Goal: Task Accomplishment & Management: Use online tool/utility

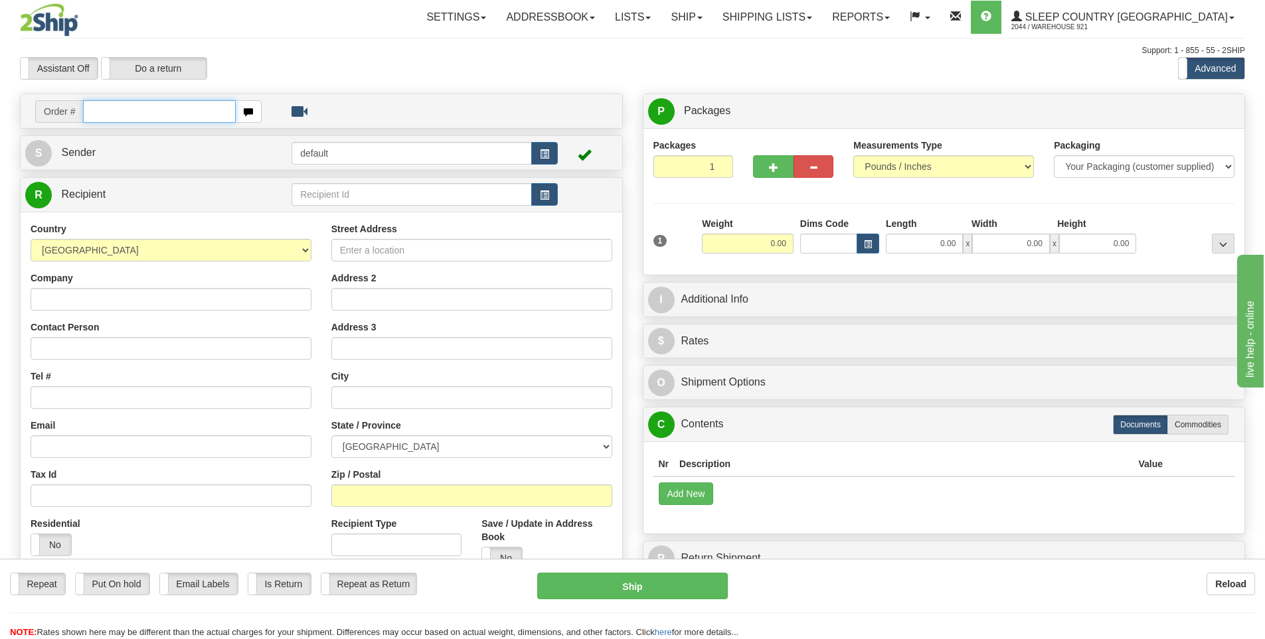
click at [203, 102] on input "text" at bounding box center [159, 111] width 153 height 23
click at [200, 104] on input "text" at bounding box center [159, 111] width 153 height 23
type input "9000I048267"
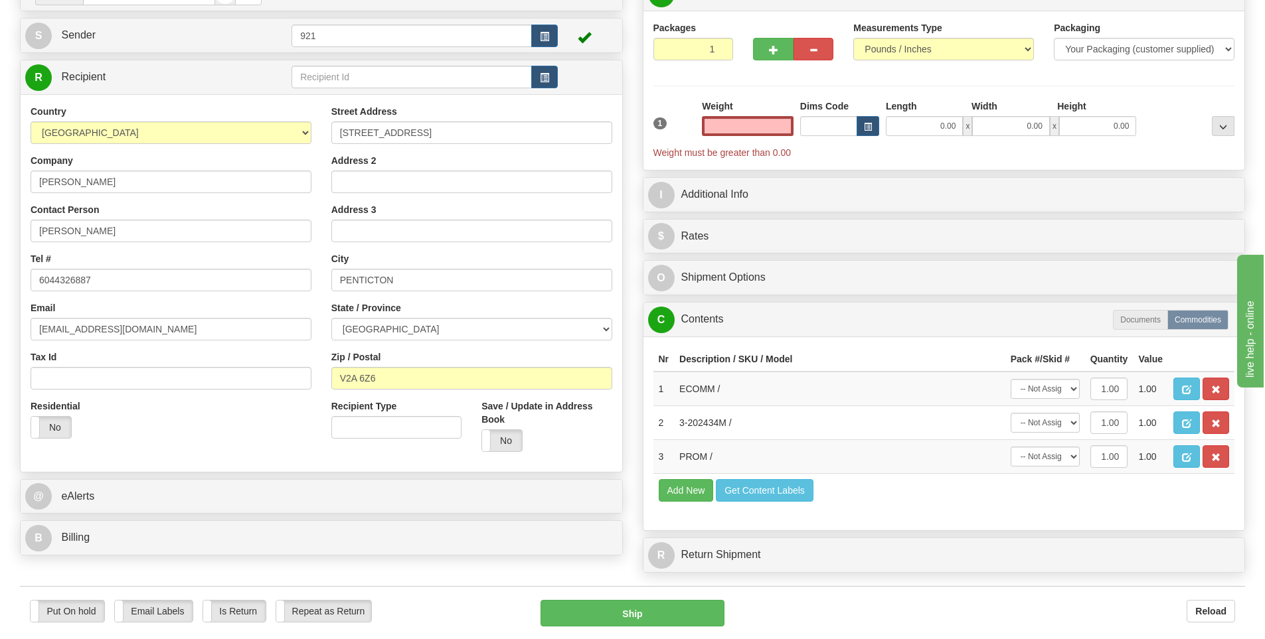
scroll to position [332, 0]
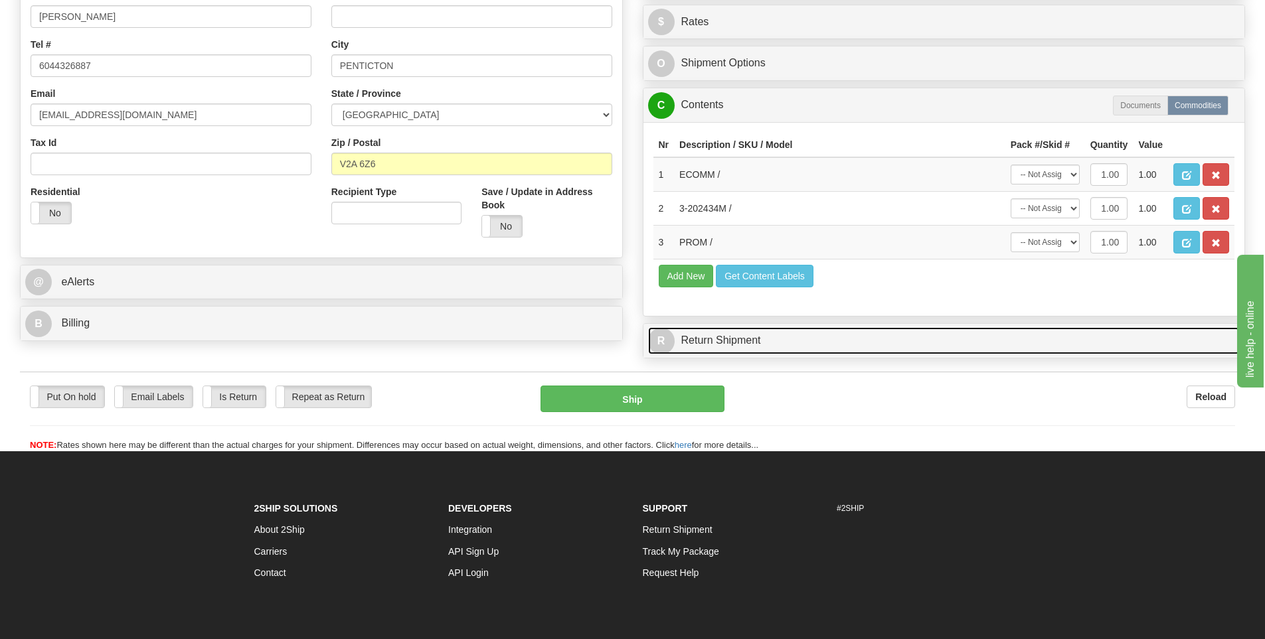
type input "0.00"
click at [922, 340] on link "R Return Shipment" at bounding box center [944, 340] width 592 height 27
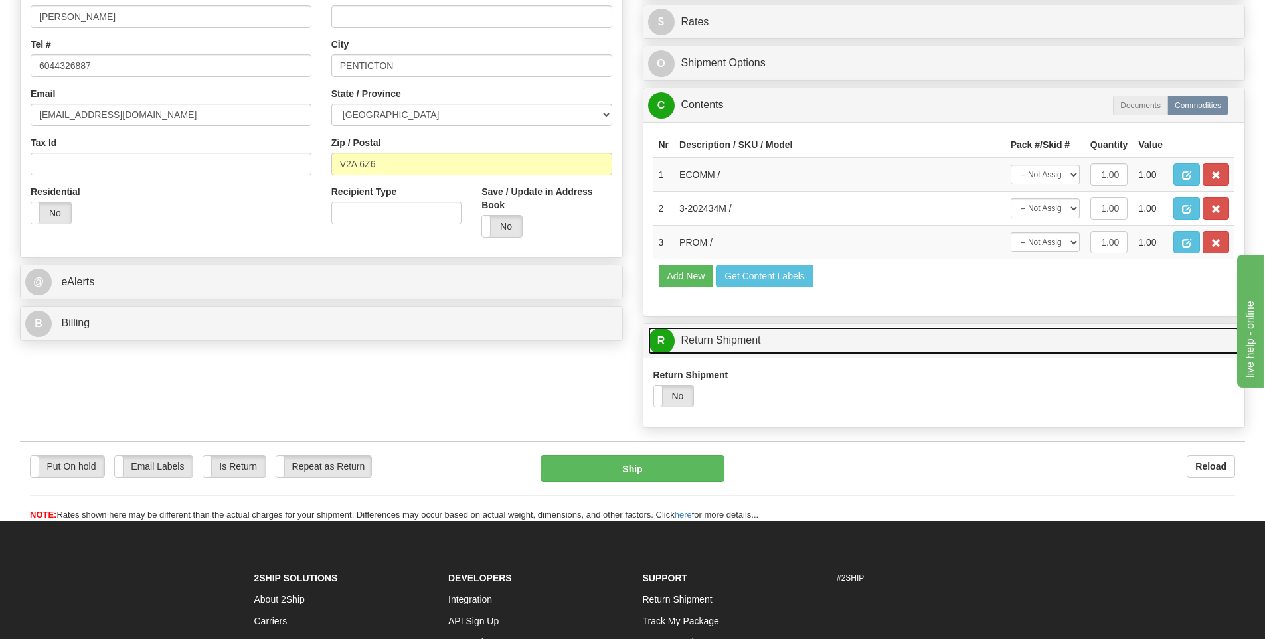
click at [922, 340] on link "R Return Shipment" at bounding box center [944, 340] width 592 height 27
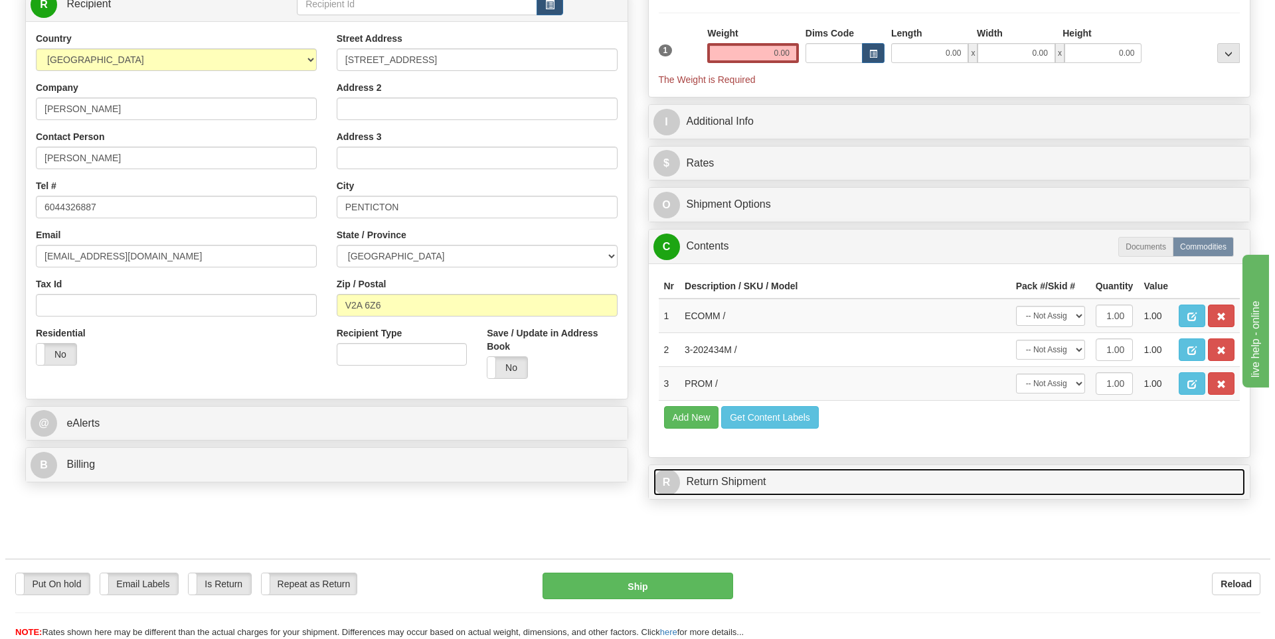
scroll to position [133, 0]
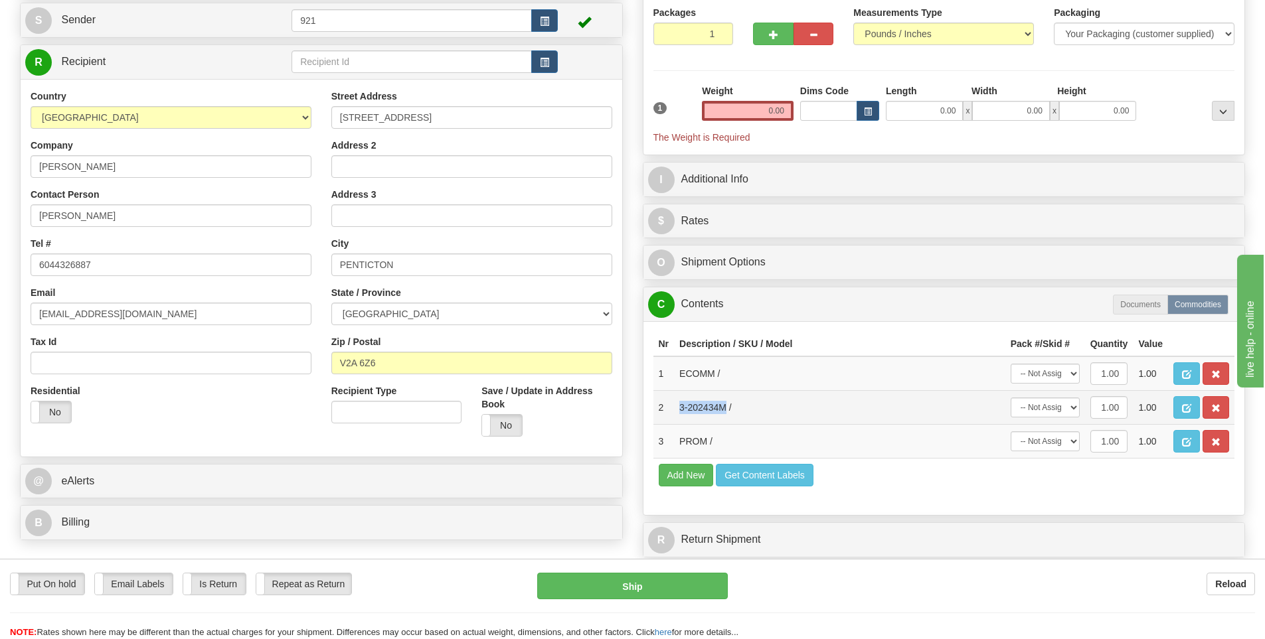
drag, startPoint x: 725, startPoint y: 408, endPoint x: 681, endPoint y: 399, distance: 45.3
click at [681, 399] on td "3-202434M /" at bounding box center [839, 407] width 331 height 34
copy td "3-202434M"
click at [763, 114] on input "0.00" at bounding box center [748, 111] width 92 height 20
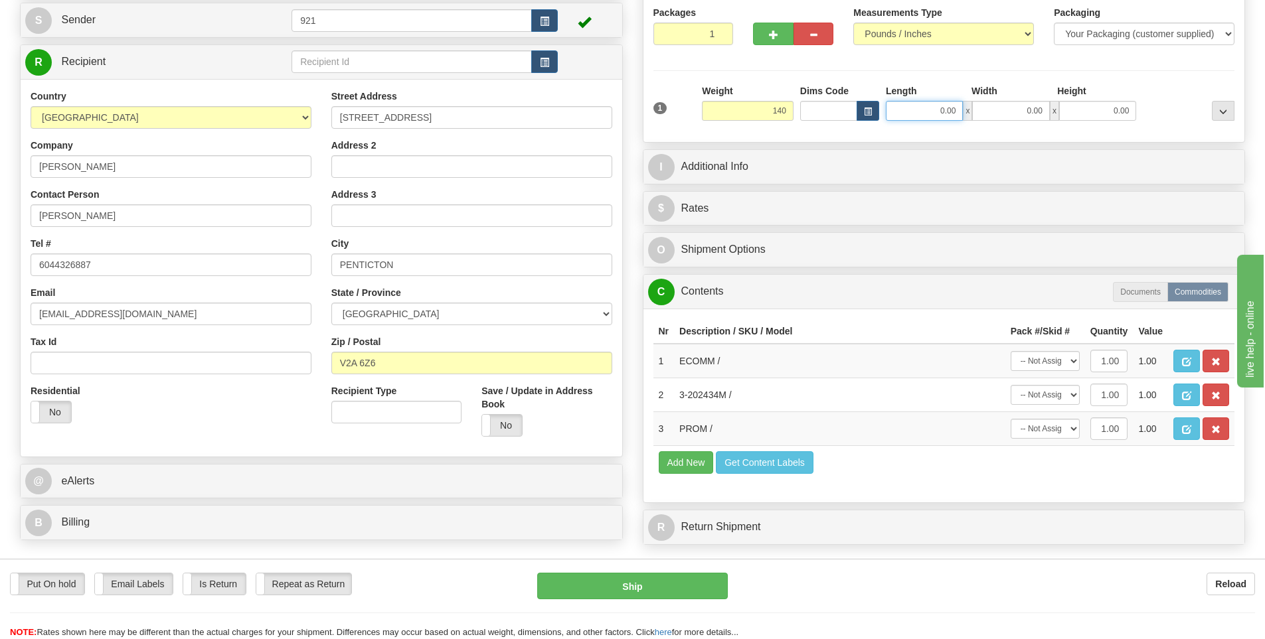
type input "140.00"
click at [918, 119] on input "0.00" at bounding box center [924, 111] width 77 height 20
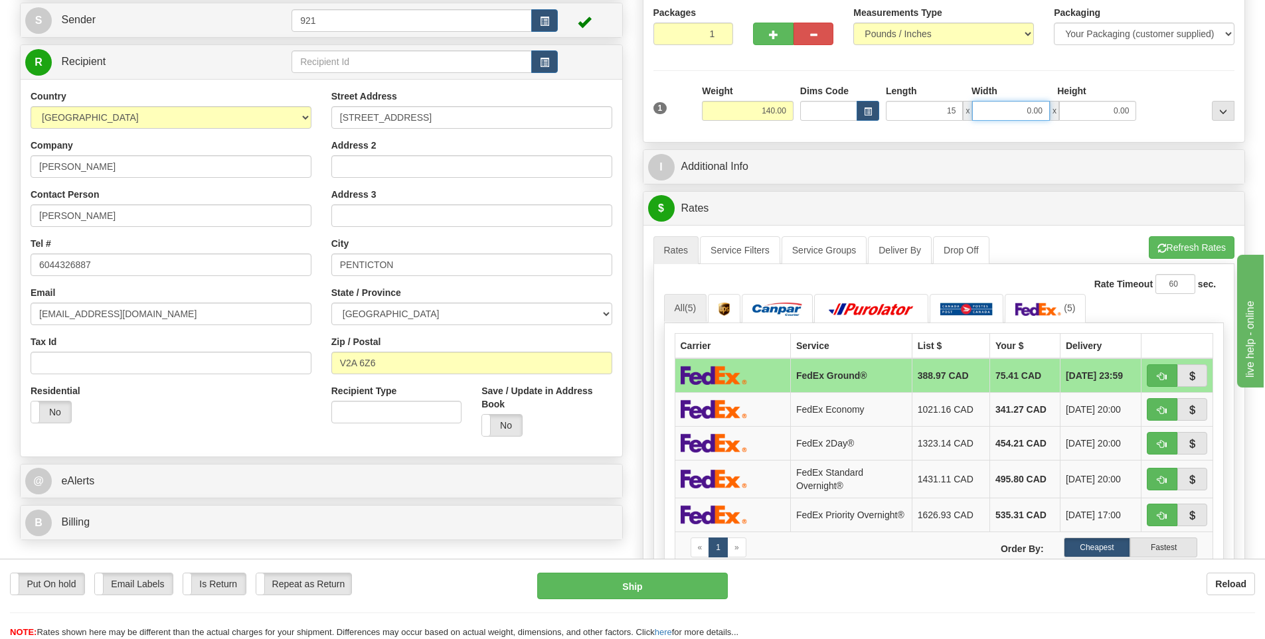
type input "15.00"
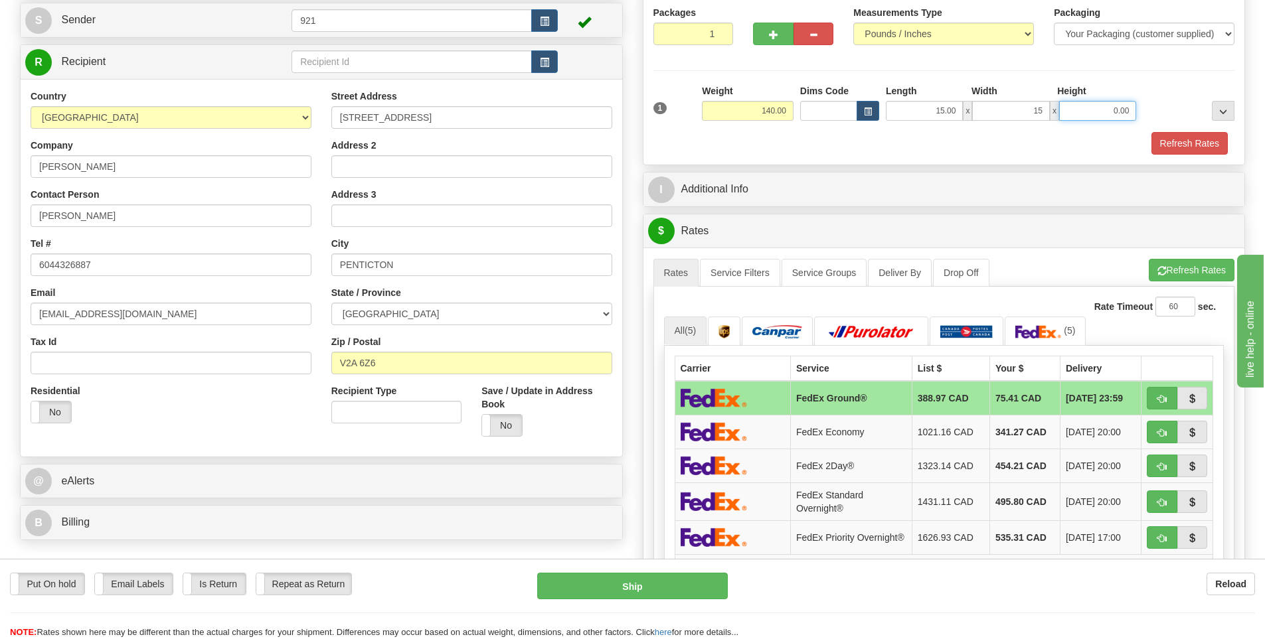
type input "15.00"
type input "61.00"
click at [619, 595] on button "Ship" at bounding box center [632, 586] width 191 height 27
type input "92"
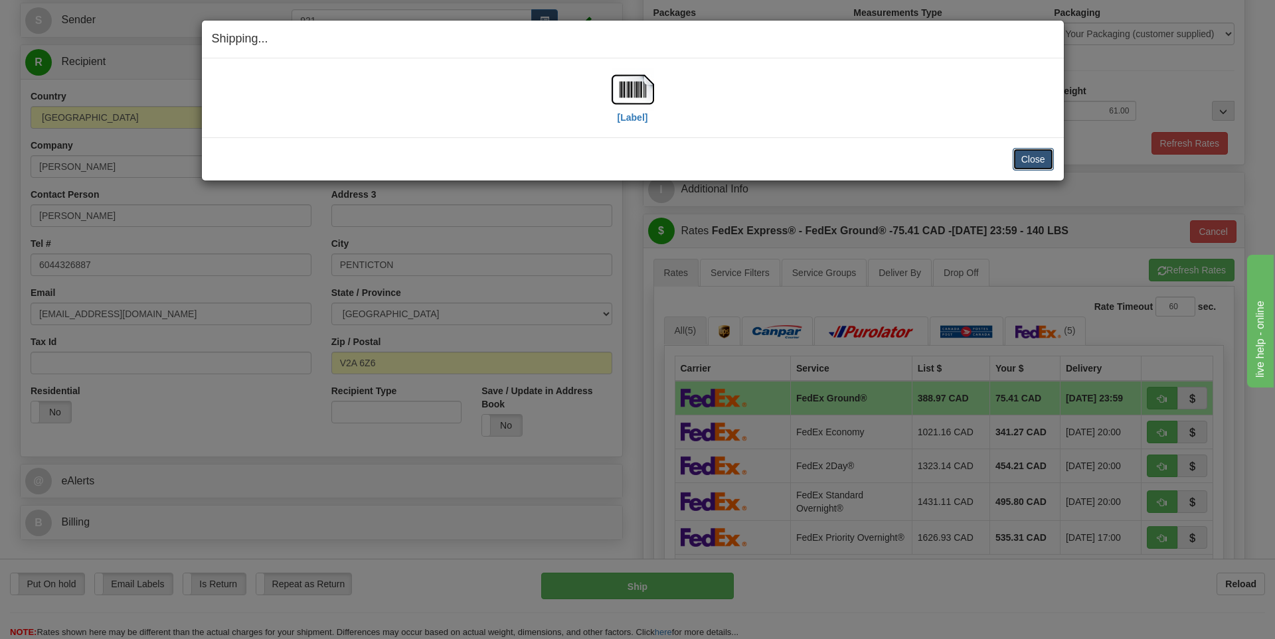
click at [1042, 159] on button "Close" at bounding box center [1033, 159] width 41 height 23
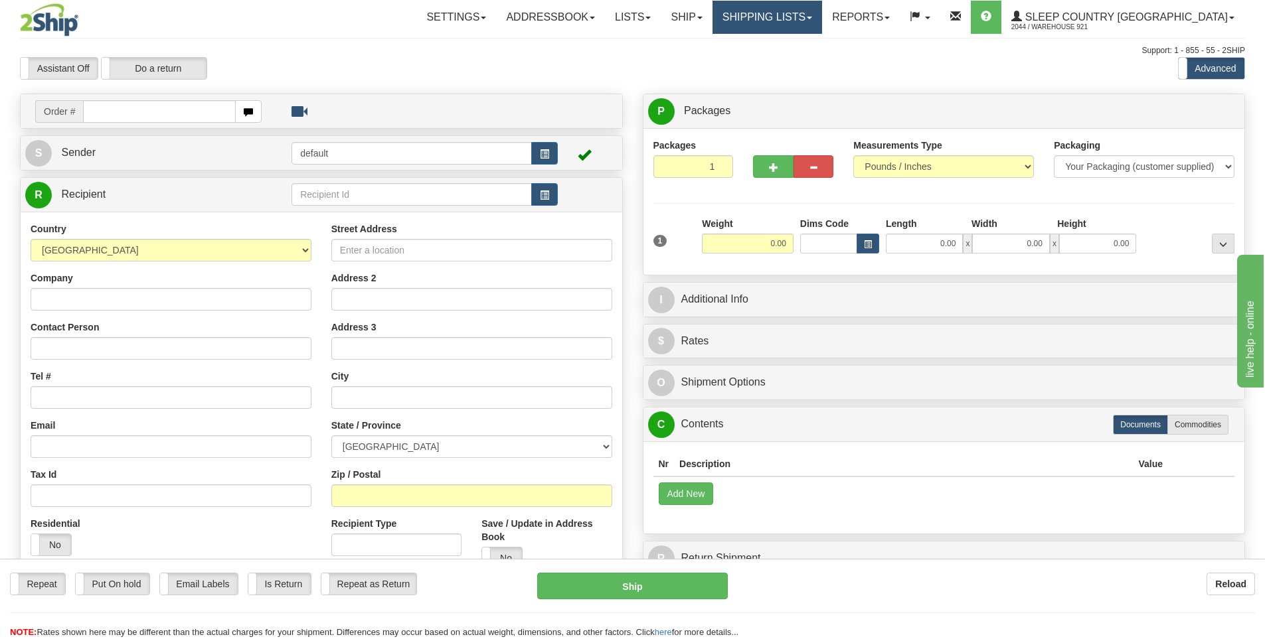
click at [822, 13] on link "Shipping lists" at bounding box center [767, 17] width 110 height 33
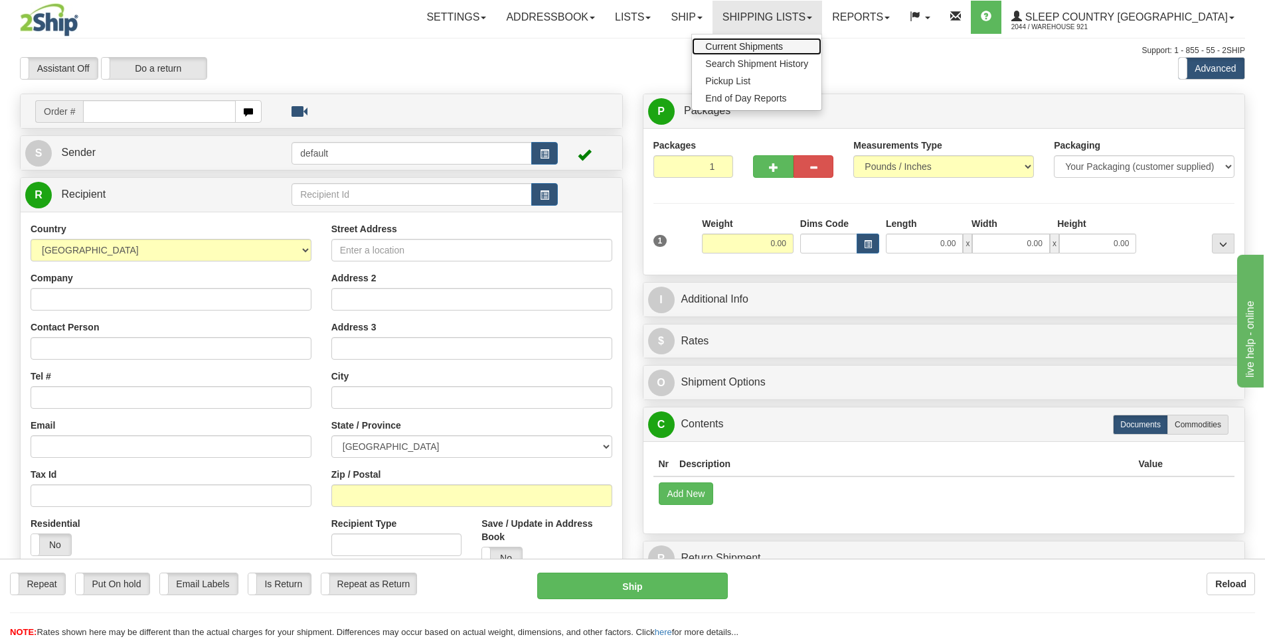
click at [783, 45] on span "Current Shipments" at bounding box center [744, 46] width 78 height 11
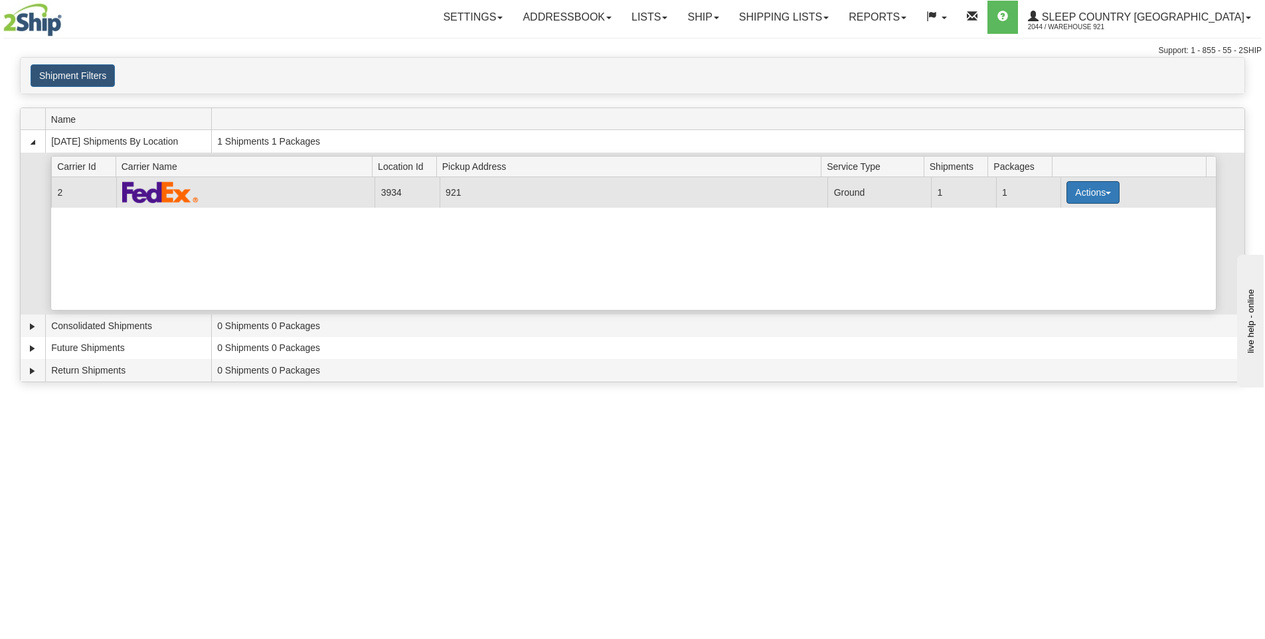
click at [1068, 195] on button "Actions" at bounding box center [1092, 192] width 53 height 23
click at [1048, 224] on link "Details" at bounding box center [1066, 217] width 106 height 17
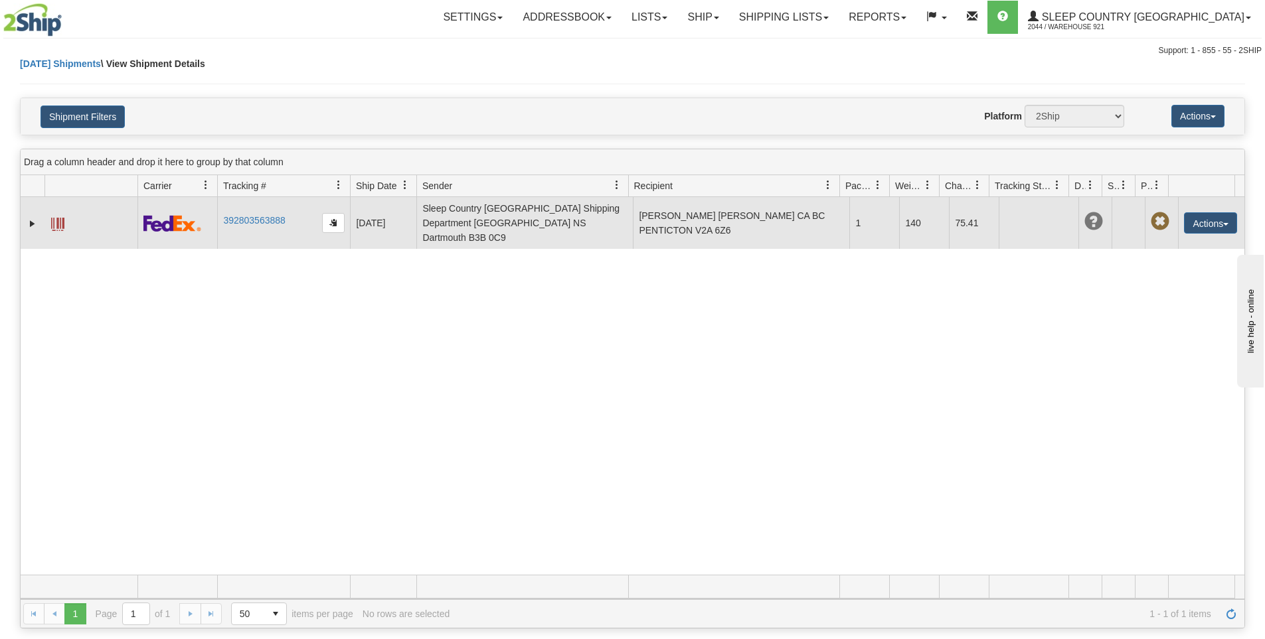
click at [51, 218] on span at bounding box center [57, 224] width 13 height 13
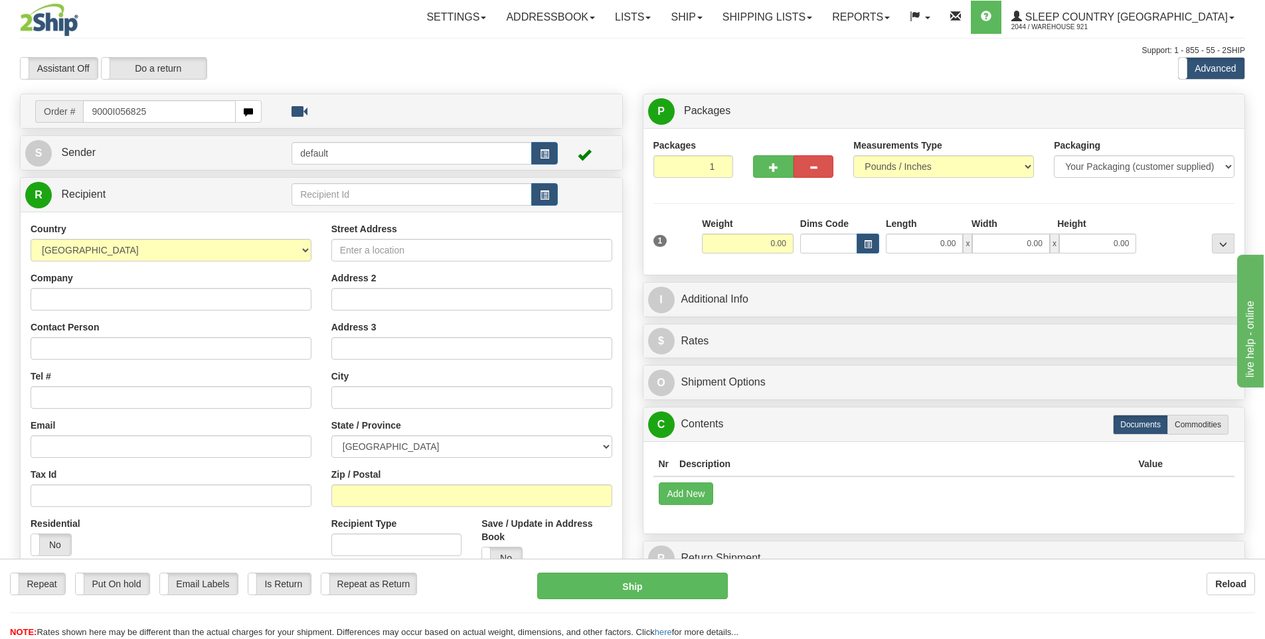
type input "9000I056825"
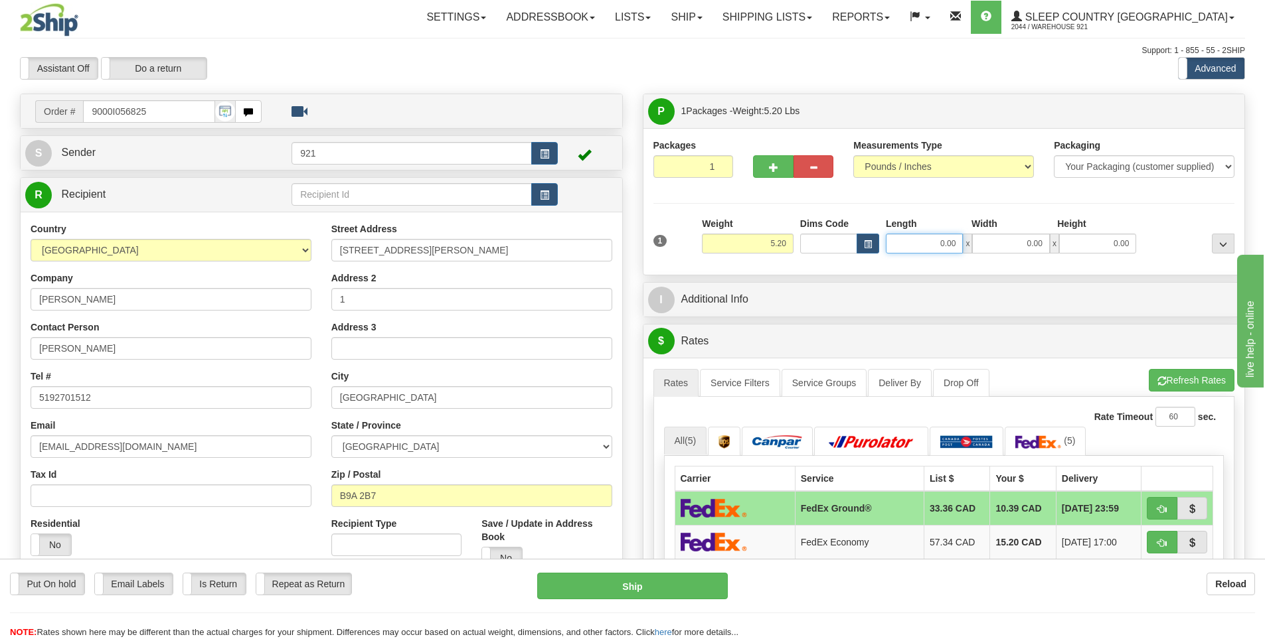
click at [937, 244] on input "0.00" at bounding box center [924, 244] width 77 height 20
type input "15.00"
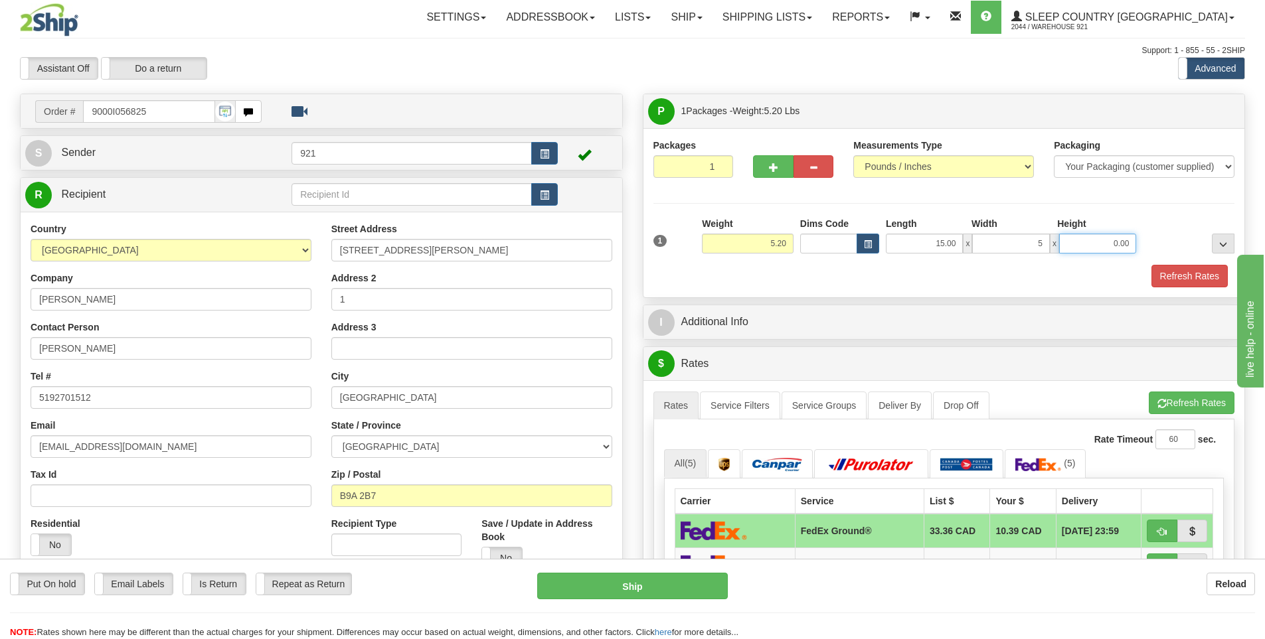
type input "5.00"
drag, startPoint x: 1231, startPoint y: 281, endPoint x: 1224, endPoint y: 285, distance: 7.7
click at [1228, 283] on div "Refresh Rates" at bounding box center [944, 276] width 588 height 23
click at [1210, 286] on button "Refresh Rates" at bounding box center [1189, 276] width 76 height 23
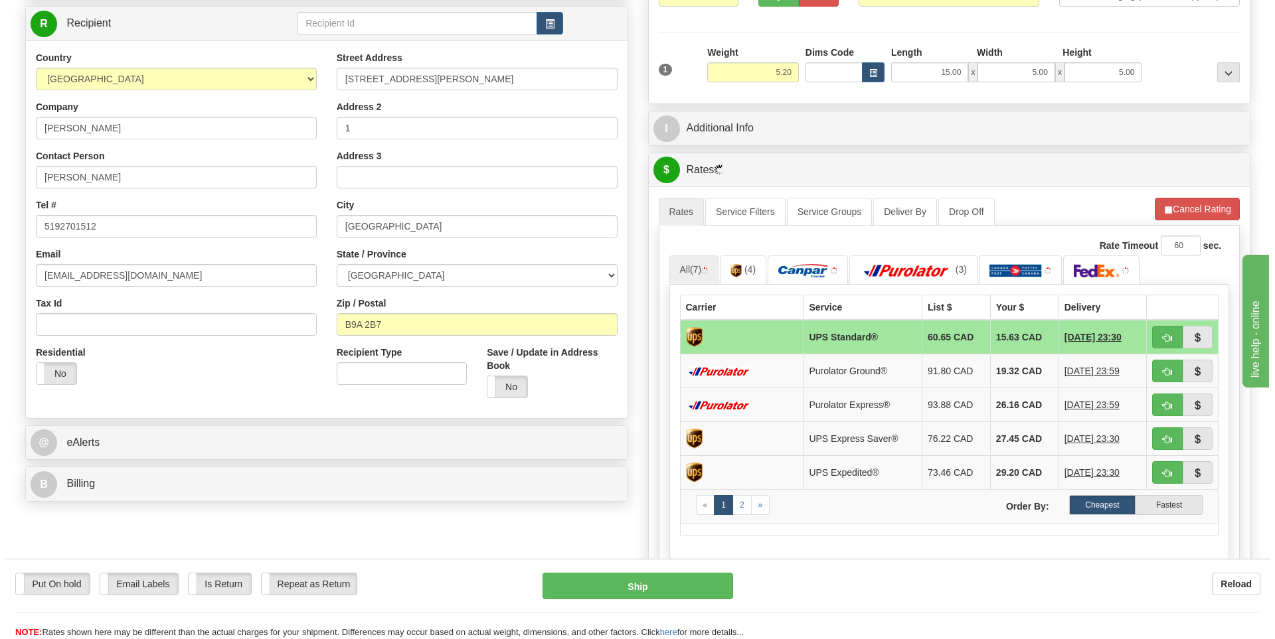
scroll to position [266, 0]
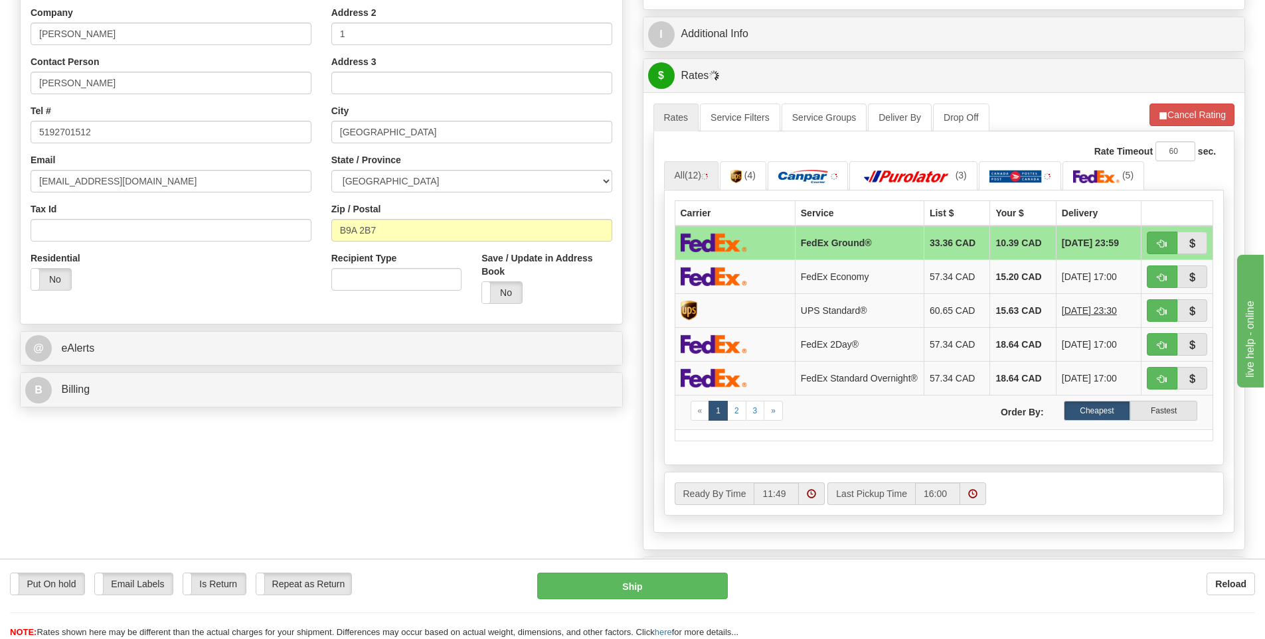
click at [758, 241] on td at bounding box center [735, 243] width 120 height 35
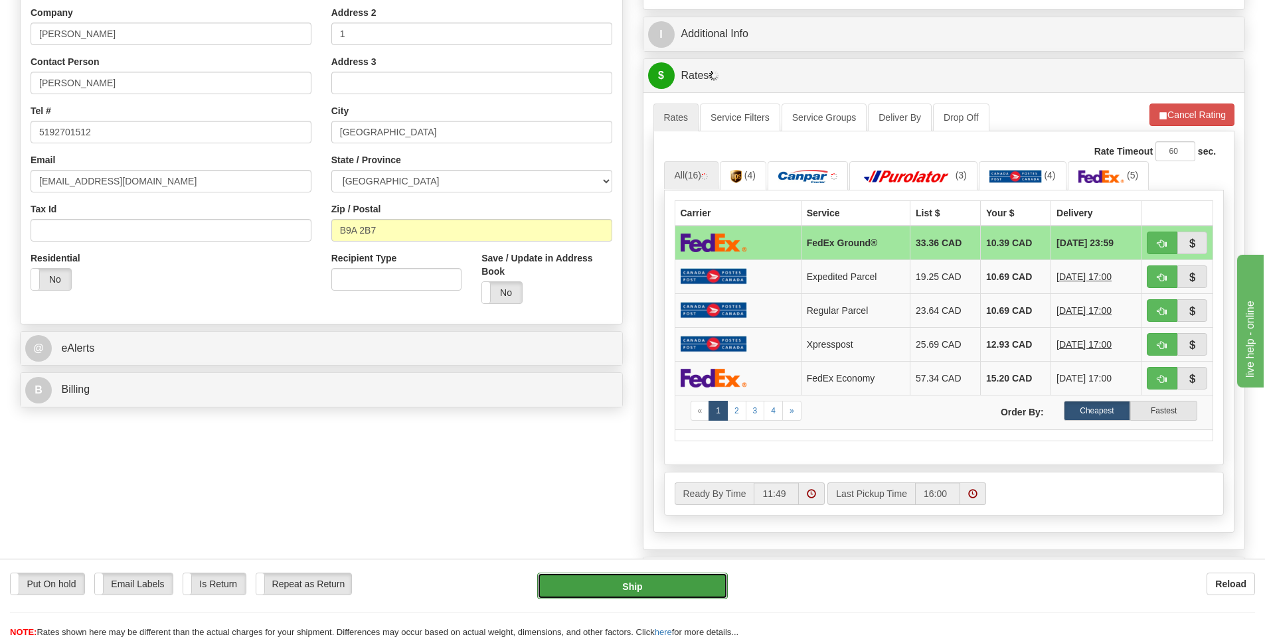
click at [627, 586] on button "Ship" at bounding box center [632, 586] width 191 height 27
type input "92"
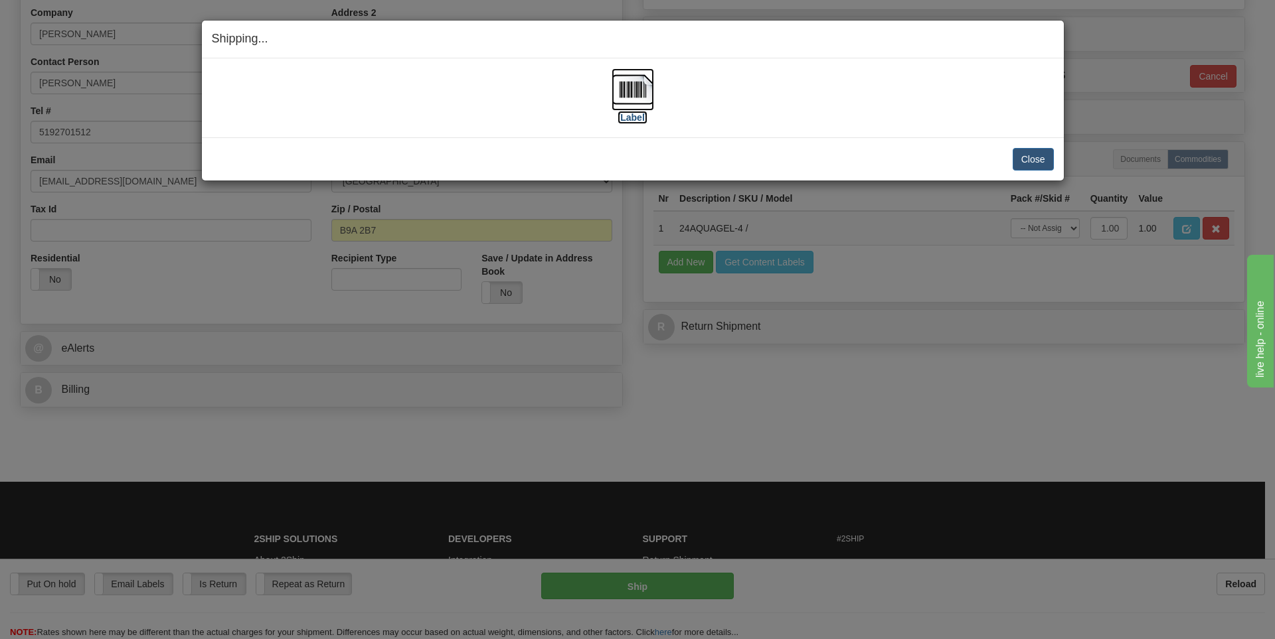
click at [625, 120] on label "[Label]" at bounding box center [632, 117] width 31 height 13
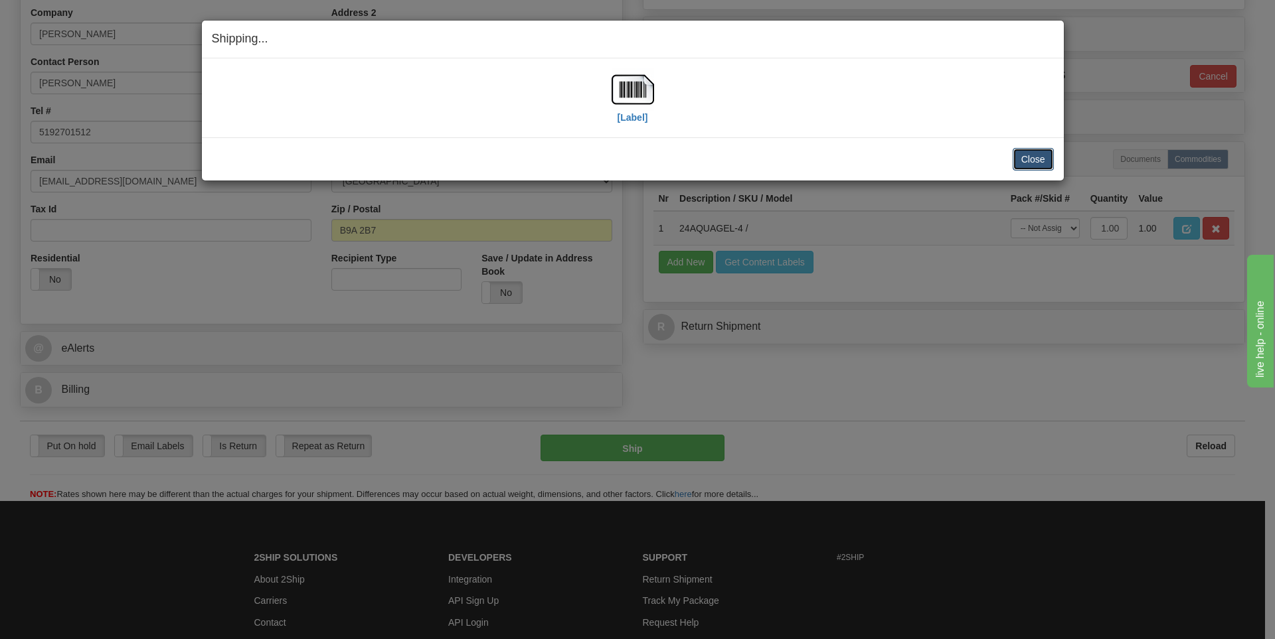
click at [1026, 164] on button "Close" at bounding box center [1033, 159] width 41 height 23
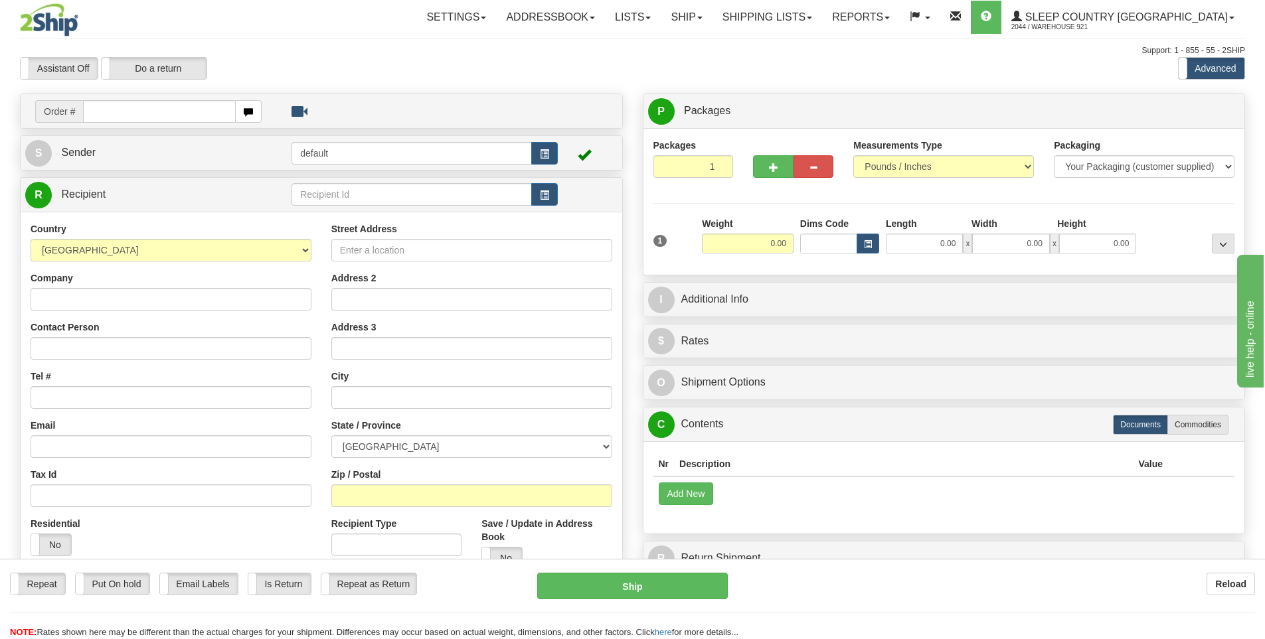
click at [137, 104] on input "text" at bounding box center [159, 111] width 153 height 23
type input "9000I043511"
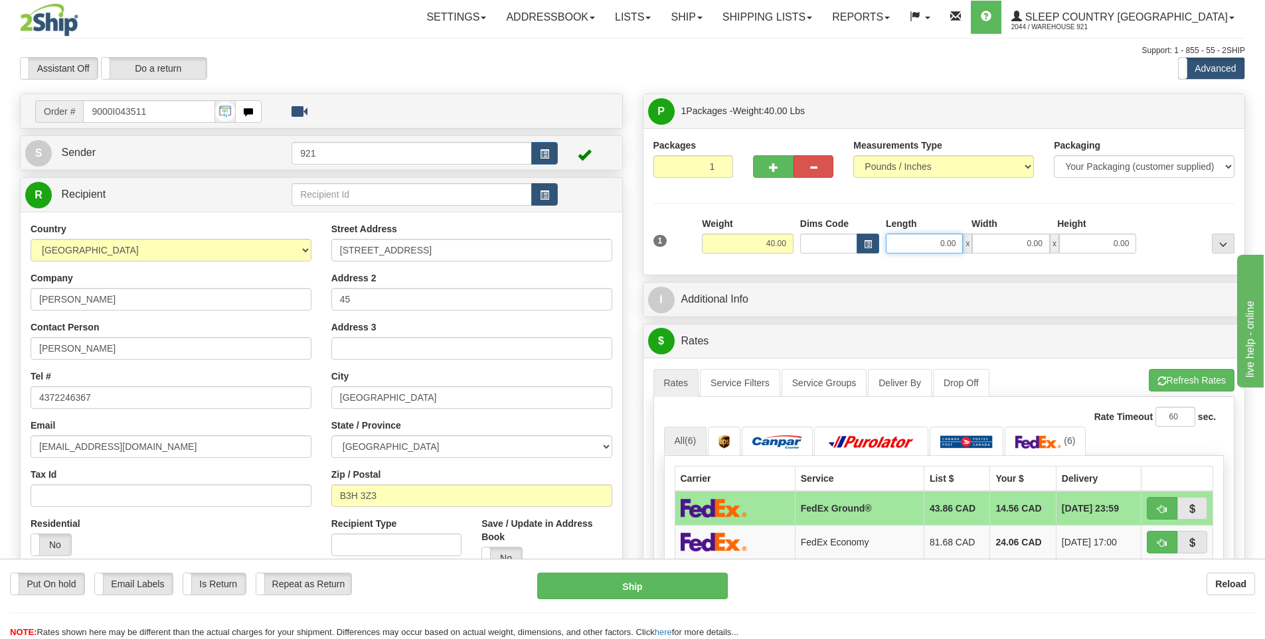
click at [934, 246] on input "0.00" at bounding box center [924, 244] width 77 height 20
type input "15.00"
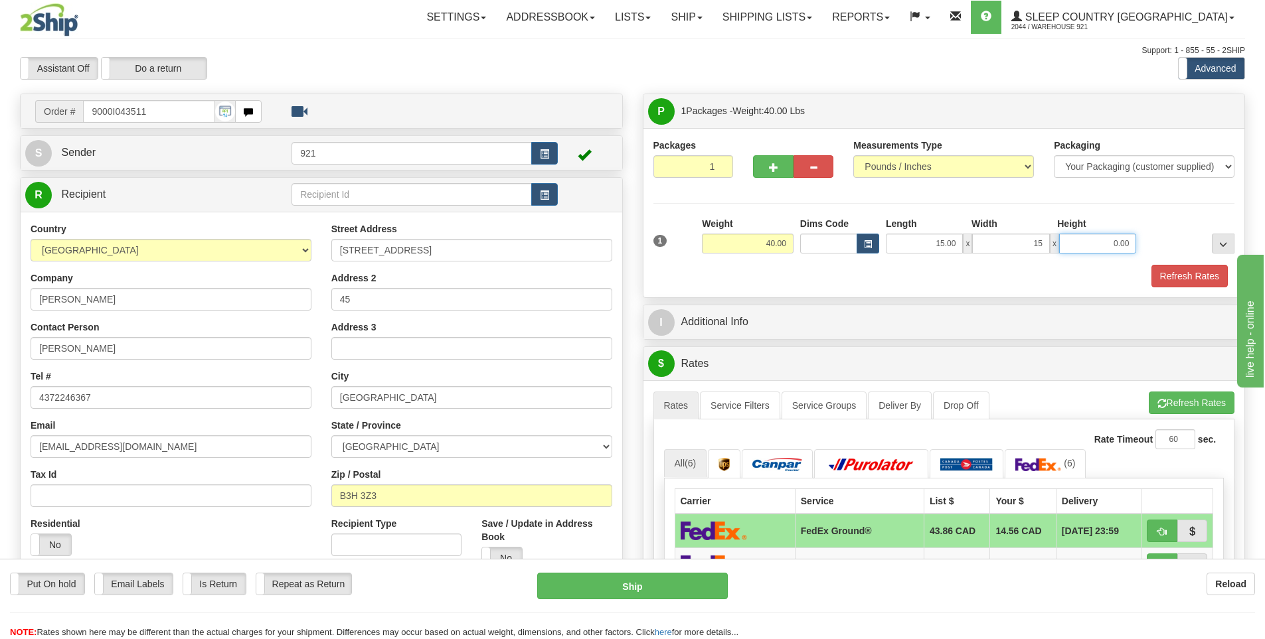
type input "15.00"
type input "61.00"
click at [1210, 273] on button "Refresh Rates" at bounding box center [1189, 276] width 76 height 23
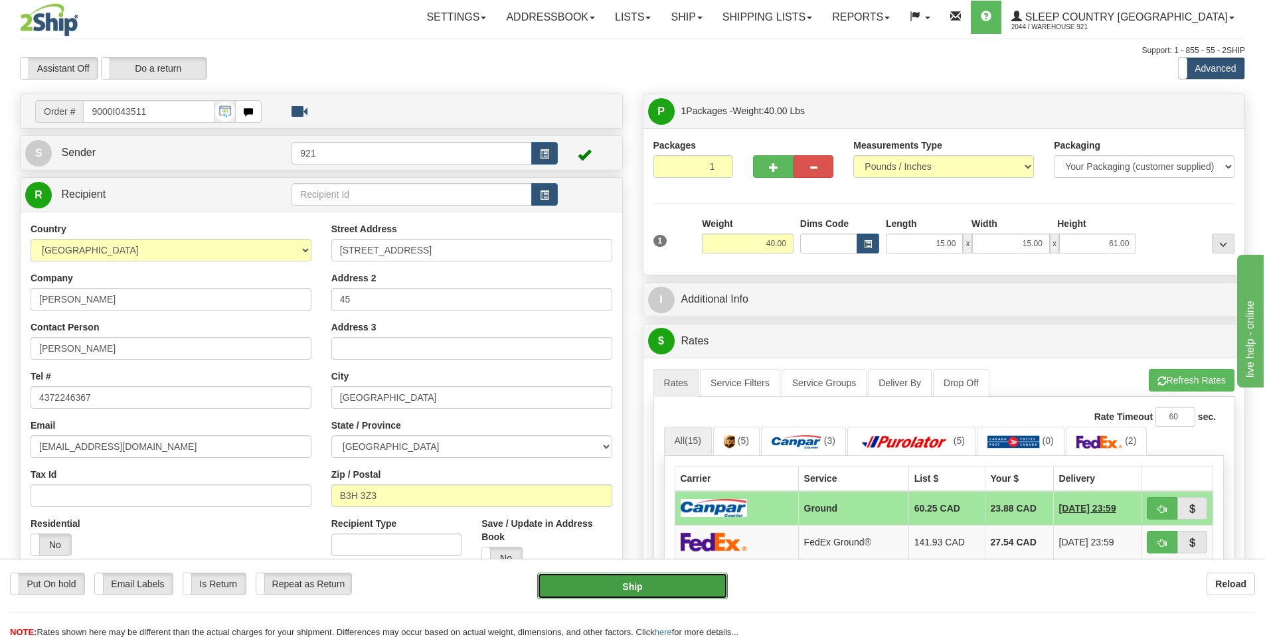
click at [698, 582] on button "Ship" at bounding box center [632, 586] width 191 height 27
type input "1"
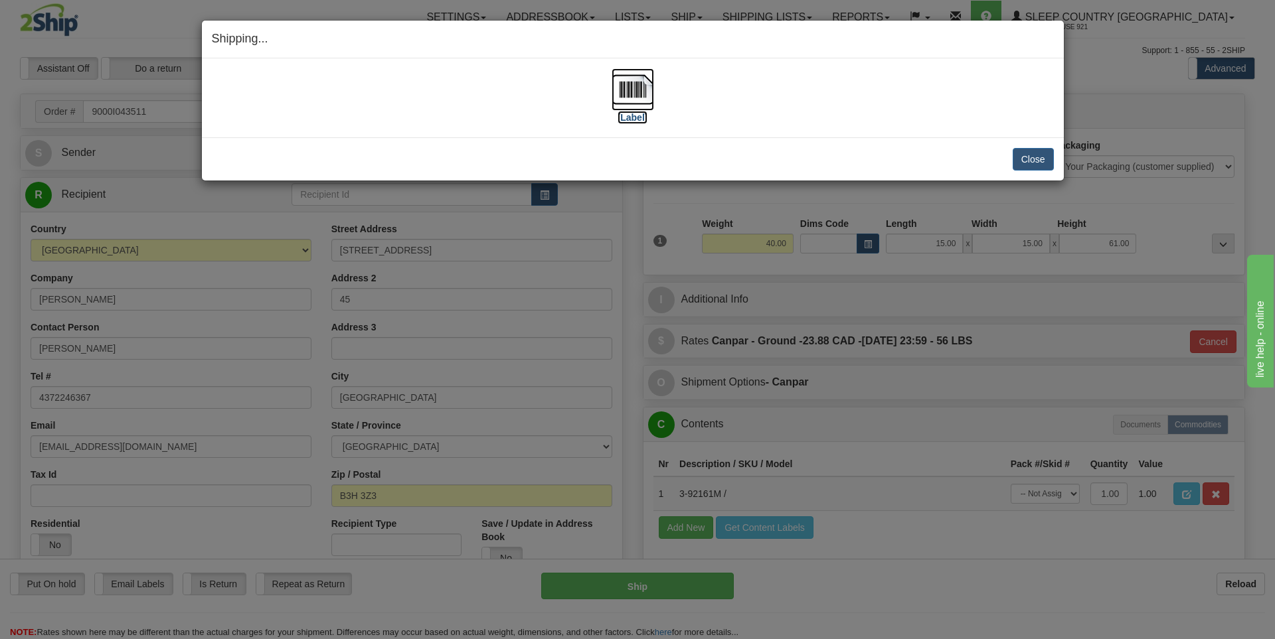
click at [639, 109] on img at bounding box center [632, 89] width 42 height 42
click at [1032, 159] on button "Close" at bounding box center [1033, 159] width 41 height 23
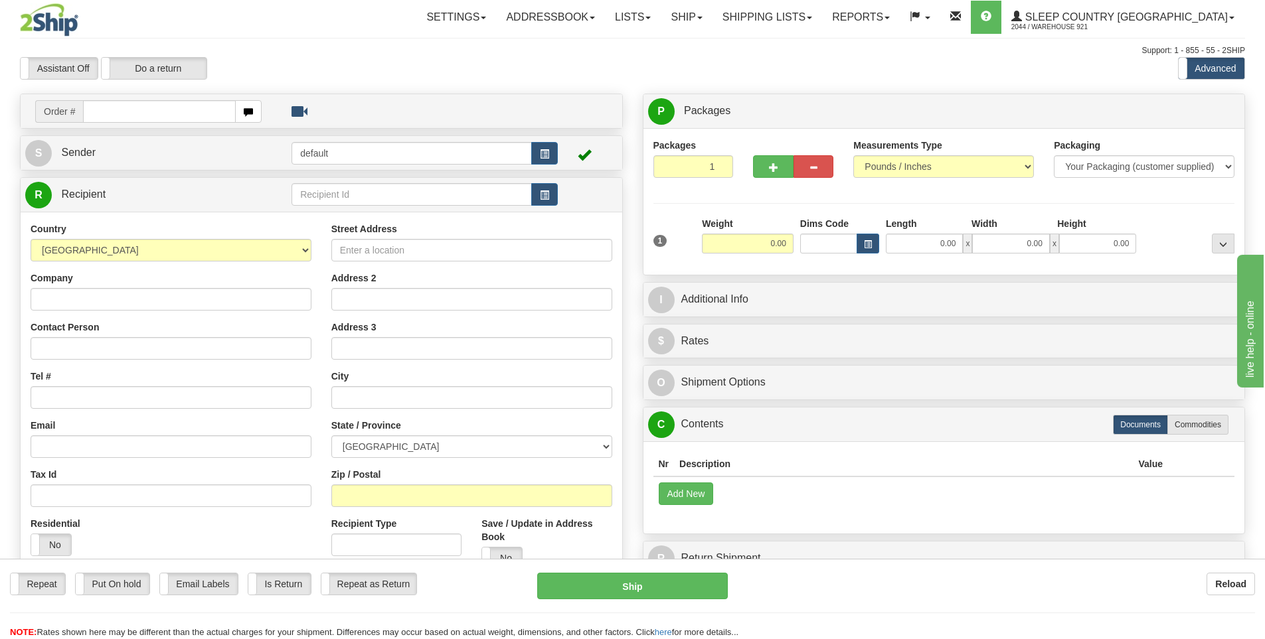
click at [183, 117] on input "text" at bounding box center [159, 111] width 153 height 23
type input "9000I053313"
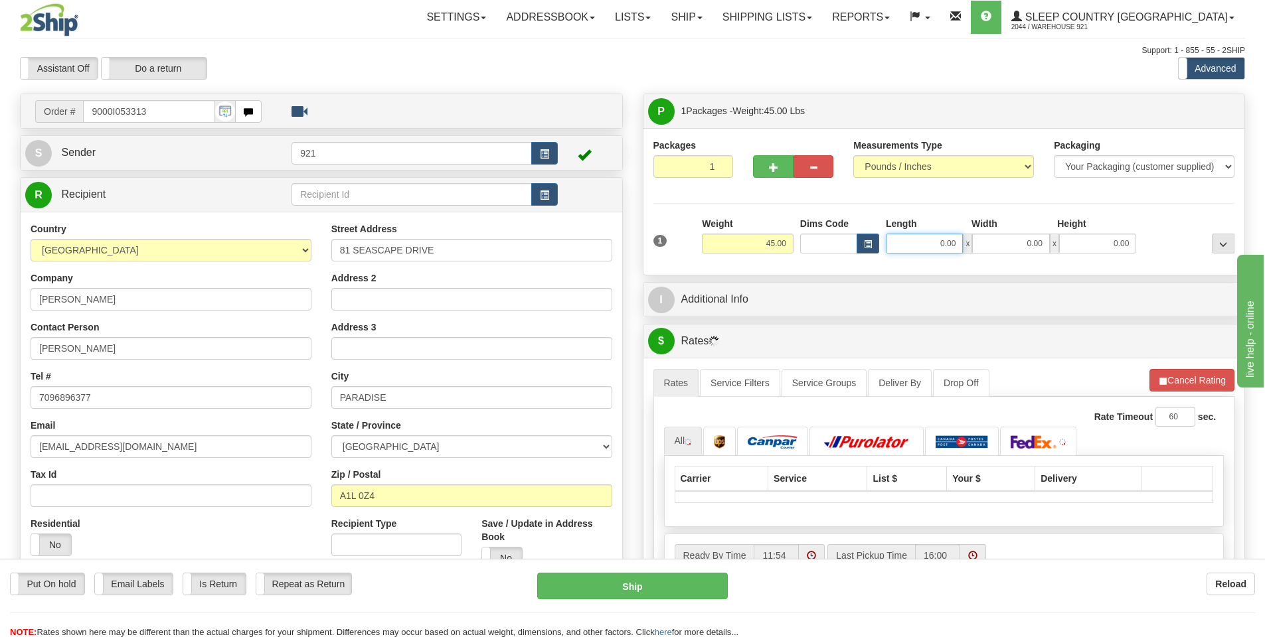
click at [924, 235] on input "0.00" at bounding box center [924, 244] width 77 height 20
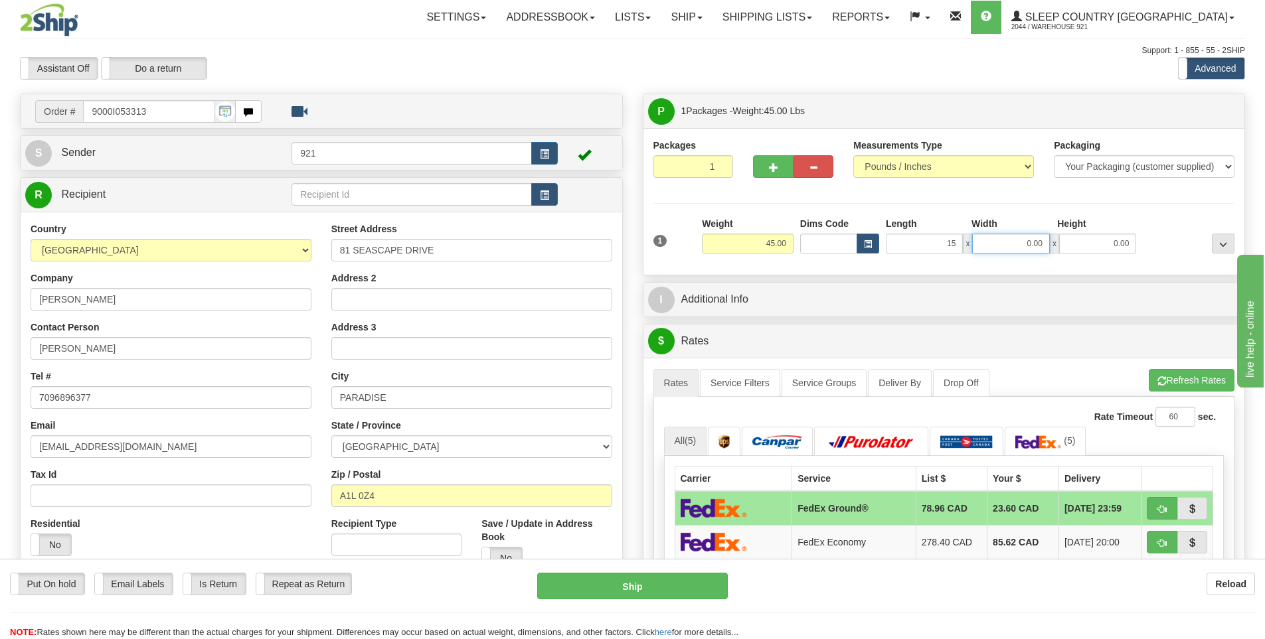
type input "15.00"
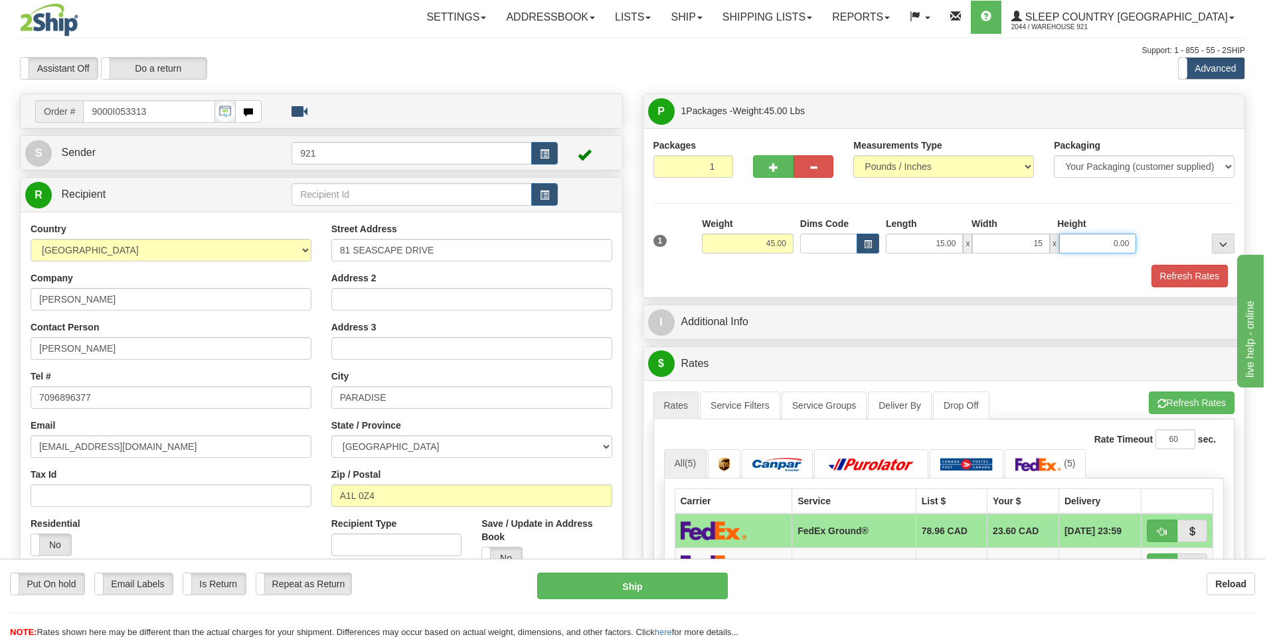
type input "15.00"
type input "61.00"
click at [1182, 276] on button "Refresh Rates" at bounding box center [1189, 276] width 76 height 23
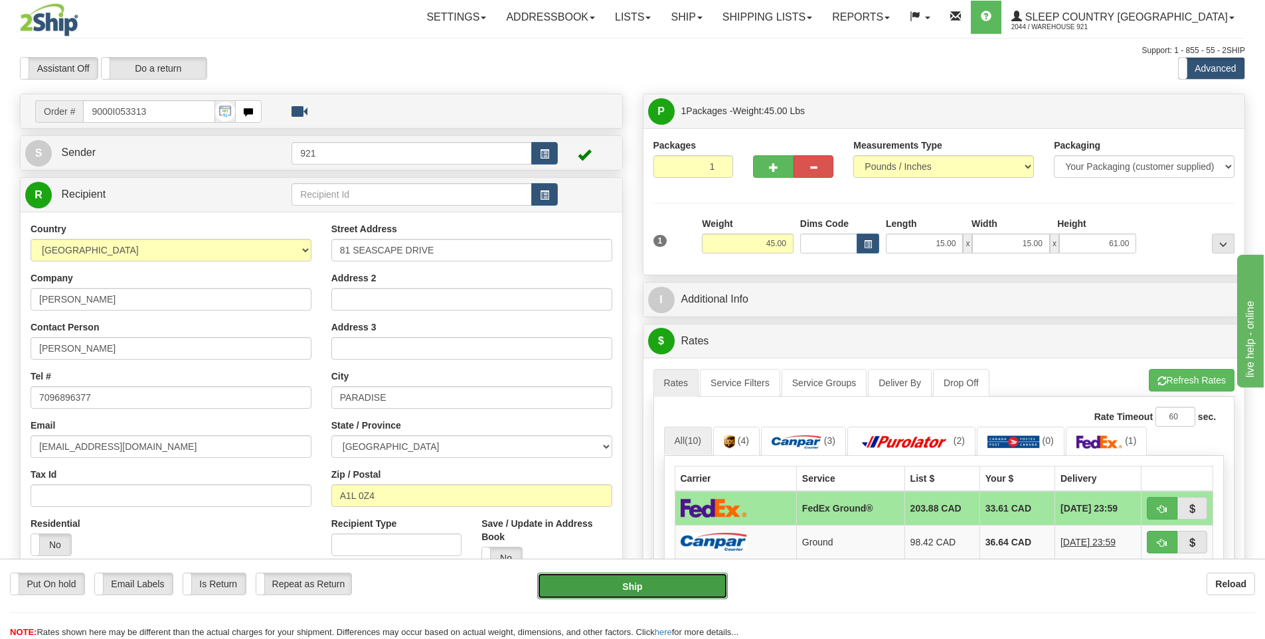
click at [669, 587] on button "Ship" at bounding box center [632, 586] width 191 height 27
type input "92"
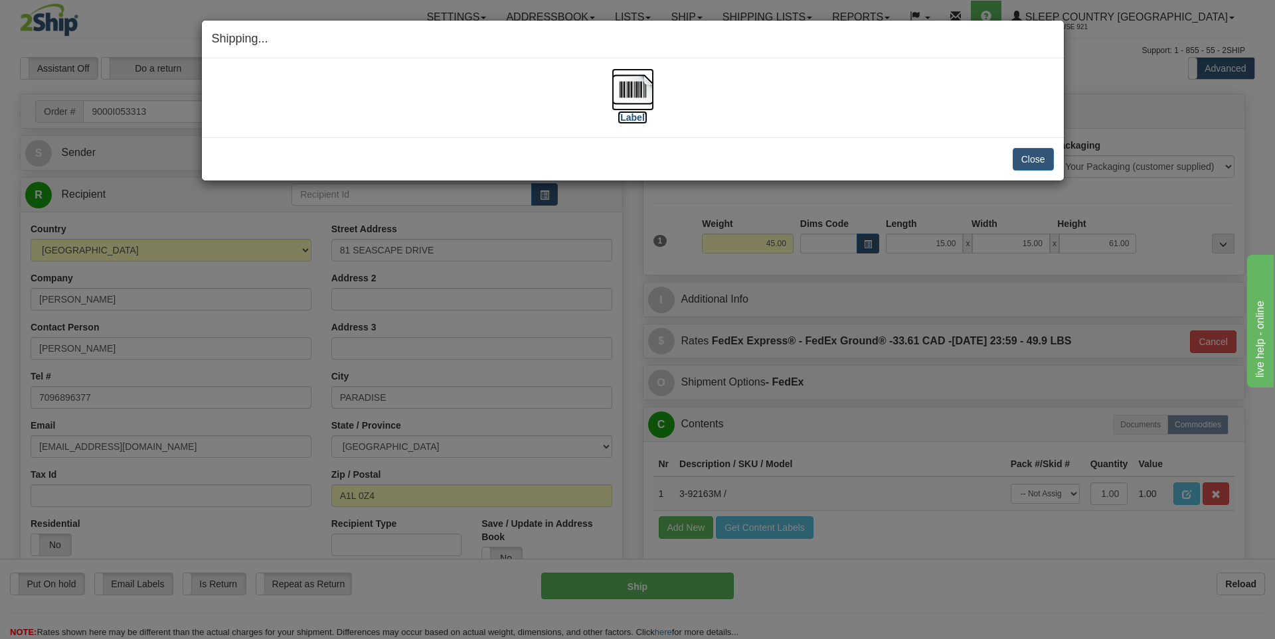
click at [629, 118] on label "[Label]" at bounding box center [632, 117] width 31 height 13
click at [1013, 146] on div "Close [PERSON_NAME] Shipment and Quit Pickup Quit Pickup ONLY" at bounding box center [633, 158] width 862 height 43
click at [1029, 158] on button "Close" at bounding box center [1033, 159] width 41 height 23
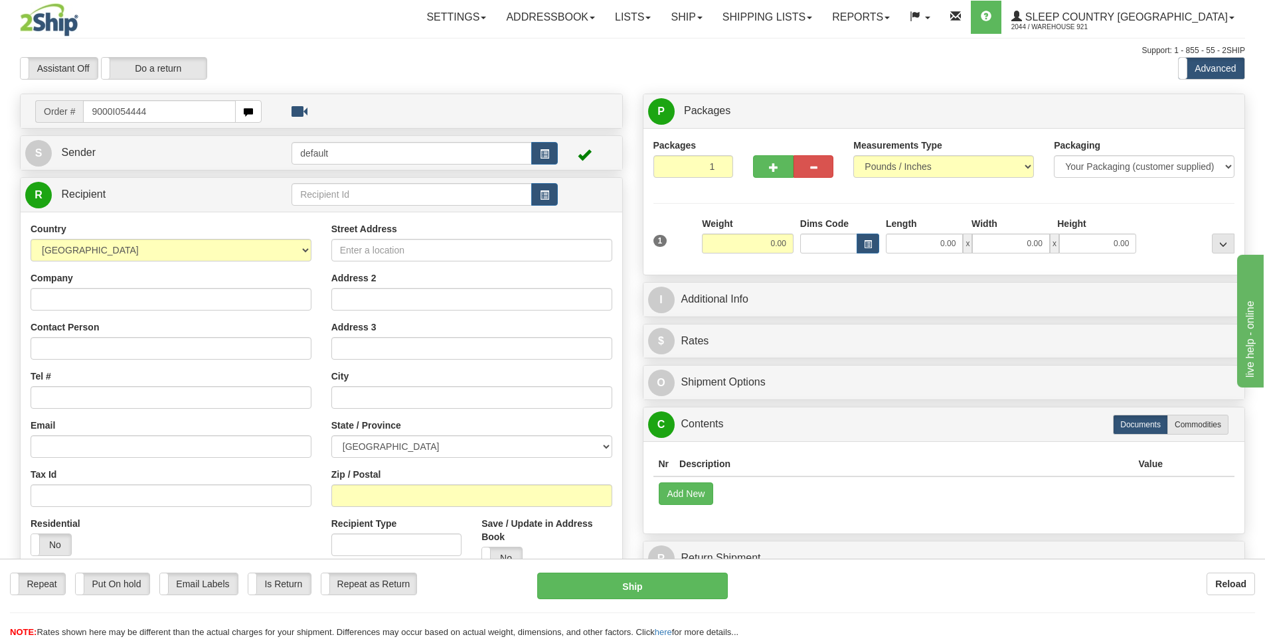
type input "9000I054444"
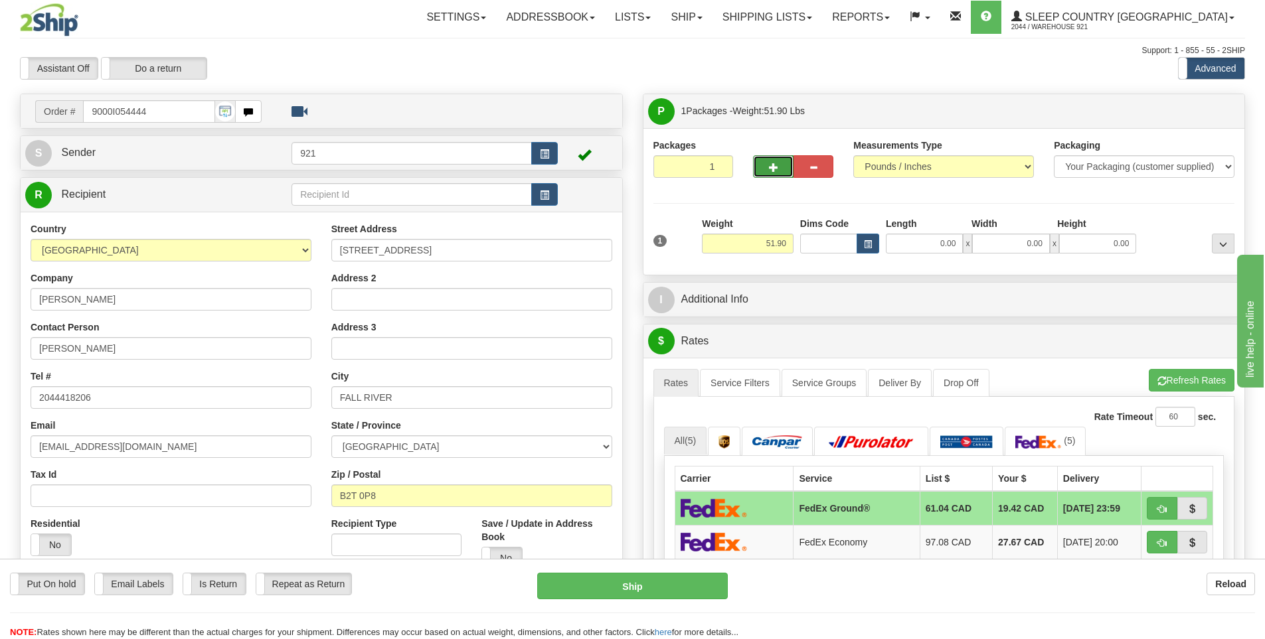
click at [777, 169] on span "button" at bounding box center [773, 167] width 9 height 9
type input "2"
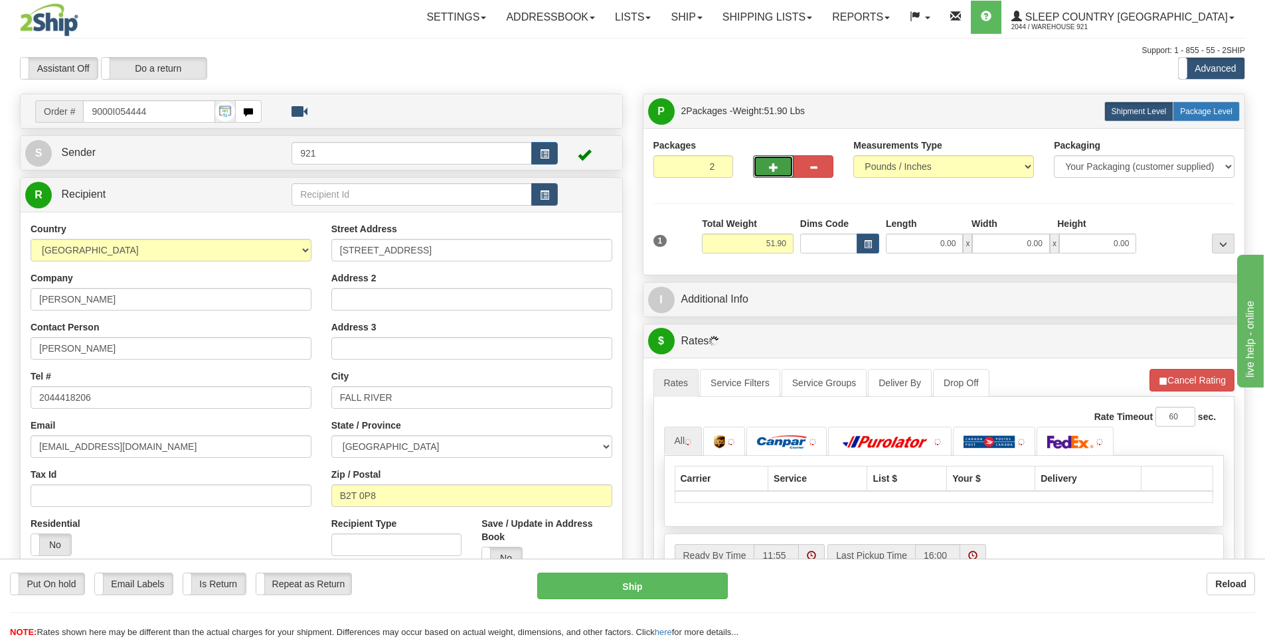
click at [1210, 110] on span "Package Level" at bounding box center [1206, 111] width 52 height 9
radio input "true"
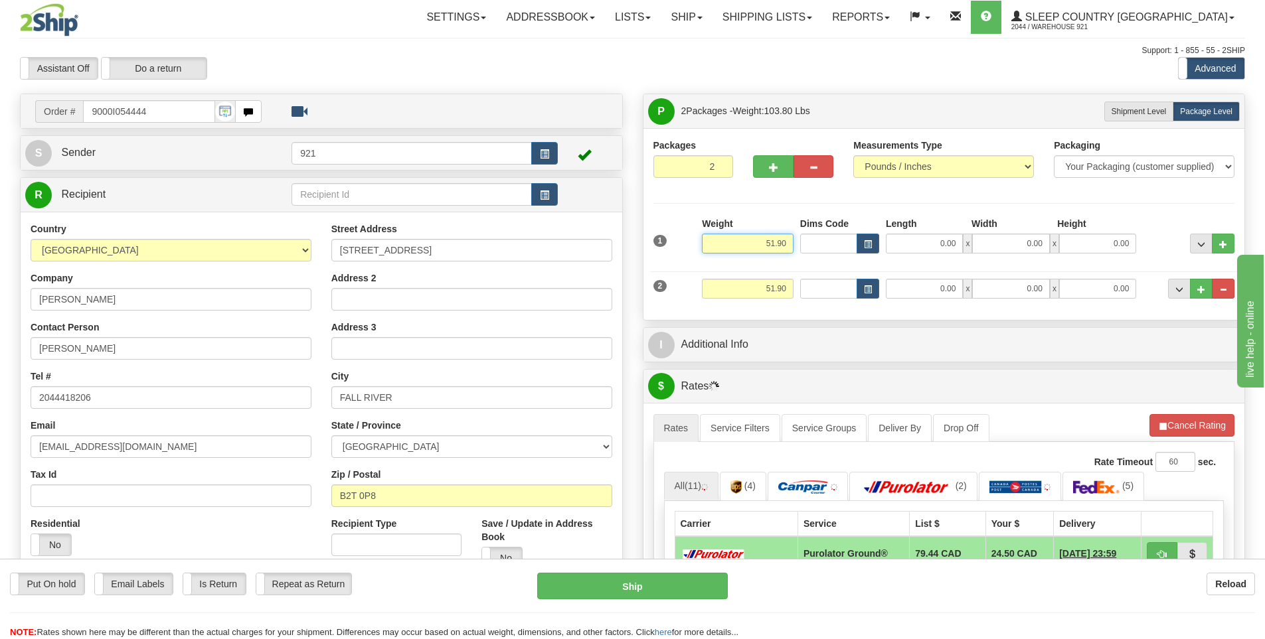
drag, startPoint x: 756, startPoint y: 240, endPoint x: 1198, endPoint y: 272, distance: 444.0
click at [1171, 270] on div "1 Weight 51.90 Dims Code" at bounding box center [944, 263] width 582 height 93
type input "45.00"
drag, startPoint x: 1023, startPoint y: 313, endPoint x: 856, endPoint y: 313, distance: 167.3
click at [1023, 313] on div "Packages 2 2 Measurements Type" at bounding box center [944, 224] width 602 height 192
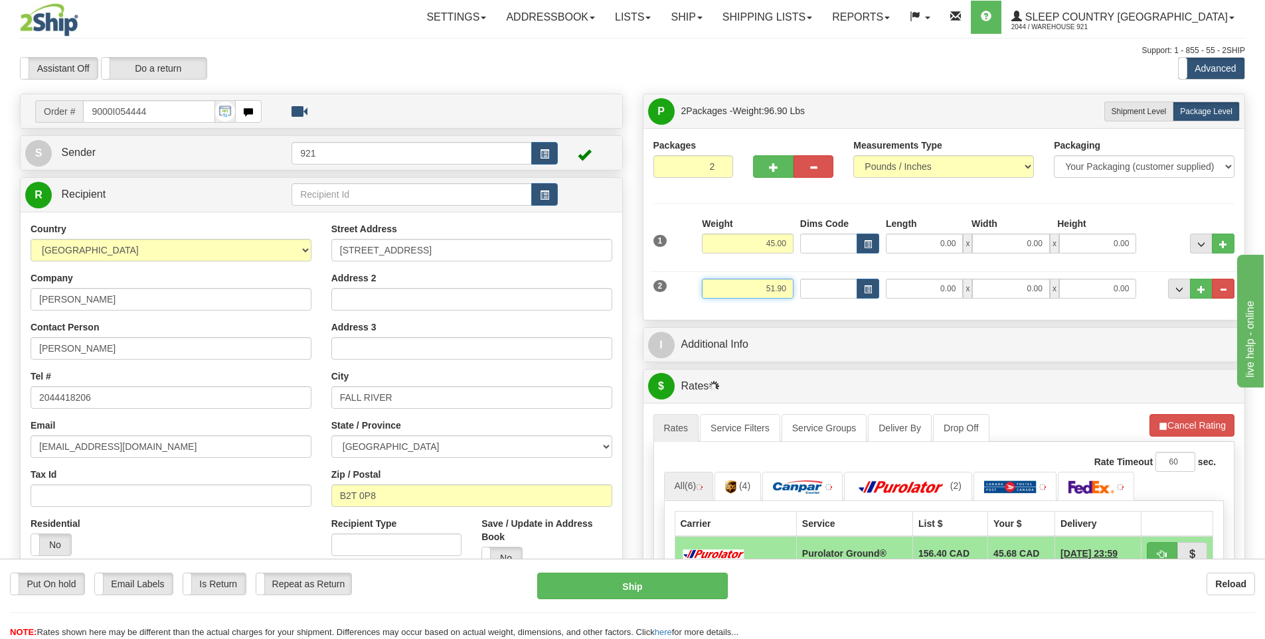
drag, startPoint x: 755, startPoint y: 291, endPoint x: 823, endPoint y: 270, distance: 71.6
click at [823, 270] on div "2 Weight 51.90 Dims Code Length Width Height" at bounding box center [944, 287] width 588 height 44
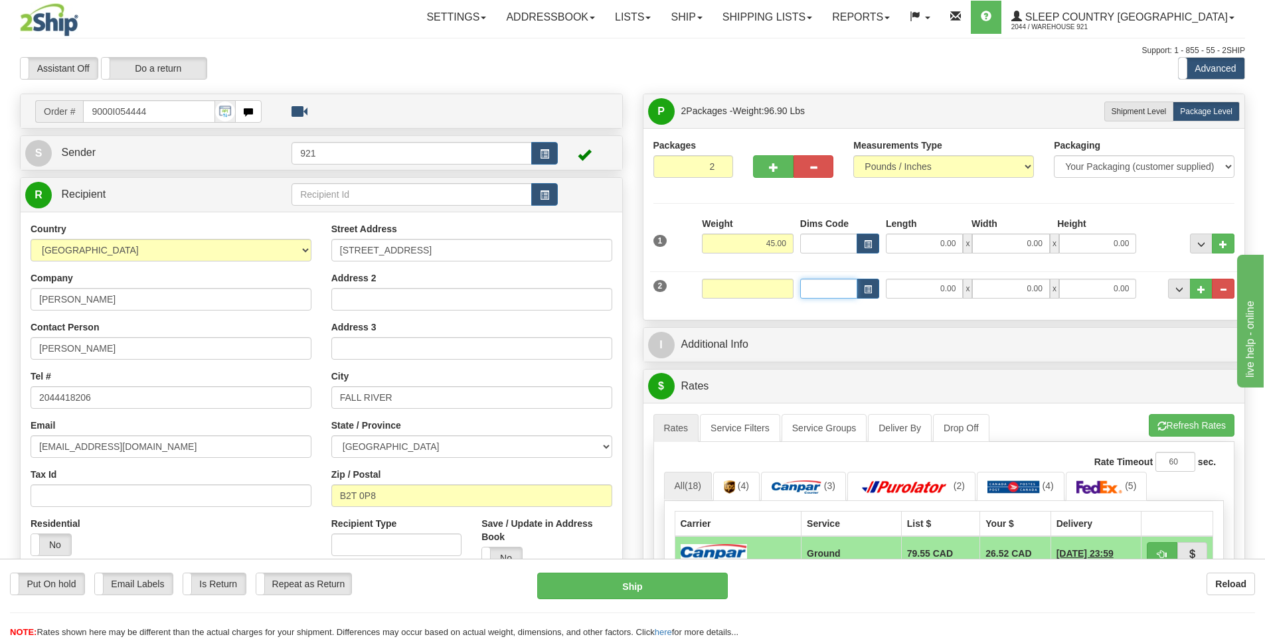
type input "0.00"
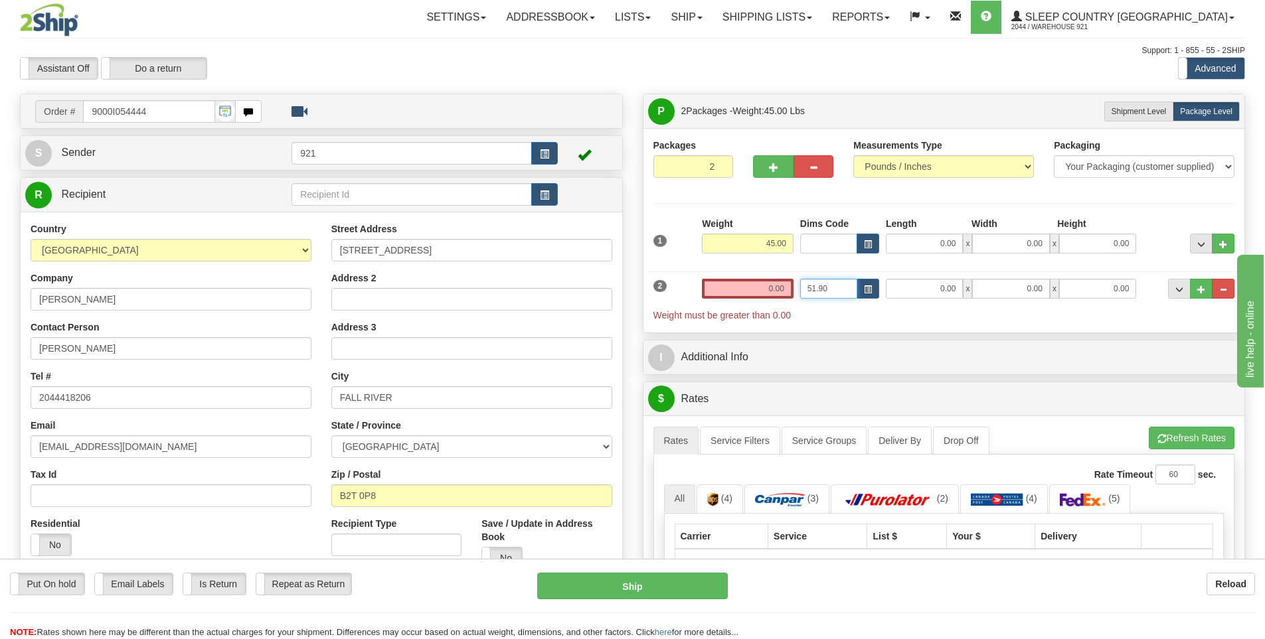
type input "51.90"
click at [757, 284] on input "0.00" at bounding box center [748, 289] width 92 height 20
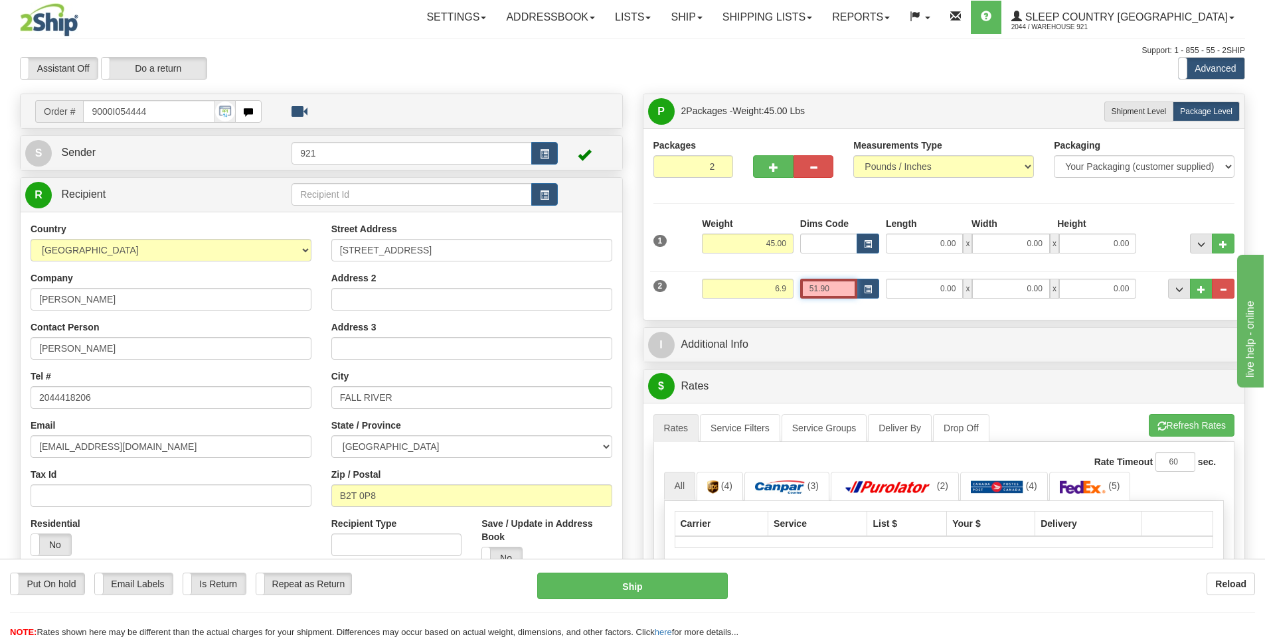
type input "6.90"
drag, startPoint x: 827, startPoint y: 293, endPoint x: 774, endPoint y: 293, distance: 53.1
click at [774, 293] on div "2 Weight 6.90 Dims Code 51.90 Length Width x" at bounding box center [944, 287] width 588 height 44
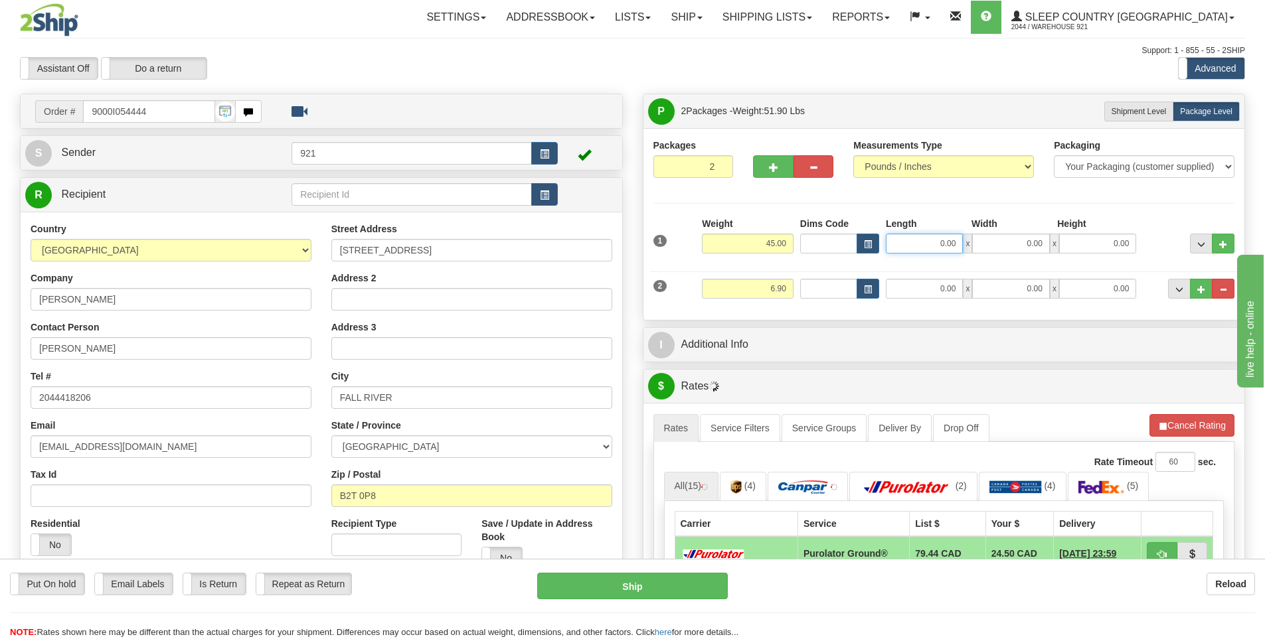
click at [934, 245] on input "0.00" at bounding box center [924, 244] width 77 height 20
type input "15.00"
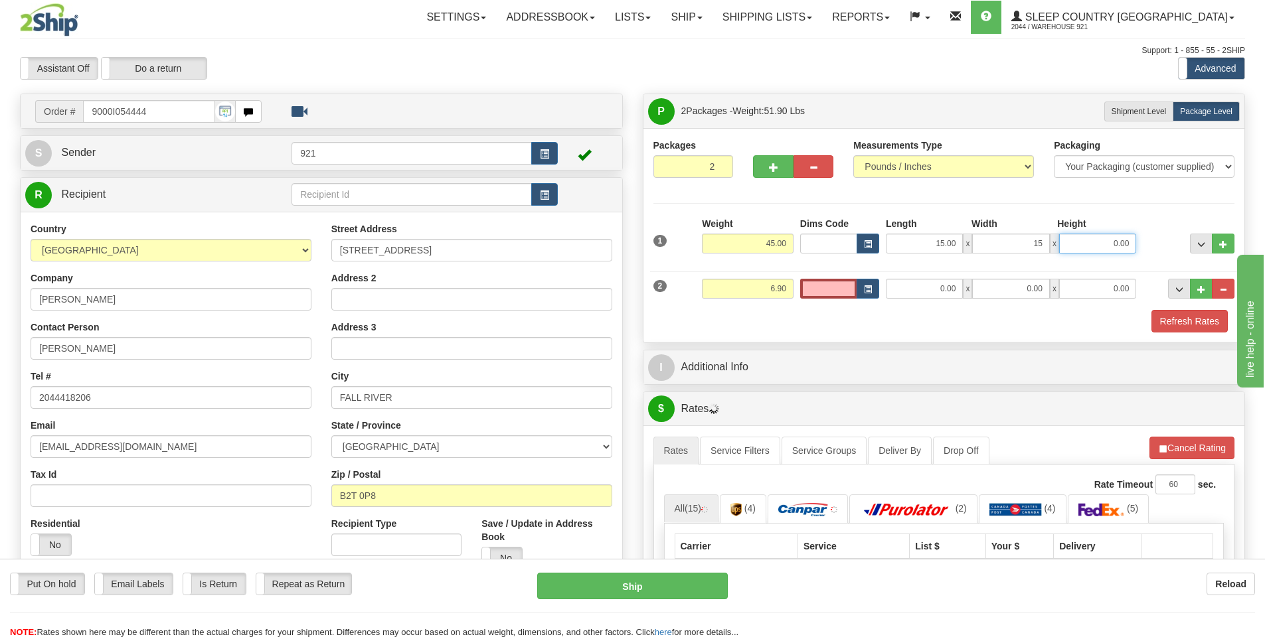
type input "15.00"
type input "61.00"
click at [930, 286] on input "0.00" at bounding box center [924, 289] width 77 height 20
type input "10.00"
type input "5.00"
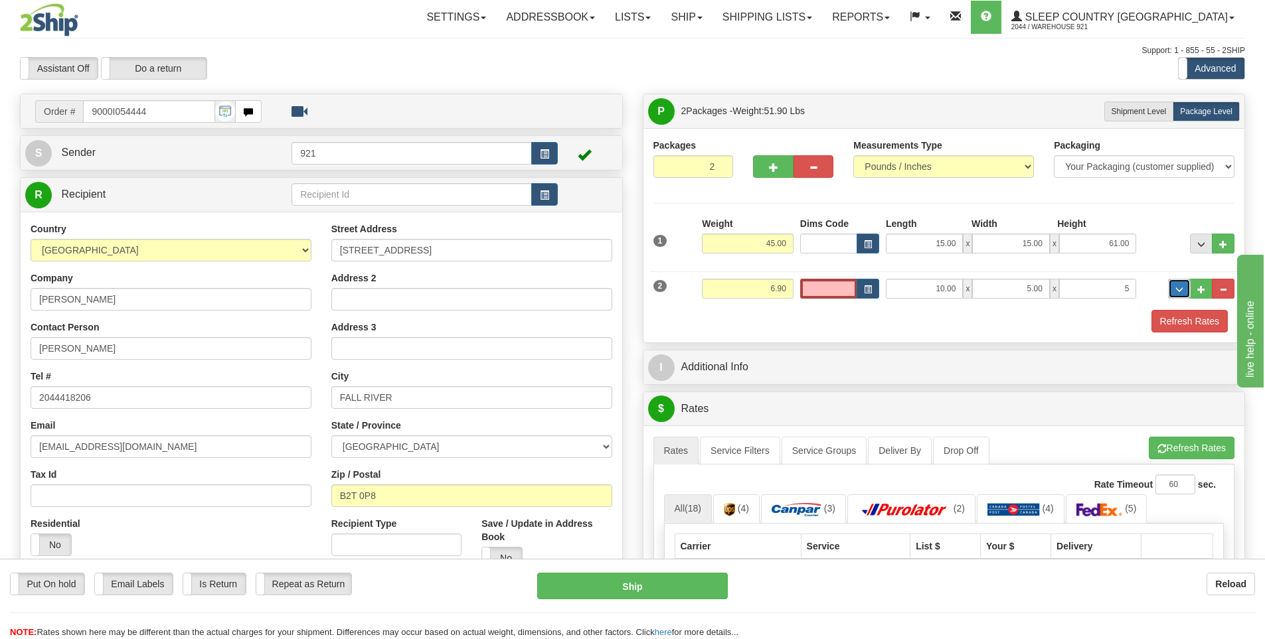
type input "5.00"
click at [1196, 327] on button "Refresh Rates" at bounding box center [1189, 321] width 76 height 23
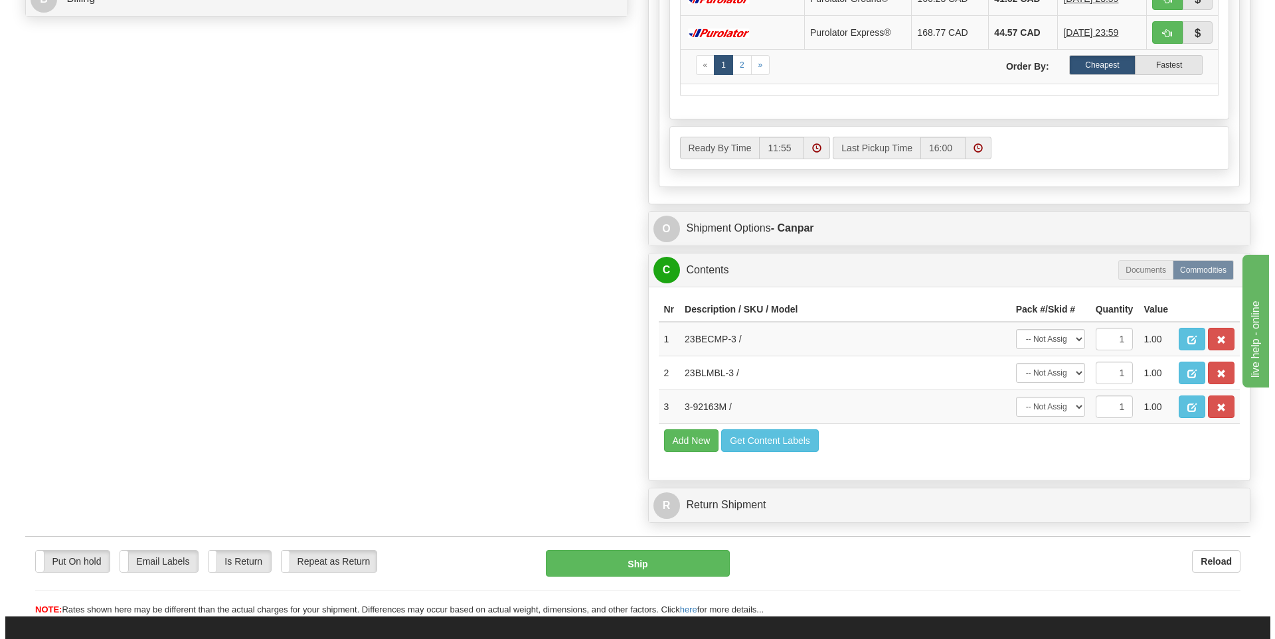
scroll to position [664, 0]
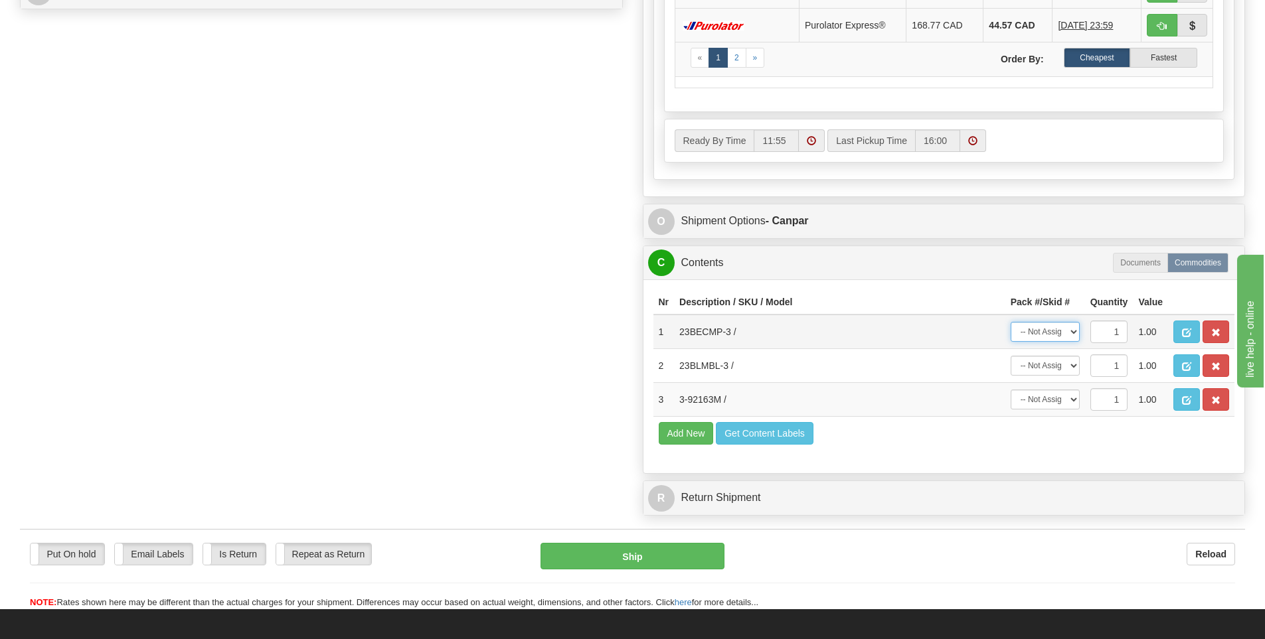
click at [1033, 335] on select "-- Not Assigned -- Package 1 Package 2" at bounding box center [1045, 332] width 69 height 20
select select "0"
click at [1011, 322] on select "-- Not Assigned -- Package 1 Package 2" at bounding box center [1045, 332] width 69 height 20
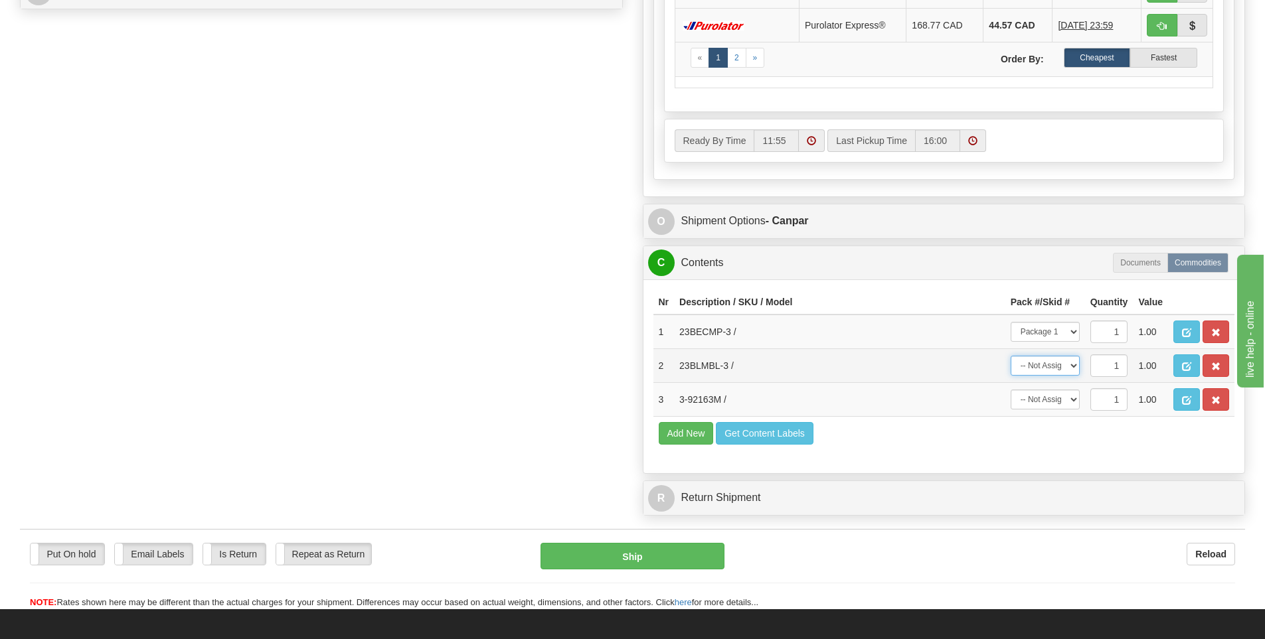
click at [1032, 364] on select "-- Not Assigned -- Package 1 Package 2" at bounding box center [1045, 366] width 69 height 20
select select "0"
click at [1011, 356] on select "-- Not Assigned -- Package 1 Package 2" at bounding box center [1045, 366] width 69 height 20
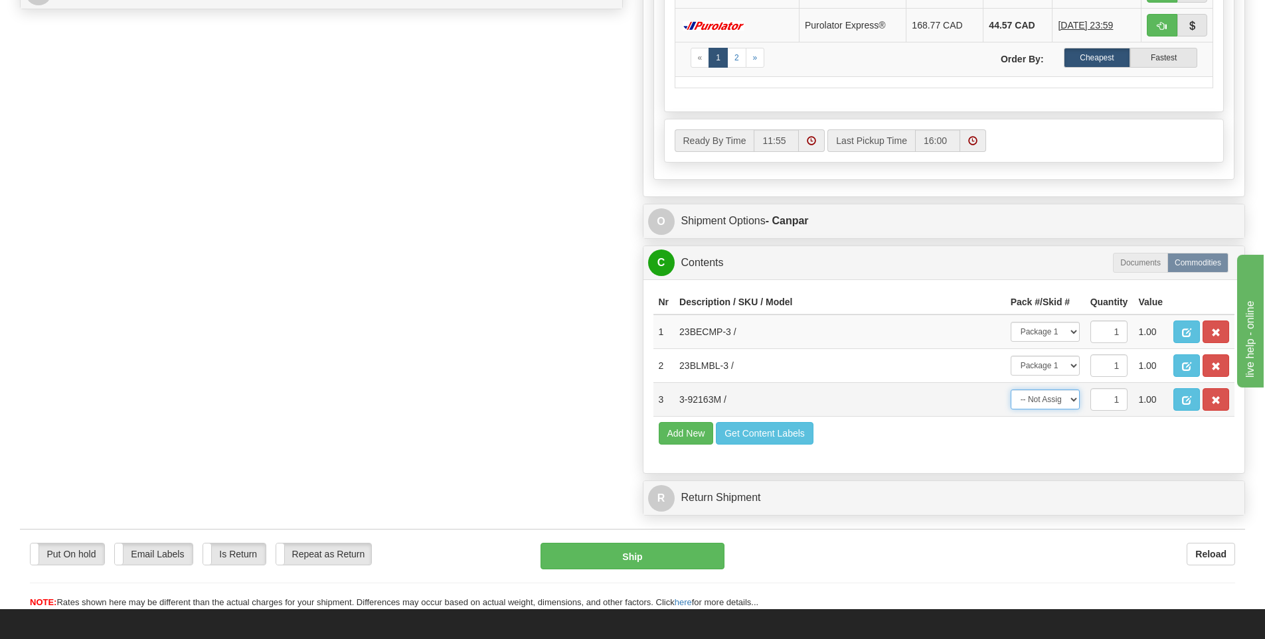
click at [1028, 397] on select "-- Not Assigned -- Package 1 Package 2" at bounding box center [1045, 400] width 69 height 20
select select "1"
click at [1011, 390] on select "-- Not Assigned -- Package 1 Package 2" at bounding box center [1045, 400] width 69 height 20
click at [687, 558] on button "Ship" at bounding box center [632, 556] width 184 height 27
type input "1"
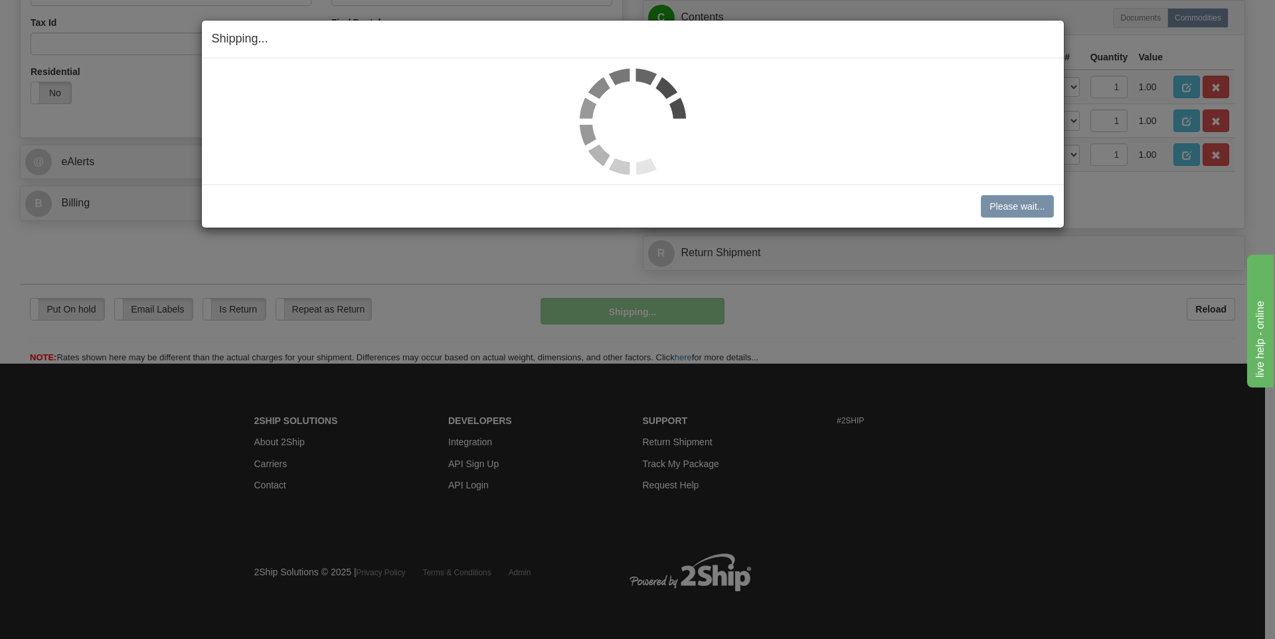
scroll to position [452, 0]
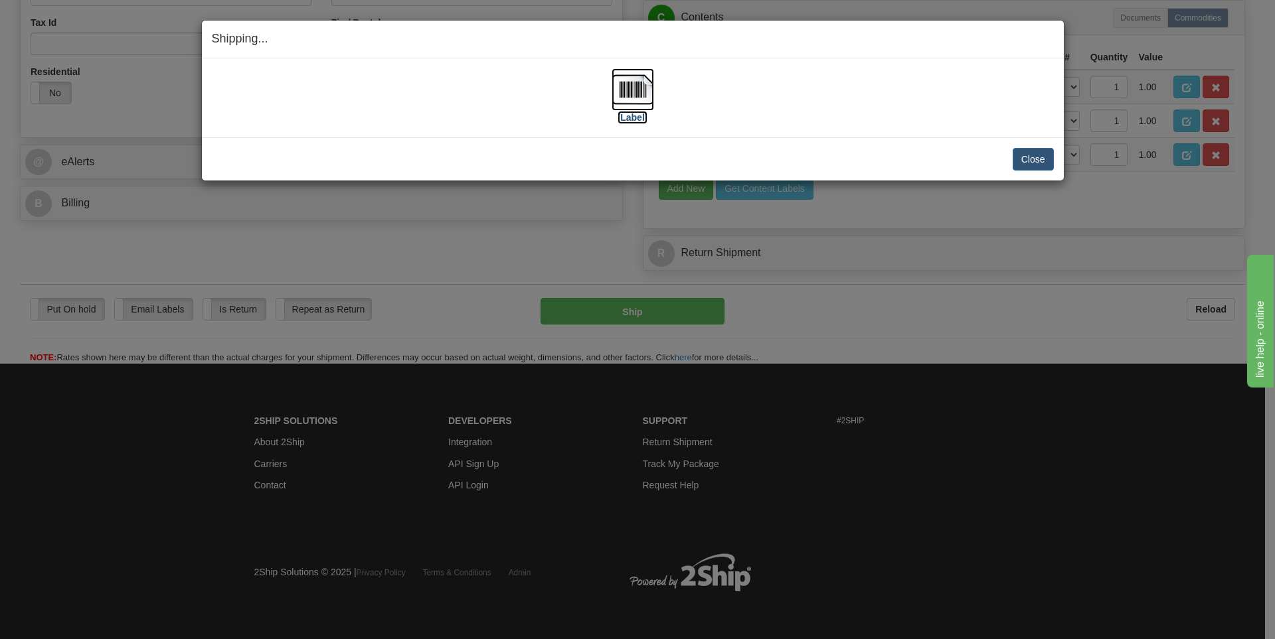
click at [631, 116] on label "[Label]" at bounding box center [632, 117] width 31 height 13
click at [1032, 163] on button "Close" at bounding box center [1033, 159] width 41 height 23
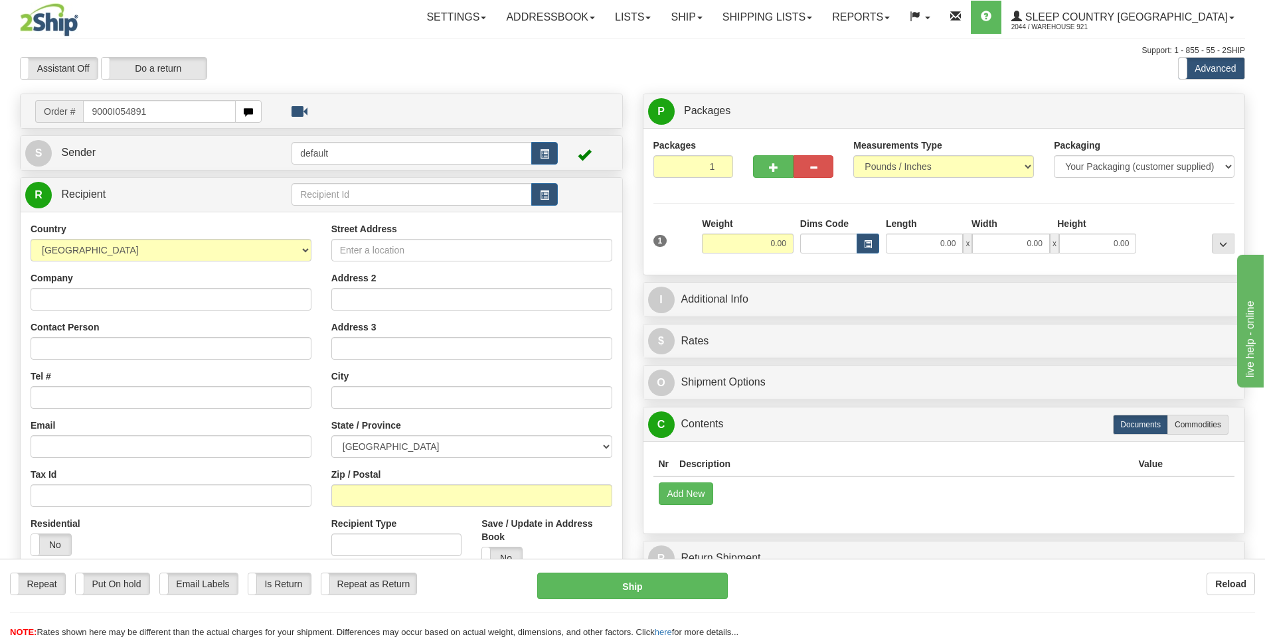
type input "9000I054891"
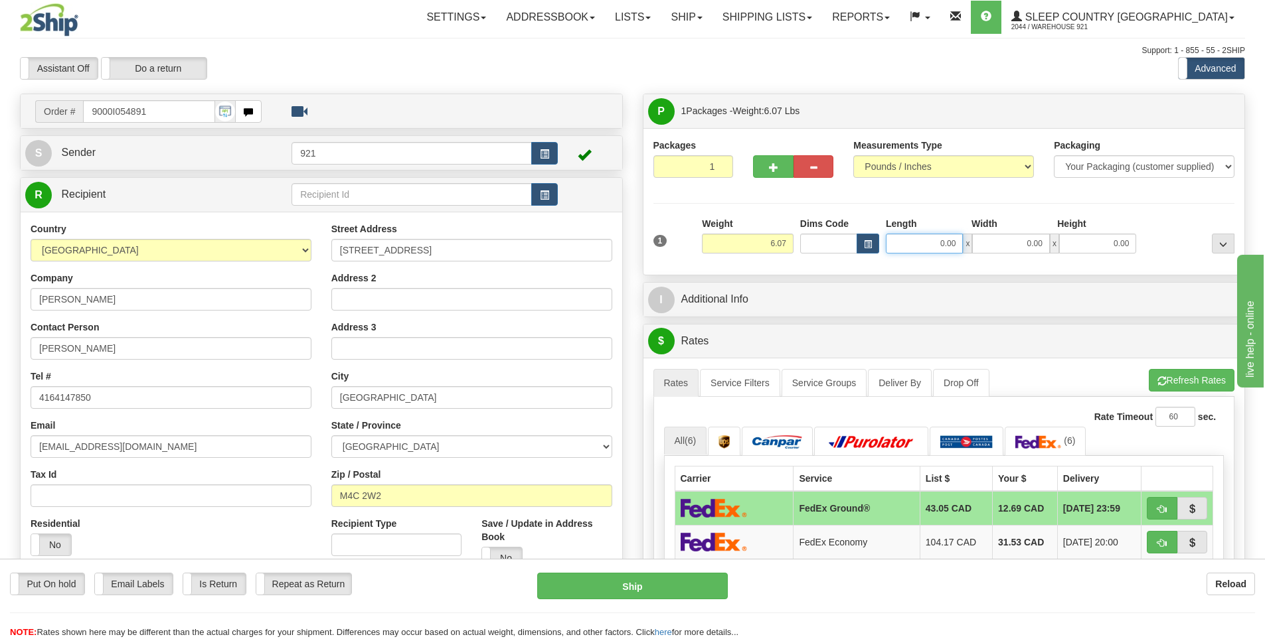
click at [949, 242] on input "0.00" at bounding box center [924, 244] width 77 height 20
type input "10.00"
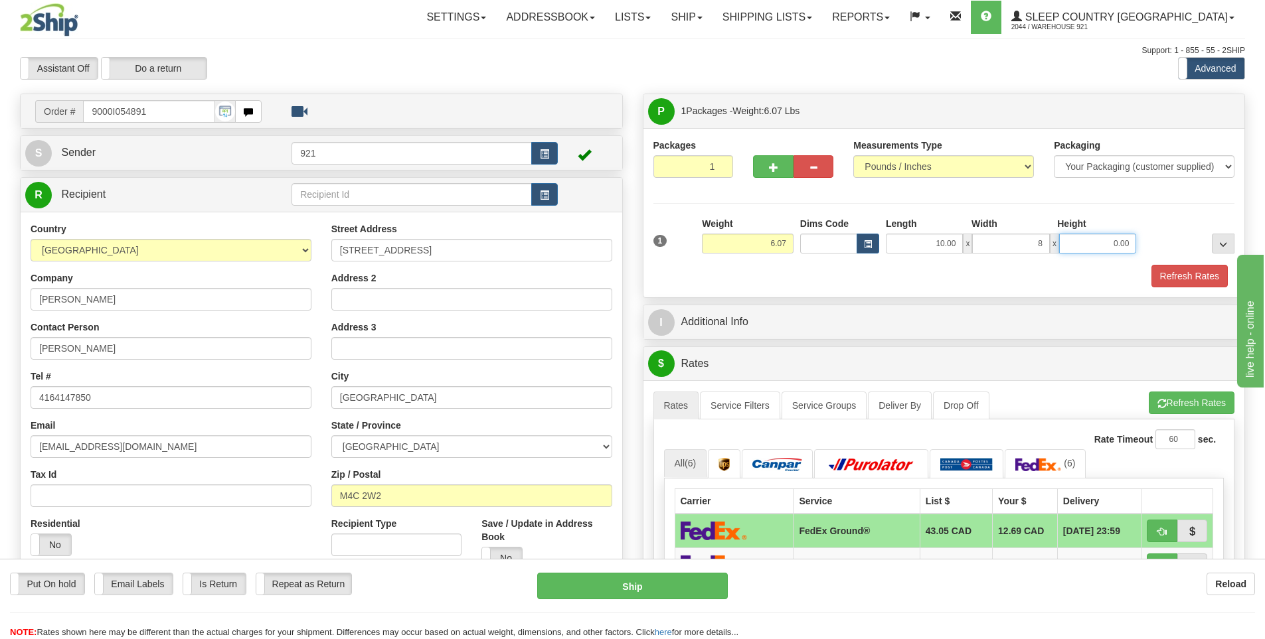
type input "8.00"
type input "2"
type input "3.00"
click at [1180, 280] on button "Refresh Rates" at bounding box center [1189, 276] width 76 height 23
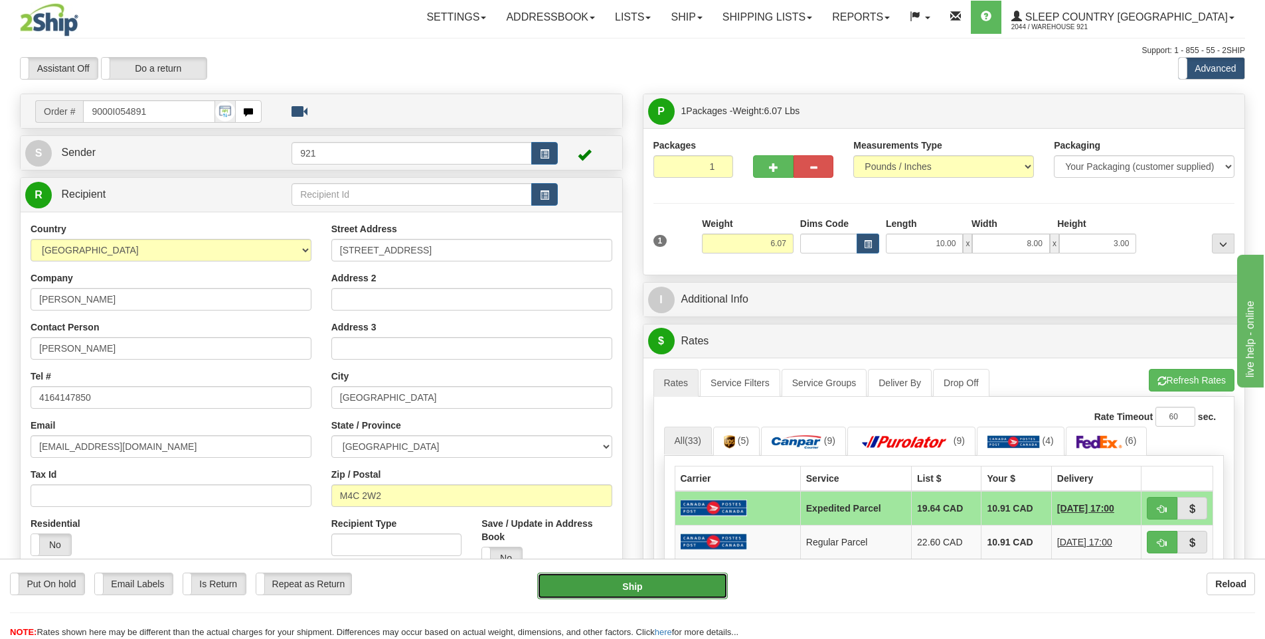
click at [680, 580] on button "Ship" at bounding box center [632, 586] width 191 height 27
type input "DOM.EP"
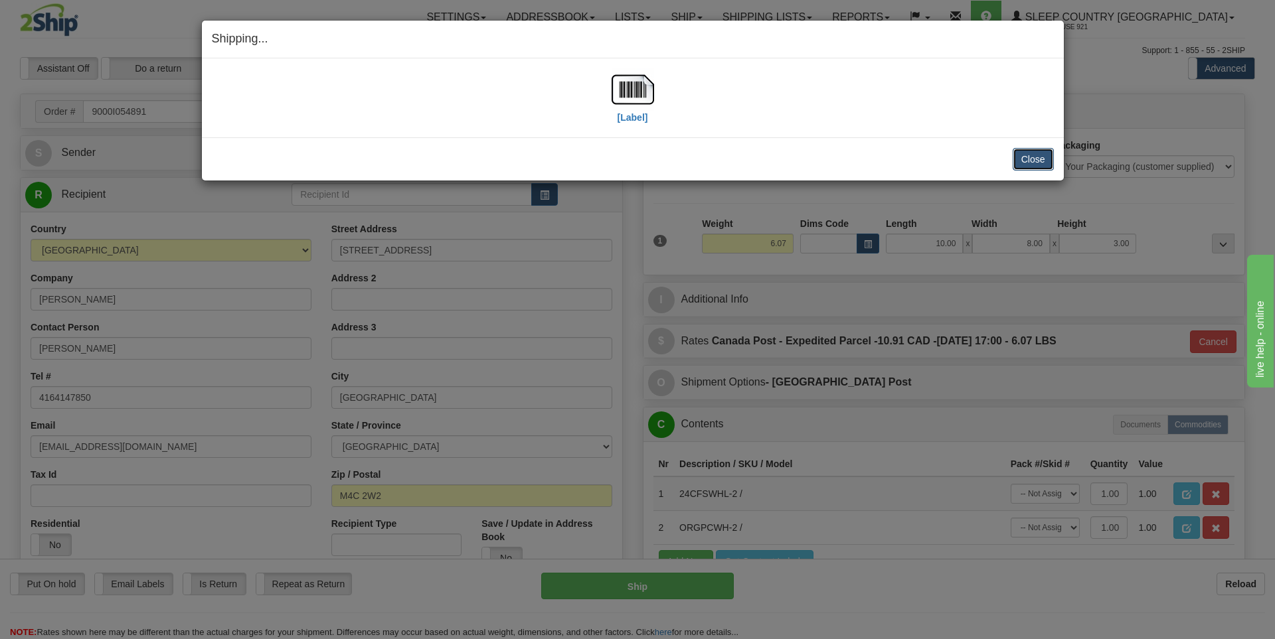
click at [1046, 161] on button "Close" at bounding box center [1033, 159] width 41 height 23
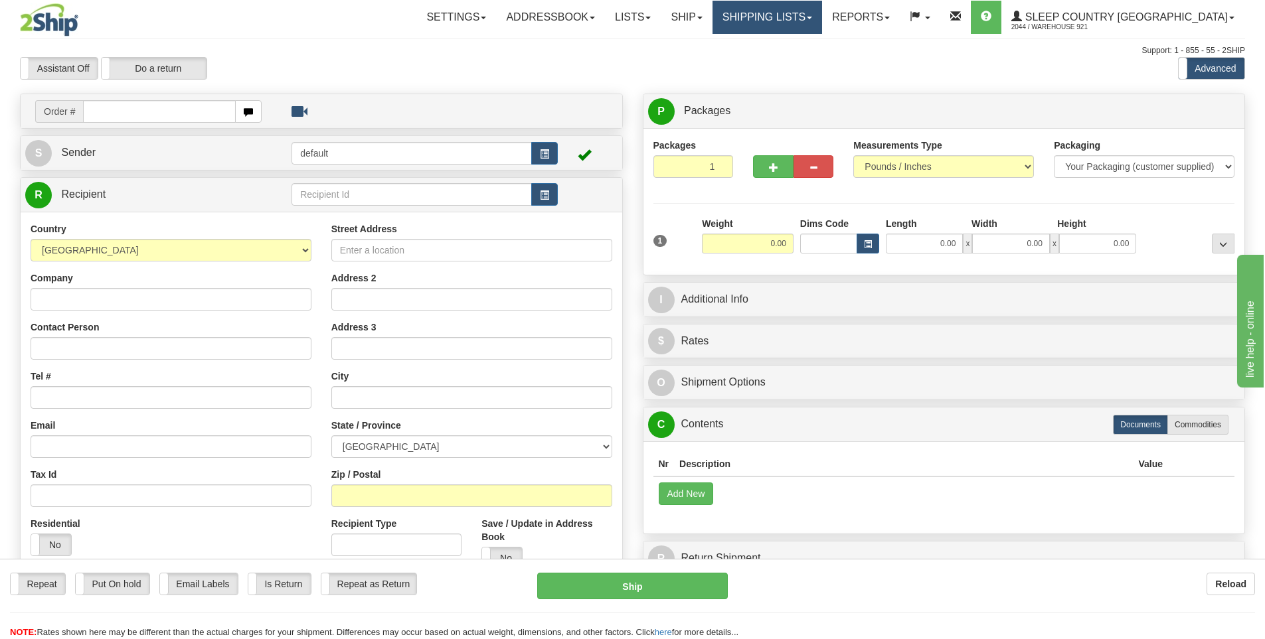
click at [812, 19] on link "Shipping lists" at bounding box center [767, 17] width 110 height 33
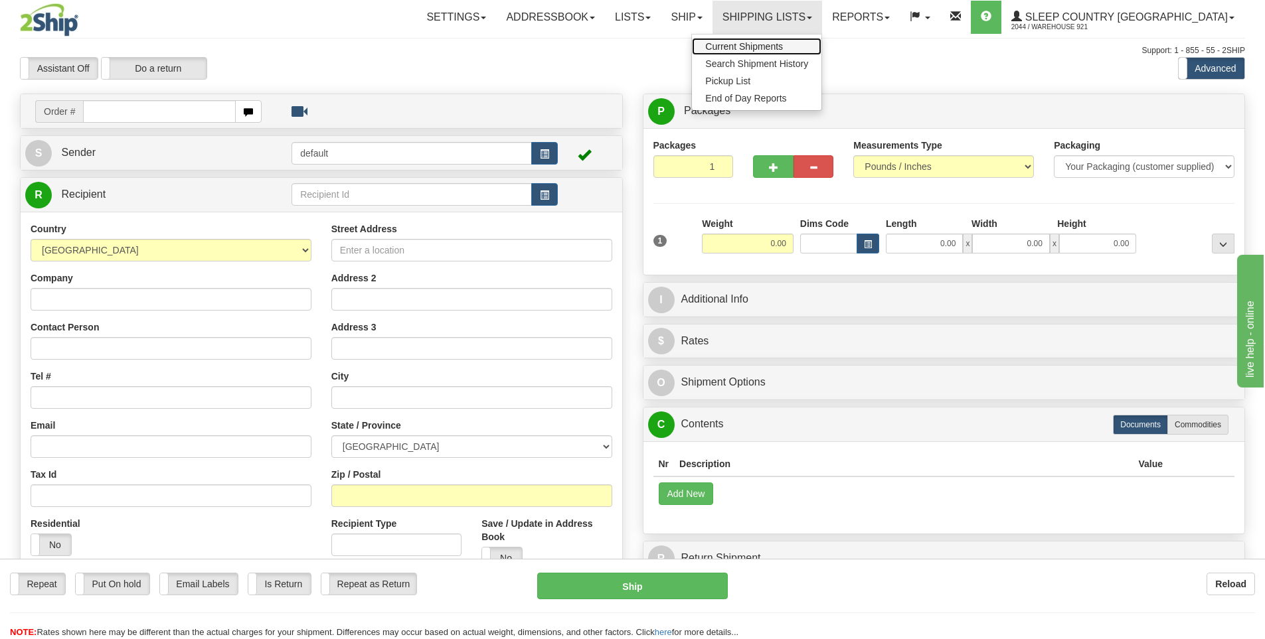
click at [783, 47] on span "Current Shipments" at bounding box center [744, 46] width 78 height 11
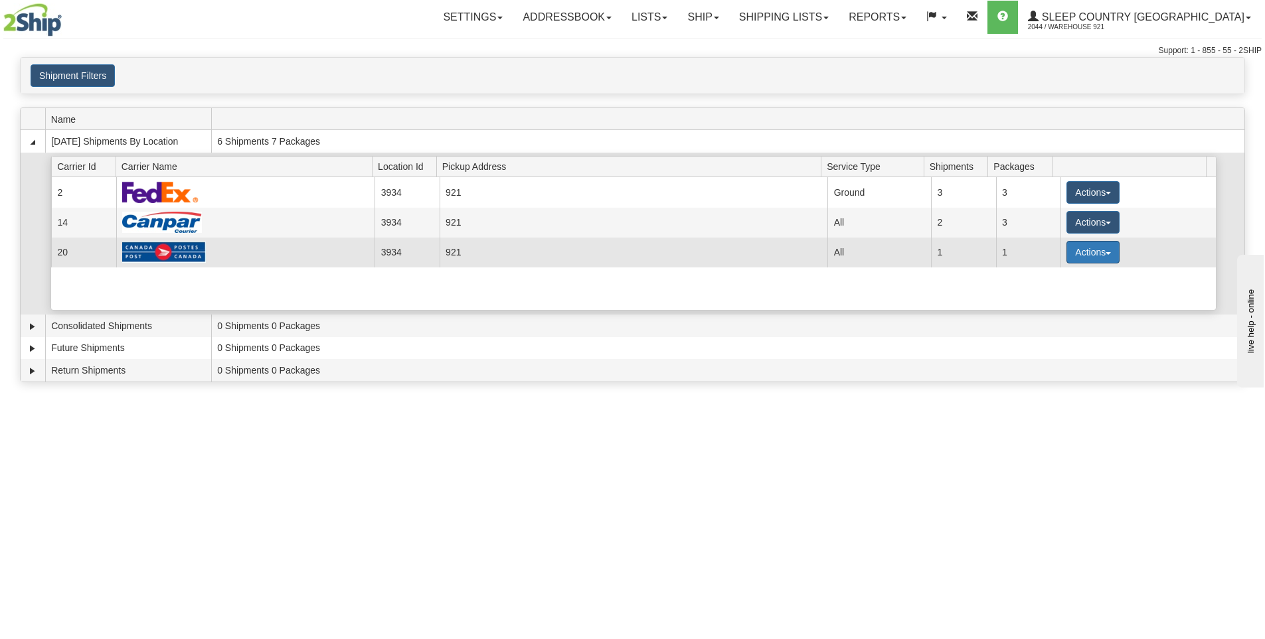
click at [1092, 244] on button "Actions" at bounding box center [1092, 252] width 53 height 23
click at [1072, 277] on link "Details" at bounding box center [1066, 277] width 106 height 17
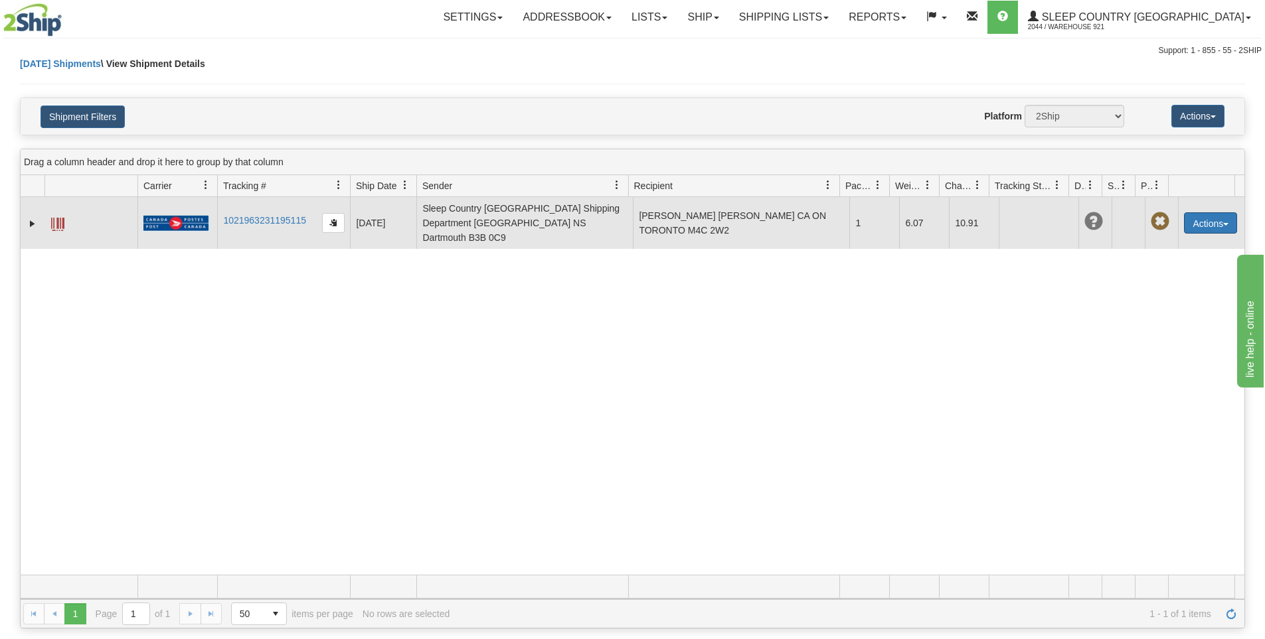
click at [1184, 212] on button "Actions" at bounding box center [1210, 222] width 53 height 21
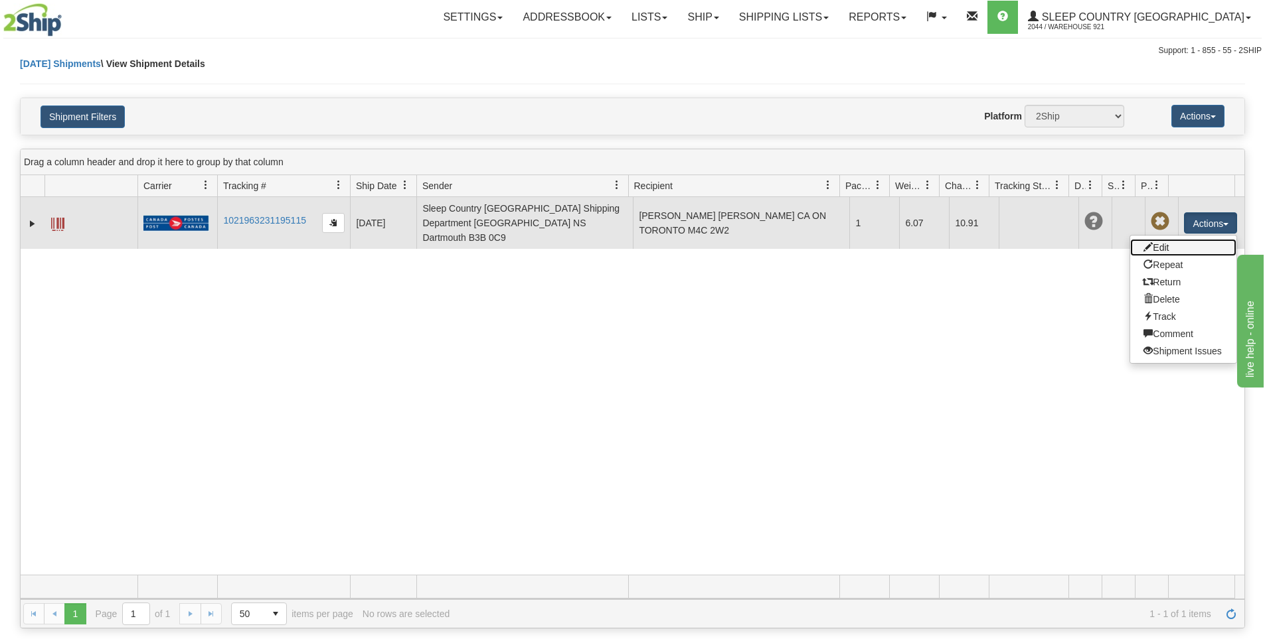
click at [1163, 239] on link "Edit" at bounding box center [1183, 247] width 106 height 17
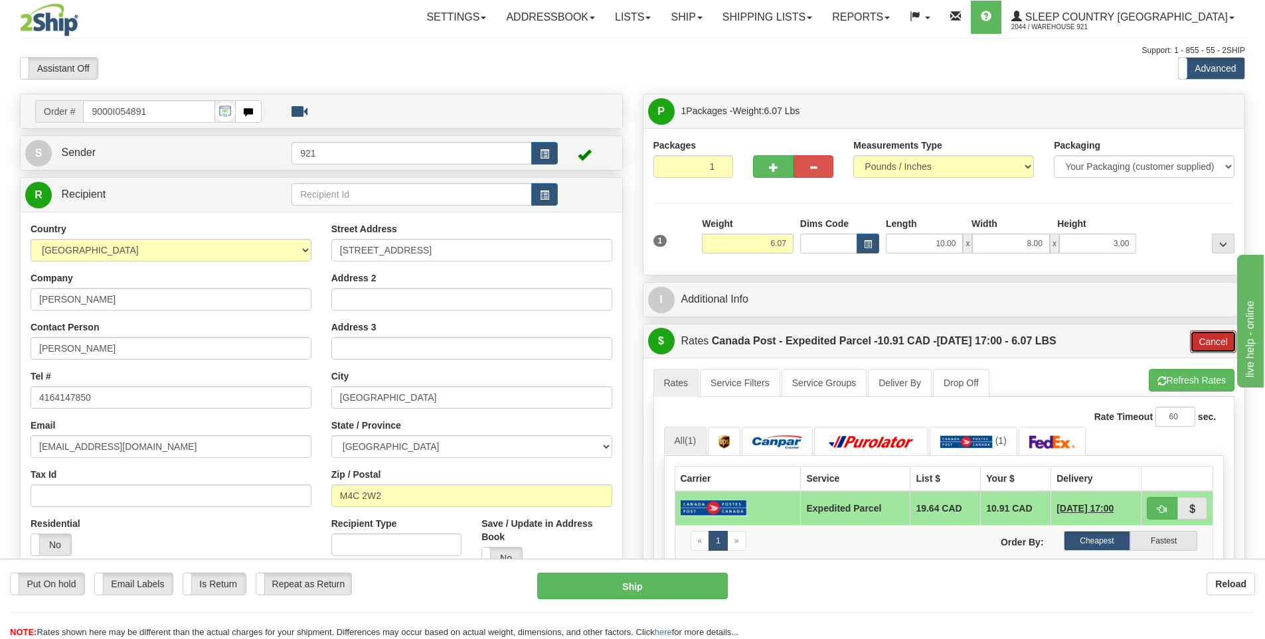
click at [1210, 339] on button "Cancel" at bounding box center [1213, 342] width 46 height 23
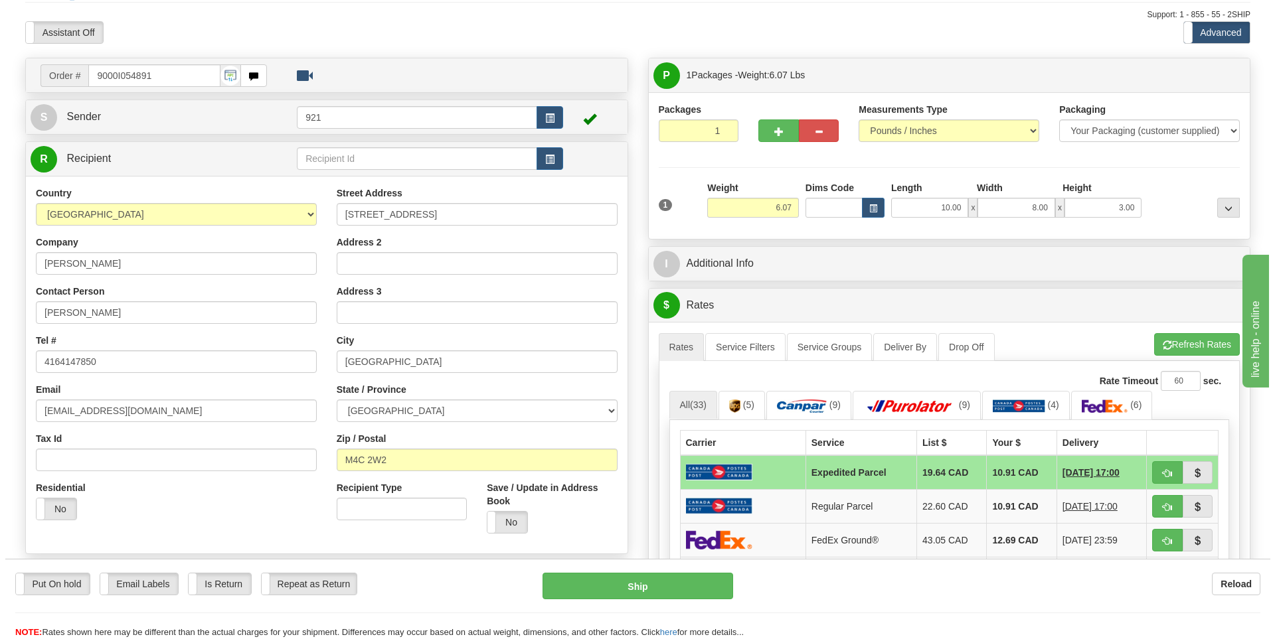
scroll to position [133, 0]
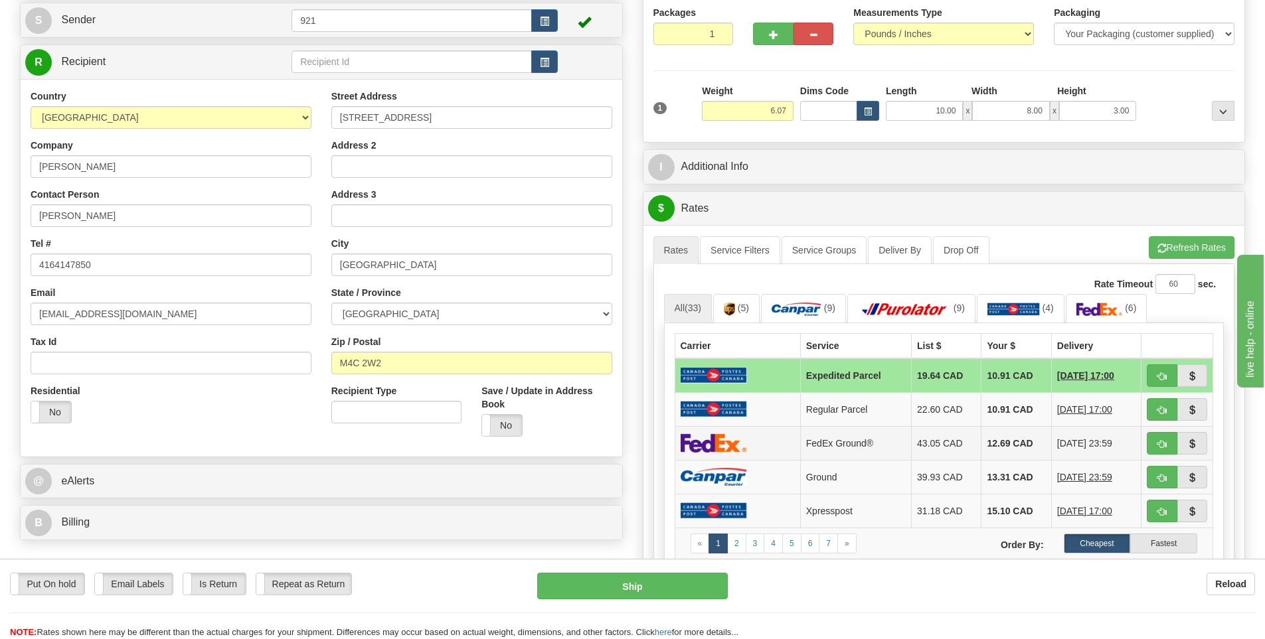
click at [845, 446] on td "FedEx Ground®" at bounding box center [855, 443] width 111 height 34
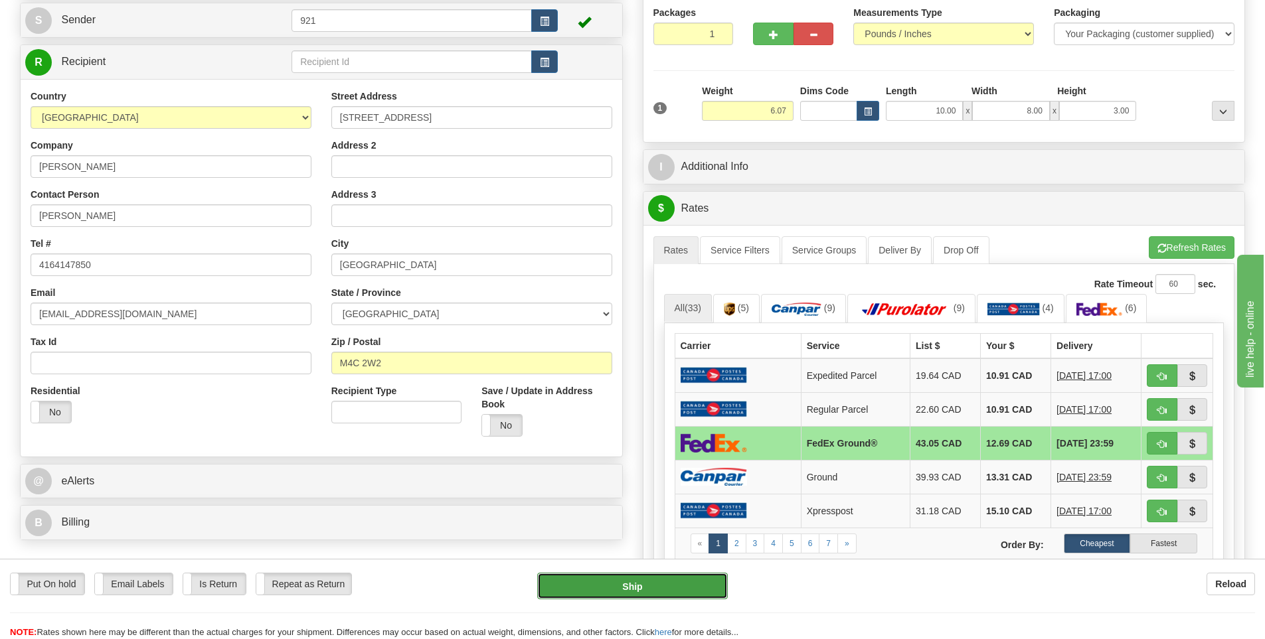
click at [639, 592] on button "Ship" at bounding box center [632, 586] width 191 height 27
type input "92"
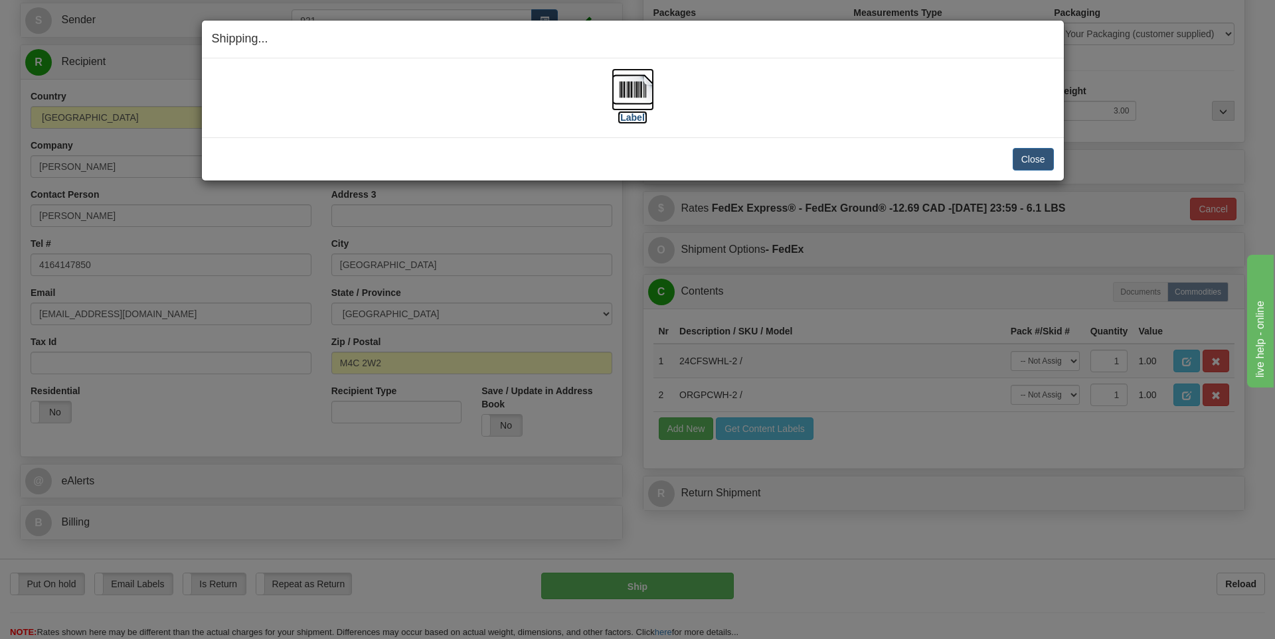
click at [628, 116] on label "[Label]" at bounding box center [632, 117] width 31 height 13
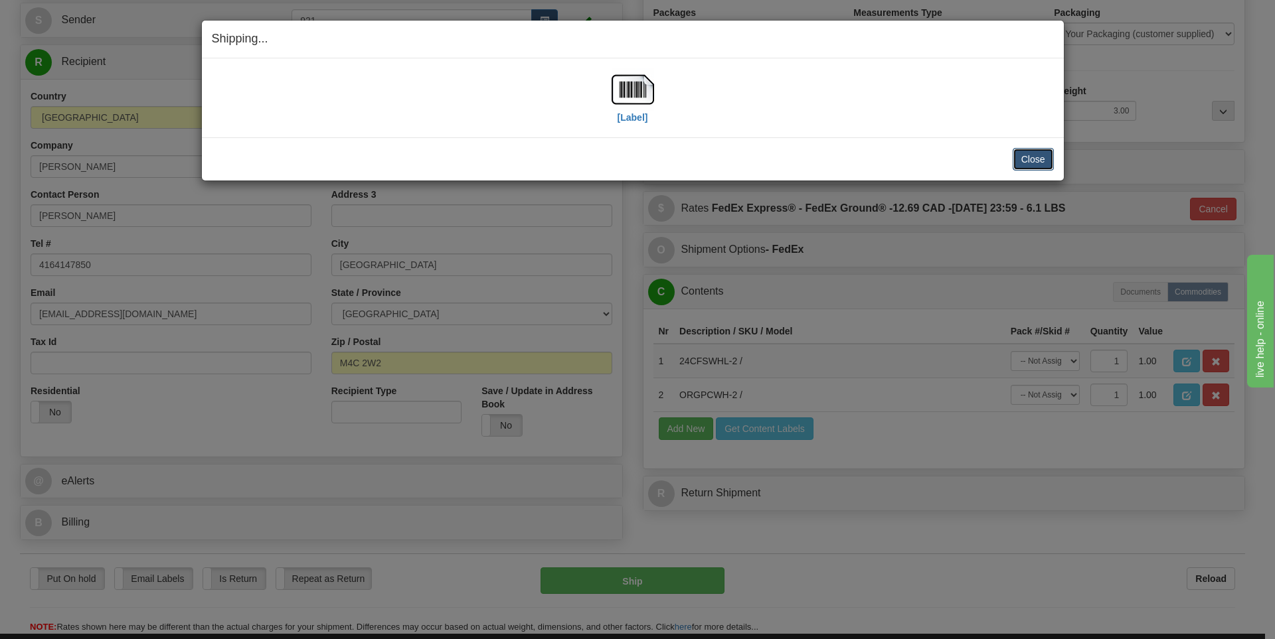
click at [1030, 159] on button "Close" at bounding box center [1033, 159] width 41 height 23
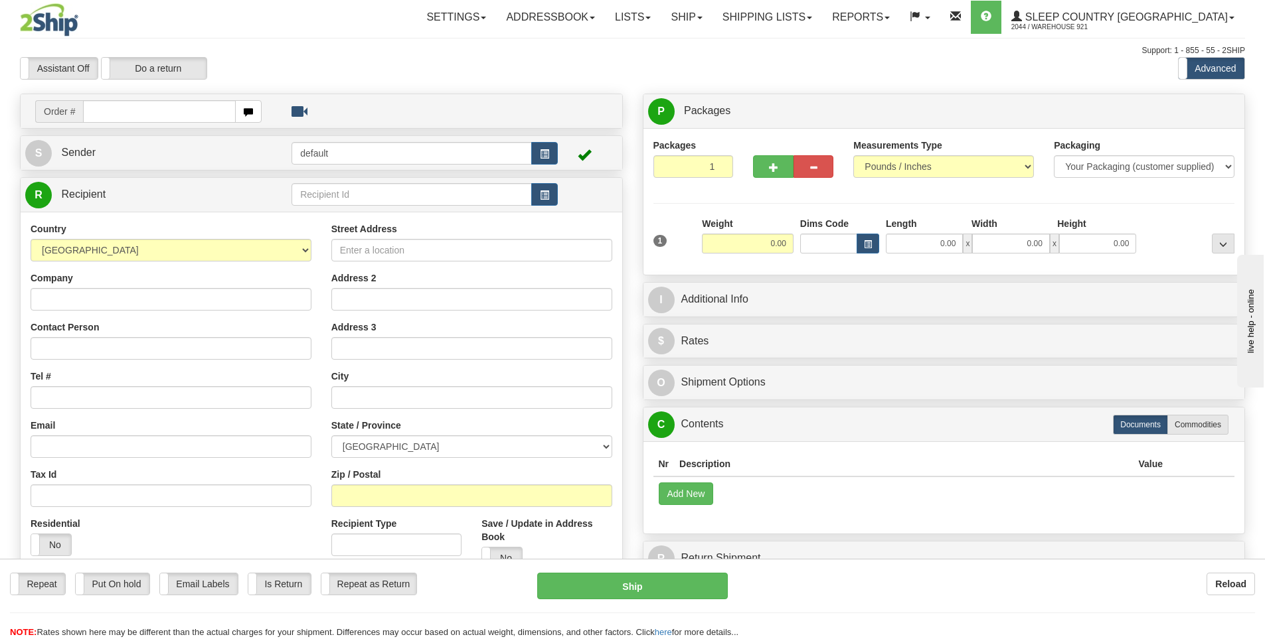
click at [171, 116] on input "text" at bounding box center [159, 111] width 153 height 23
type input "9000I054935"
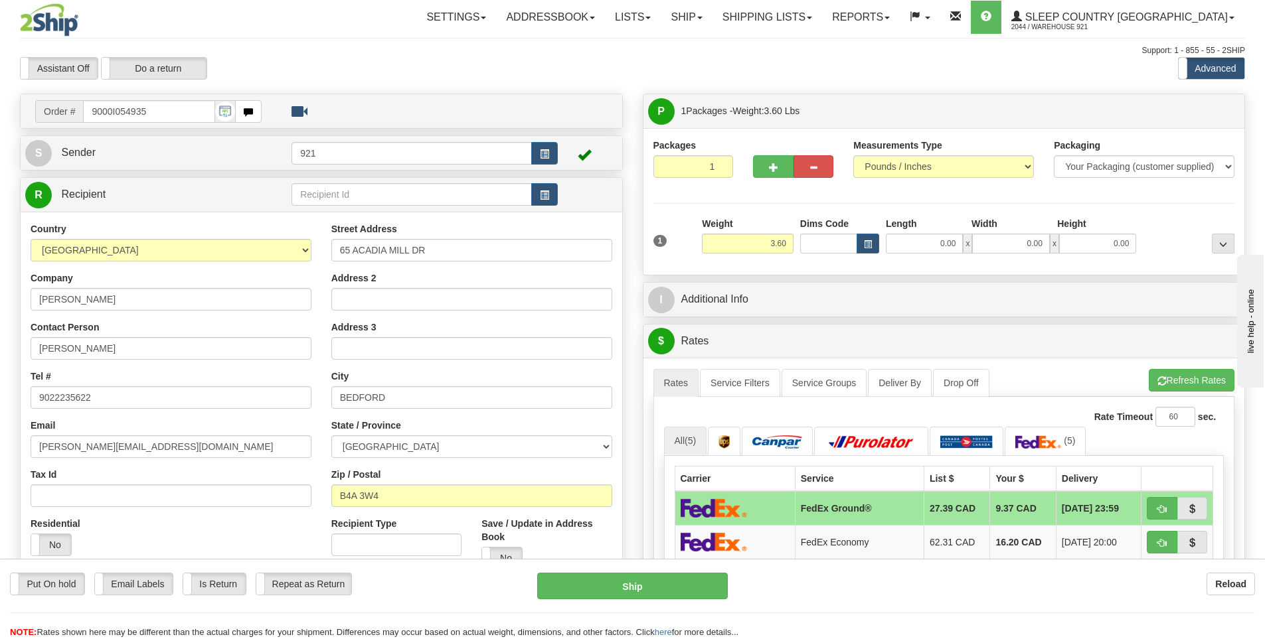
click at [914, 256] on div "1 Weight 3.60 Dims Code 0.00" at bounding box center [944, 240] width 588 height 47
click at [921, 242] on input "0.00" at bounding box center [924, 244] width 77 height 20
type input "14.00"
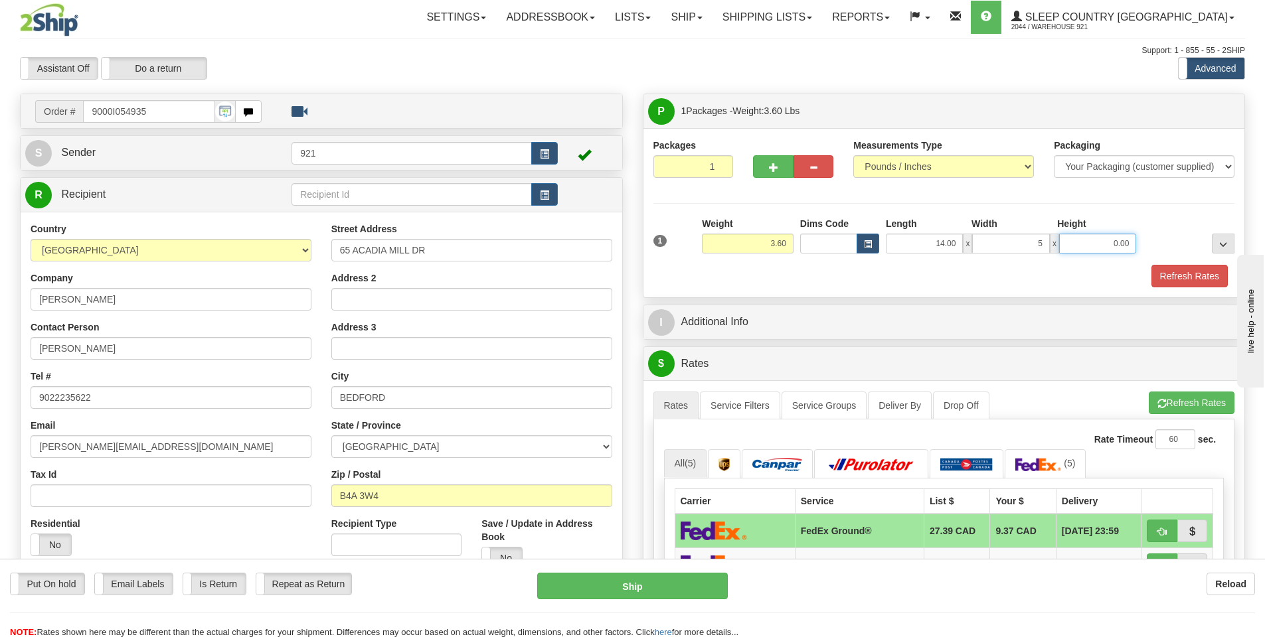
type input "5.00"
click at [1175, 272] on button "Refresh Rates" at bounding box center [1189, 276] width 76 height 23
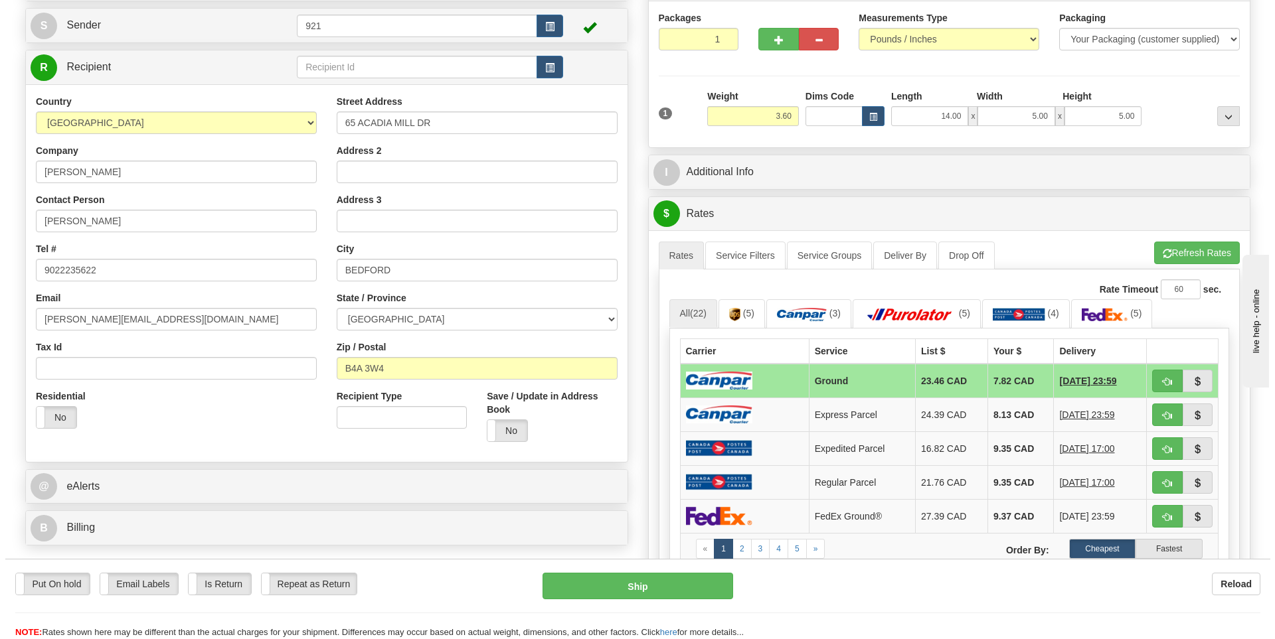
scroll to position [133, 0]
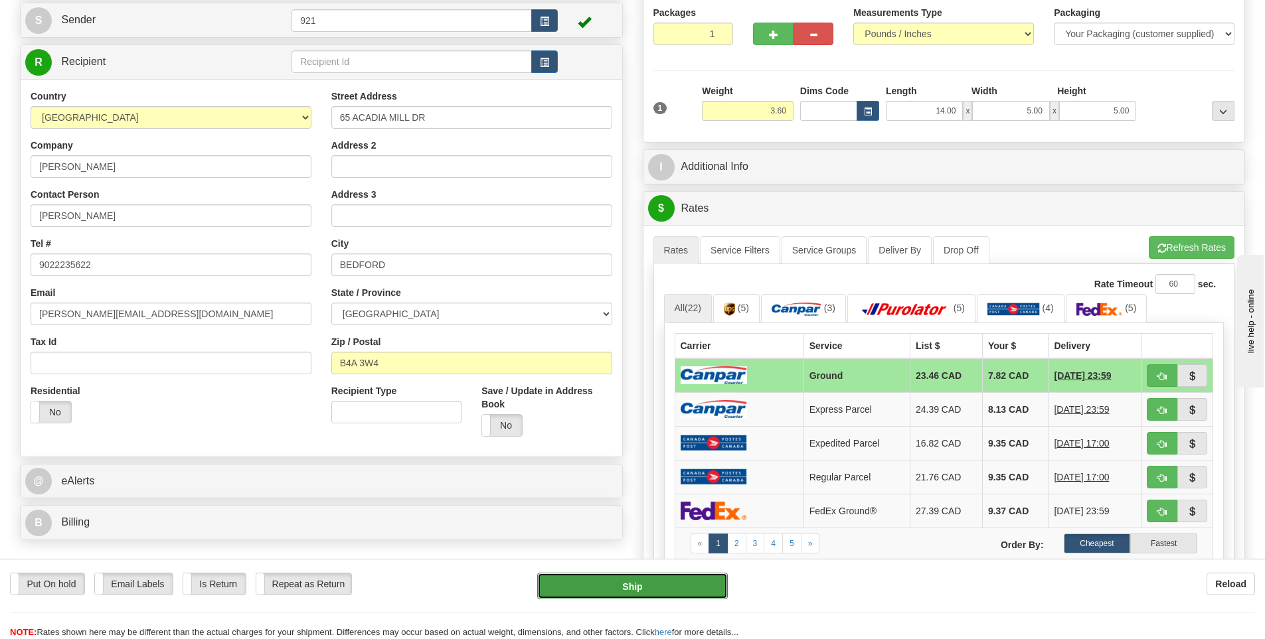
click at [675, 588] on button "Ship" at bounding box center [632, 586] width 191 height 27
type input "1"
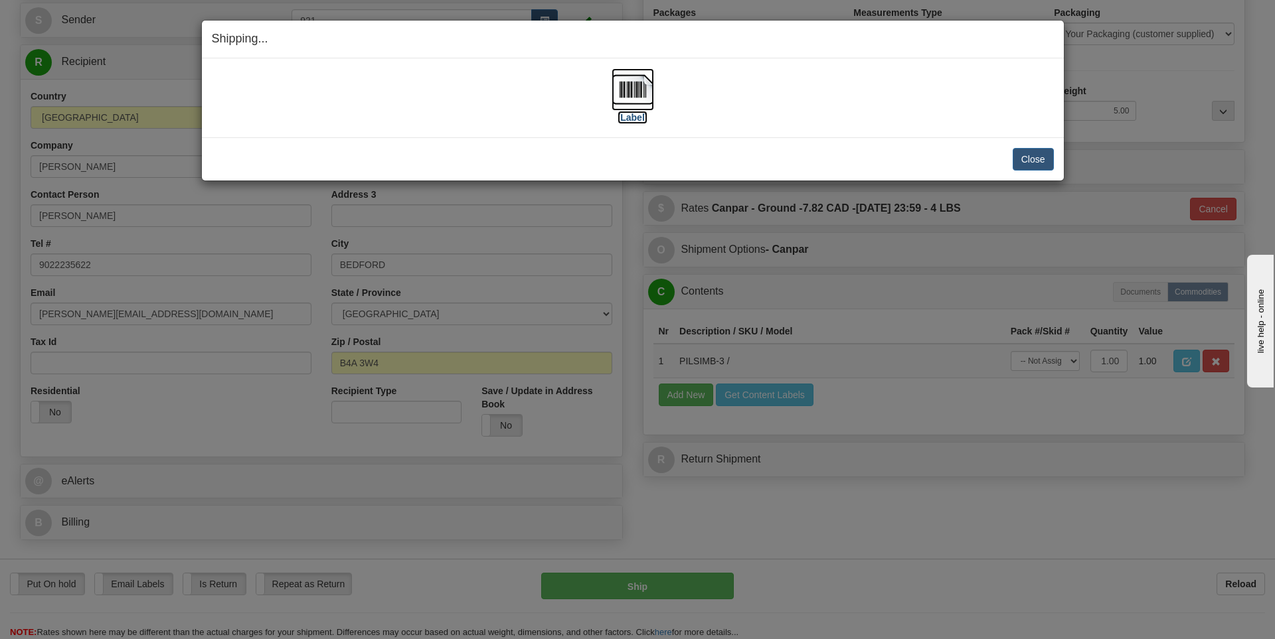
click at [631, 119] on label "[Label]" at bounding box center [632, 117] width 31 height 13
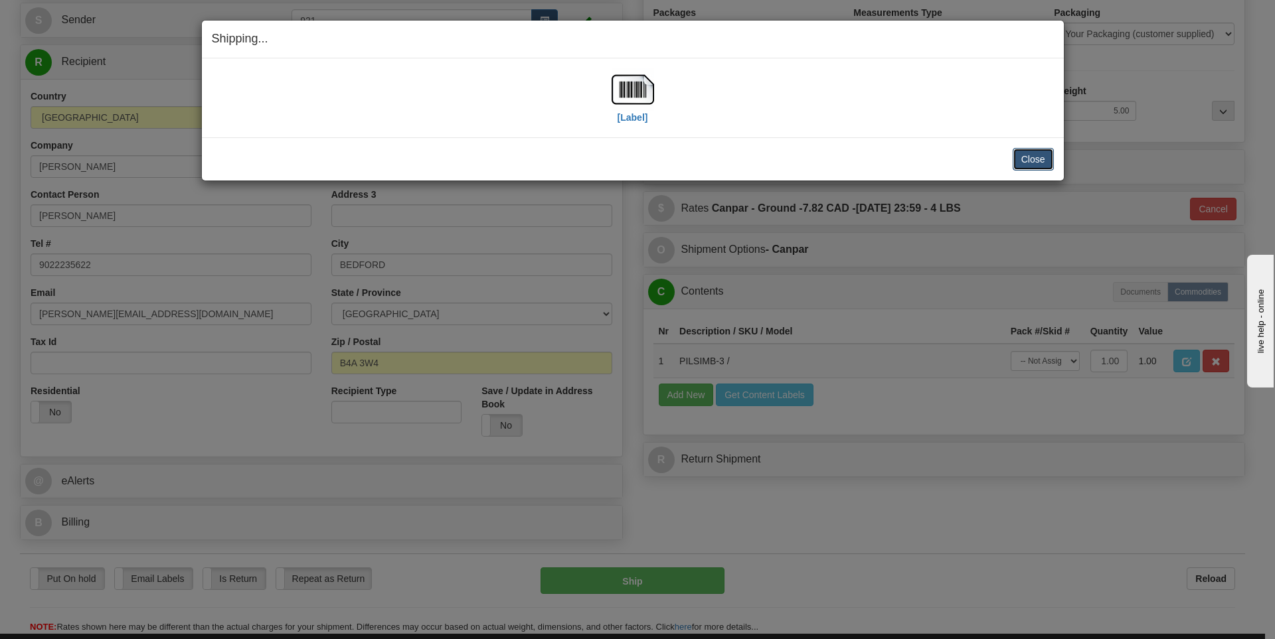
click at [1050, 164] on button "Close" at bounding box center [1033, 159] width 41 height 23
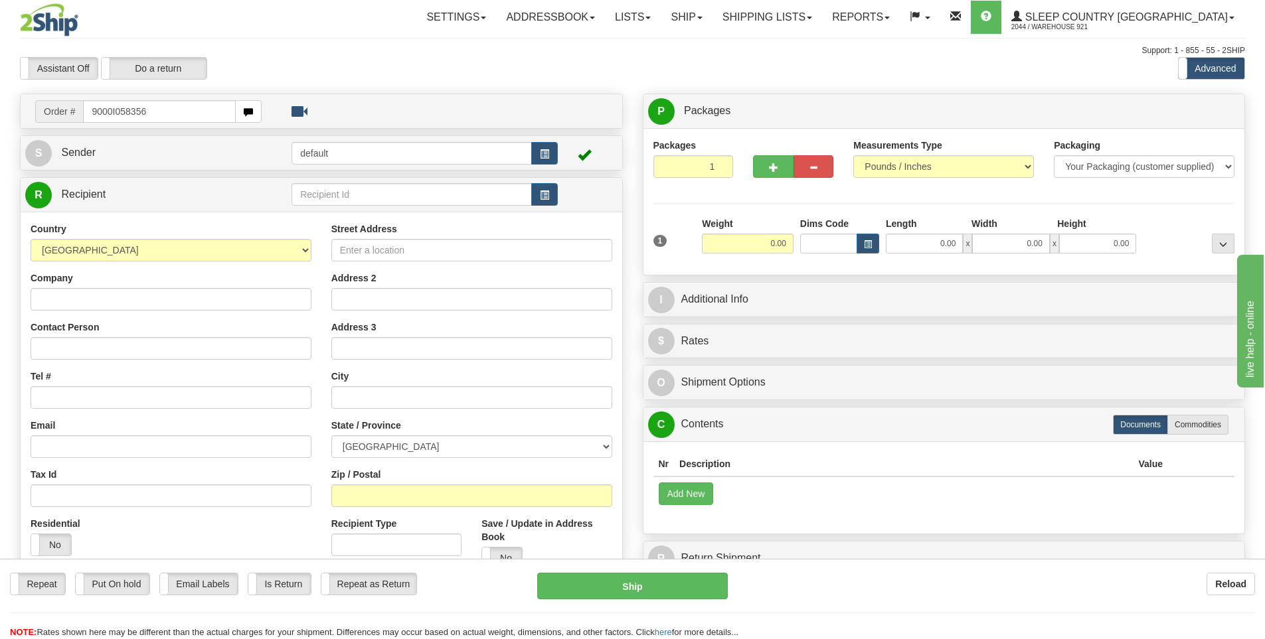
type input "9000I058356"
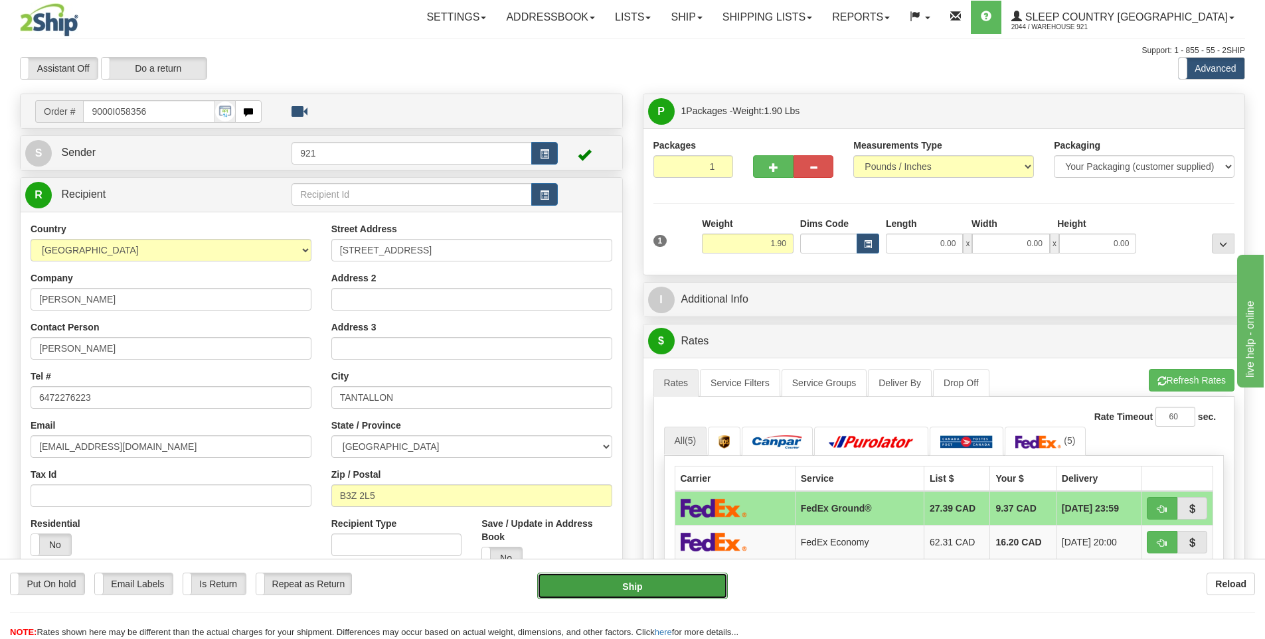
click at [689, 592] on button "Ship" at bounding box center [632, 586] width 191 height 27
type input "92"
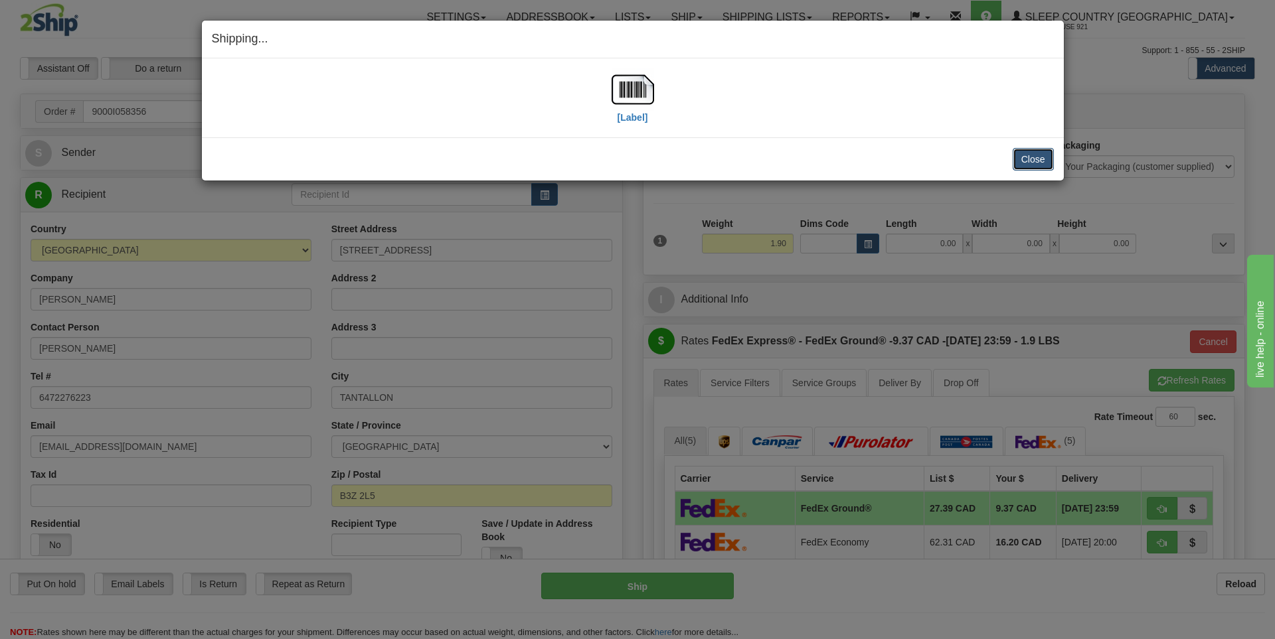
click at [1016, 154] on button "Close" at bounding box center [1033, 159] width 41 height 23
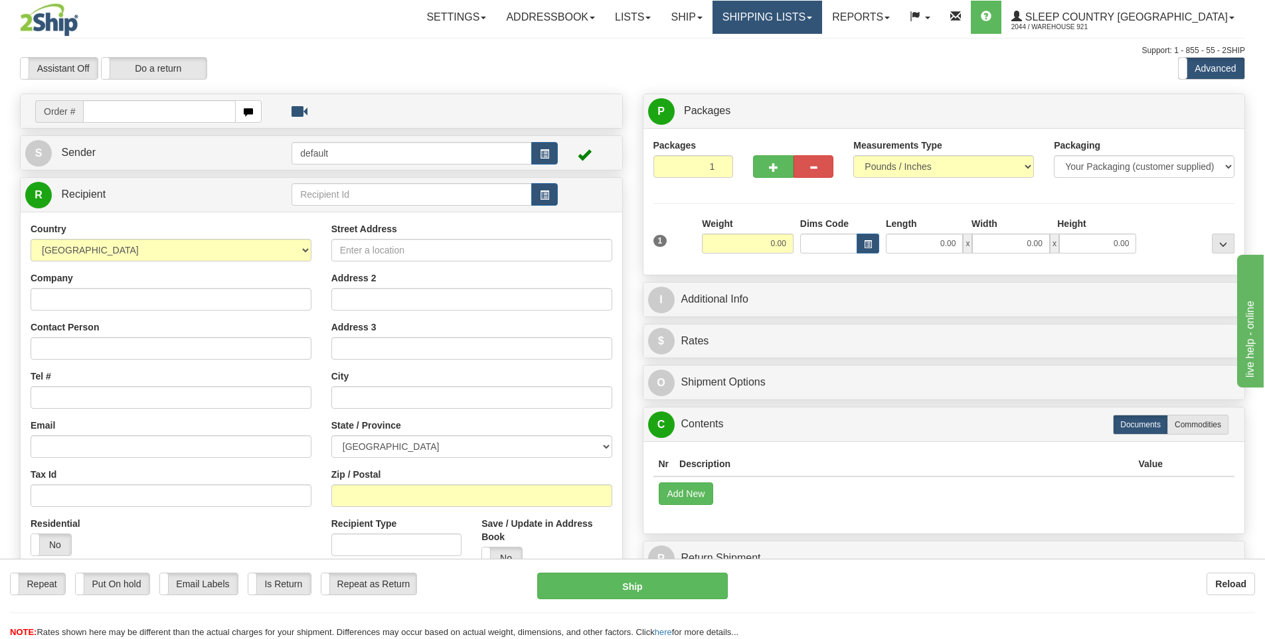
click at [822, 21] on link "Shipping lists" at bounding box center [767, 17] width 110 height 33
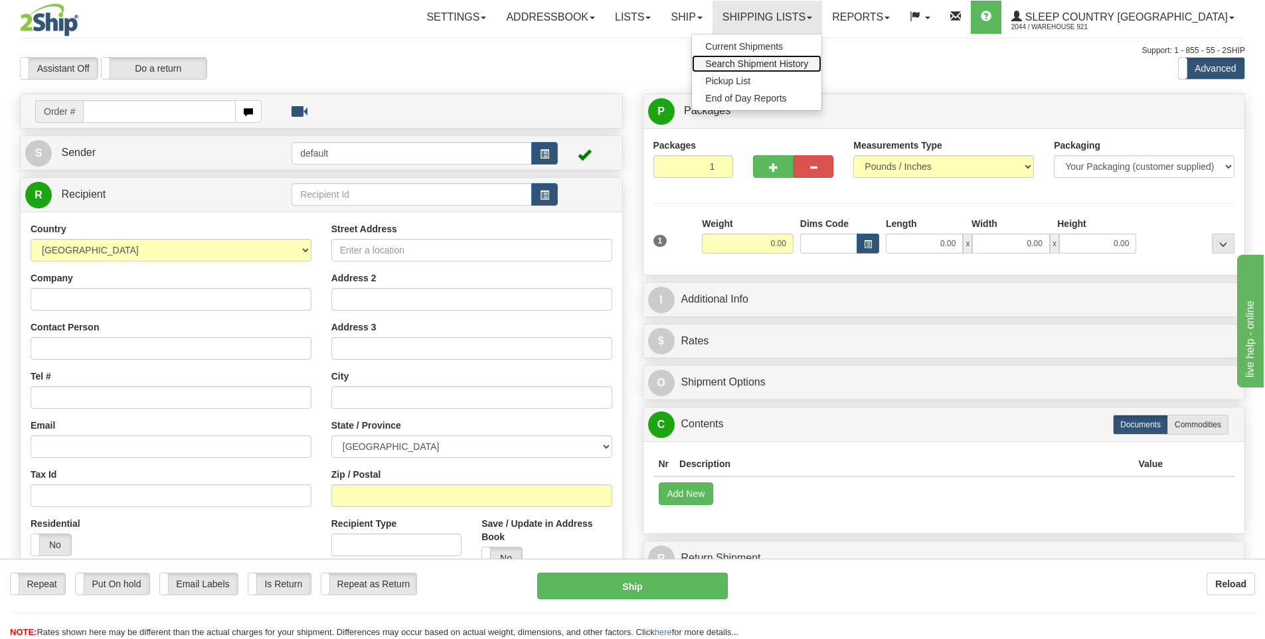
click at [816, 55] on link "Search Shipment History" at bounding box center [756, 63] width 129 height 17
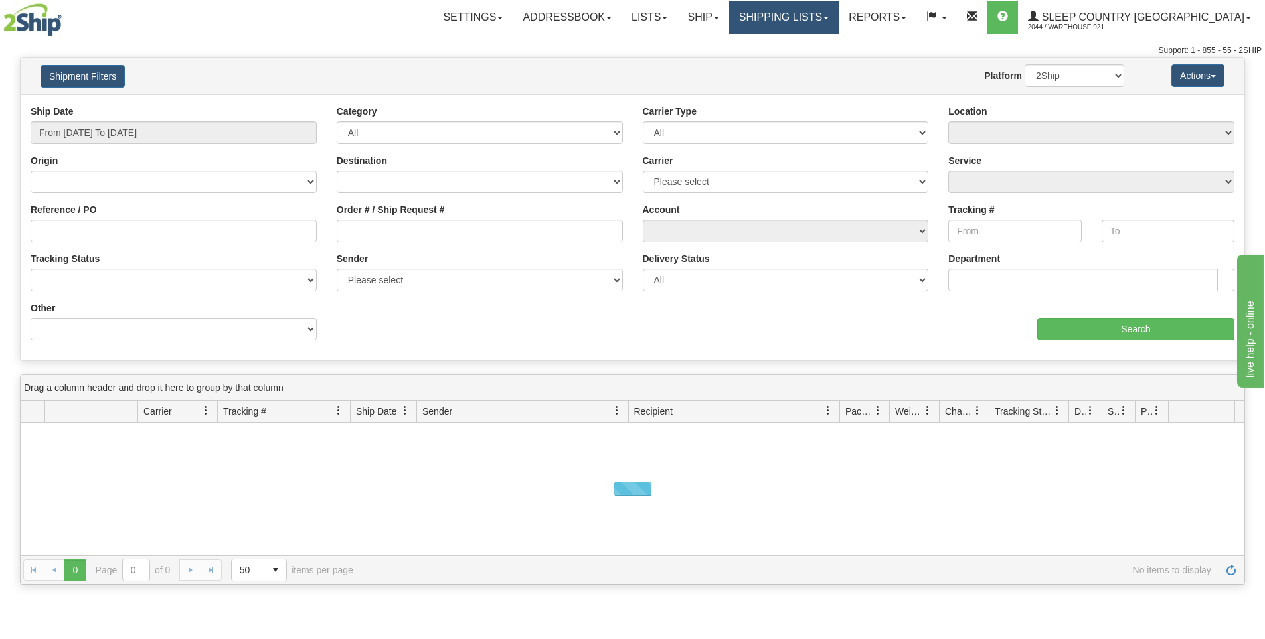
click at [826, 27] on link "Shipping lists" at bounding box center [784, 17] width 110 height 33
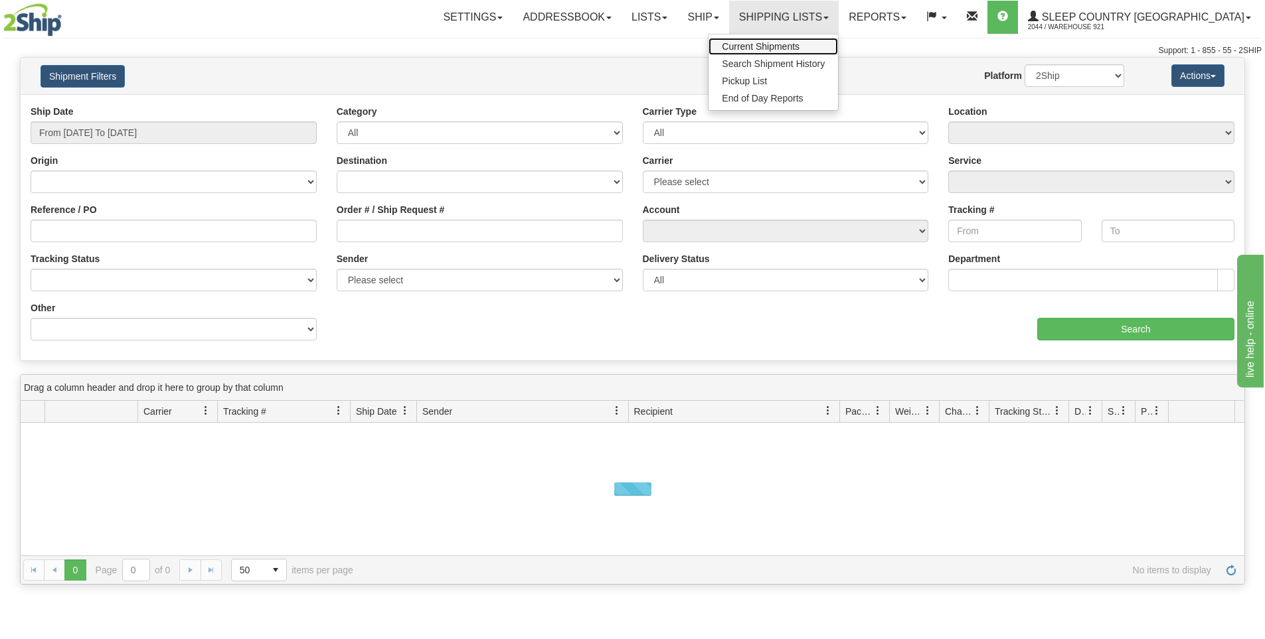
click at [799, 47] on span "Current Shipments" at bounding box center [761, 46] width 78 height 11
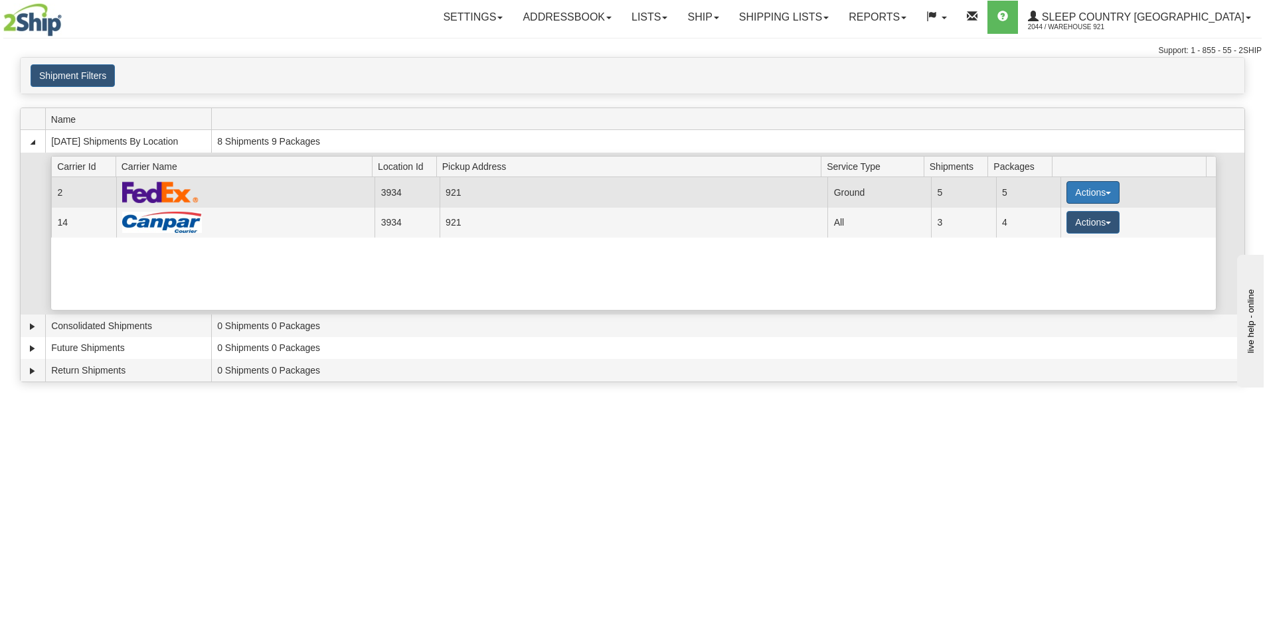
click at [1102, 191] on button "Actions" at bounding box center [1092, 192] width 53 height 23
click at [1073, 216] on link "Details" at bounding box center [1066, 217] width 106 height 17
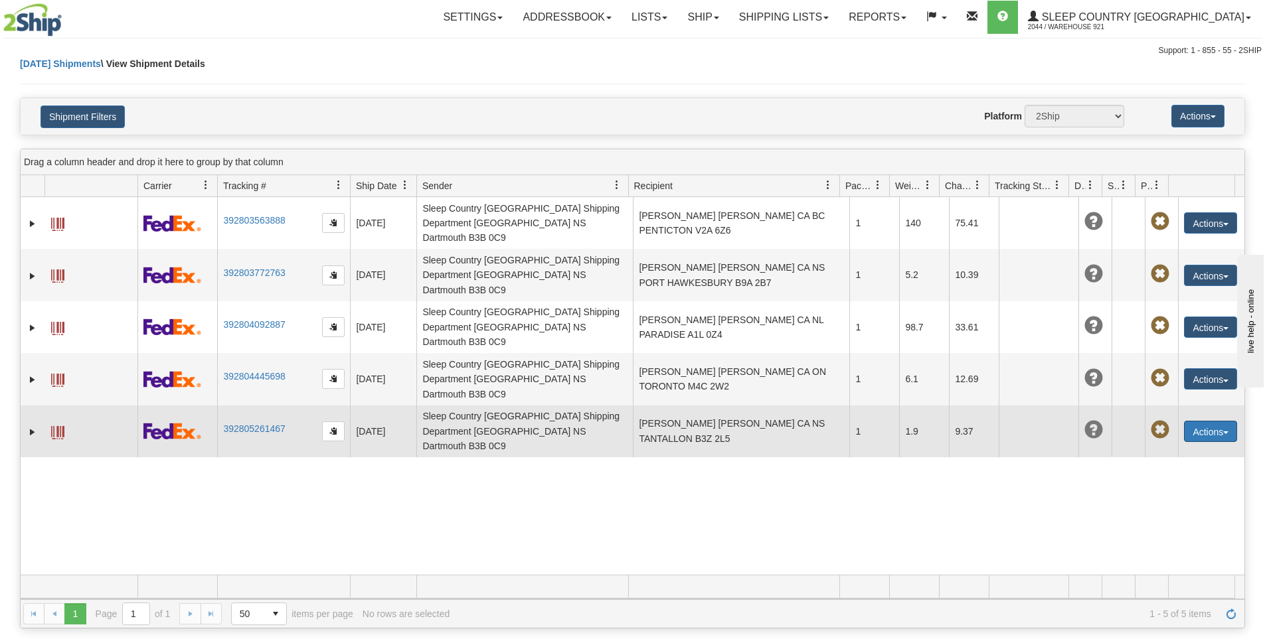
click at [1206, 421] on button "Actions" at bounding box center [1210, 431] width 53 height 21
click at [1180, 447] on link "Edit" at bounding box center [1183, 455] width 106 height 17
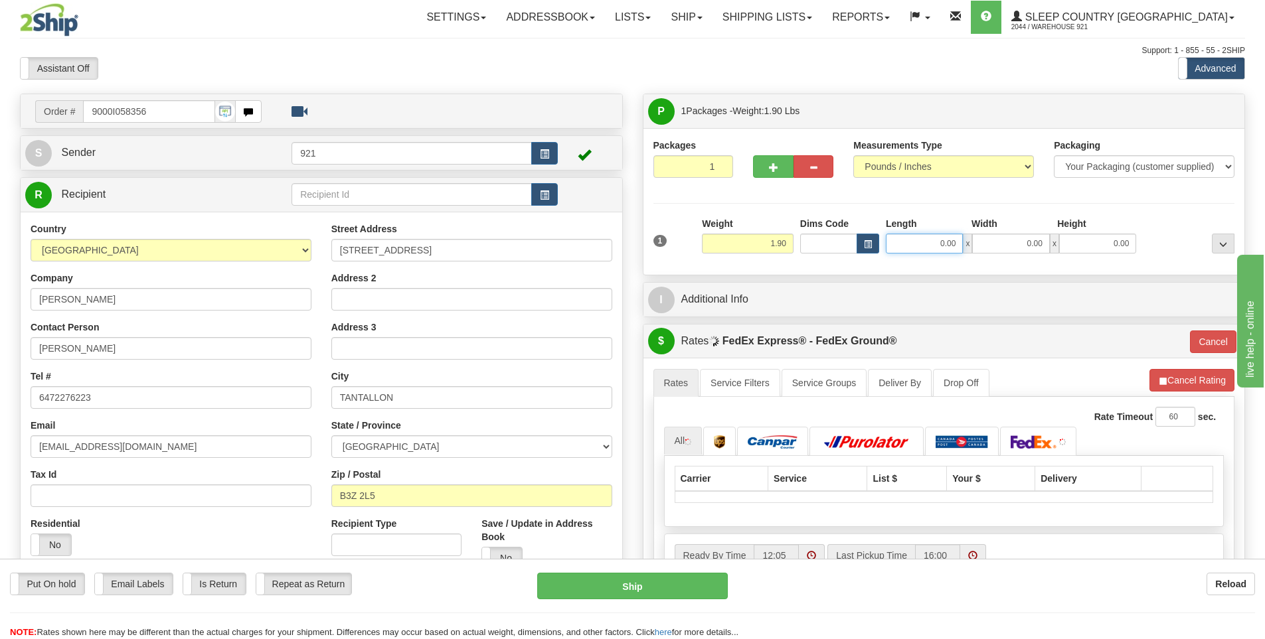
click at [932, 247] on input "0.00" at bounding box center [924, 244] width 77 height 20
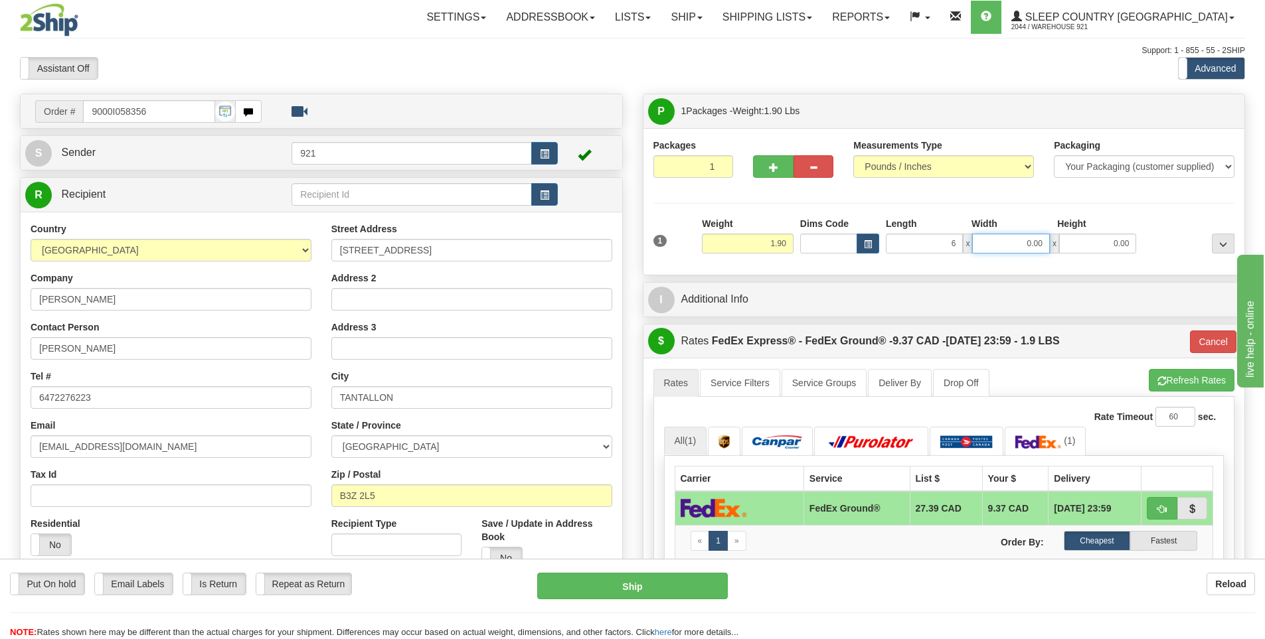
type input "6.00"
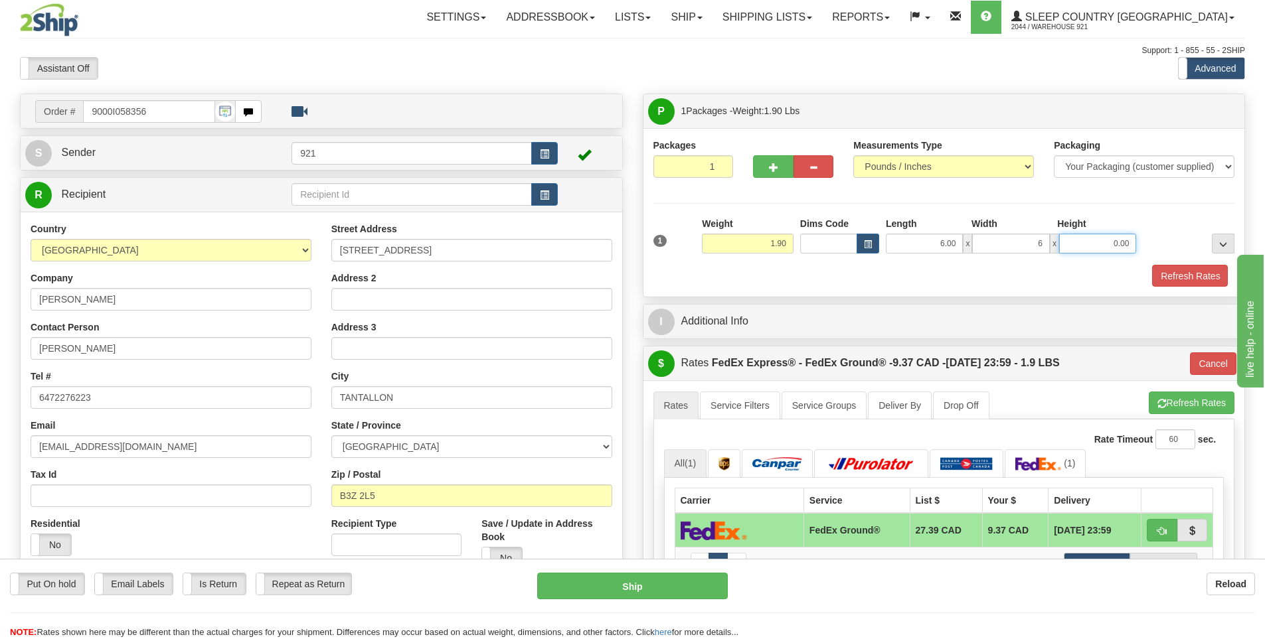
type input "6.00"
click at [1179, 272] on button "Refresh Rates" at bounding box center [1189, 276] width 76 height 23
type input "92"
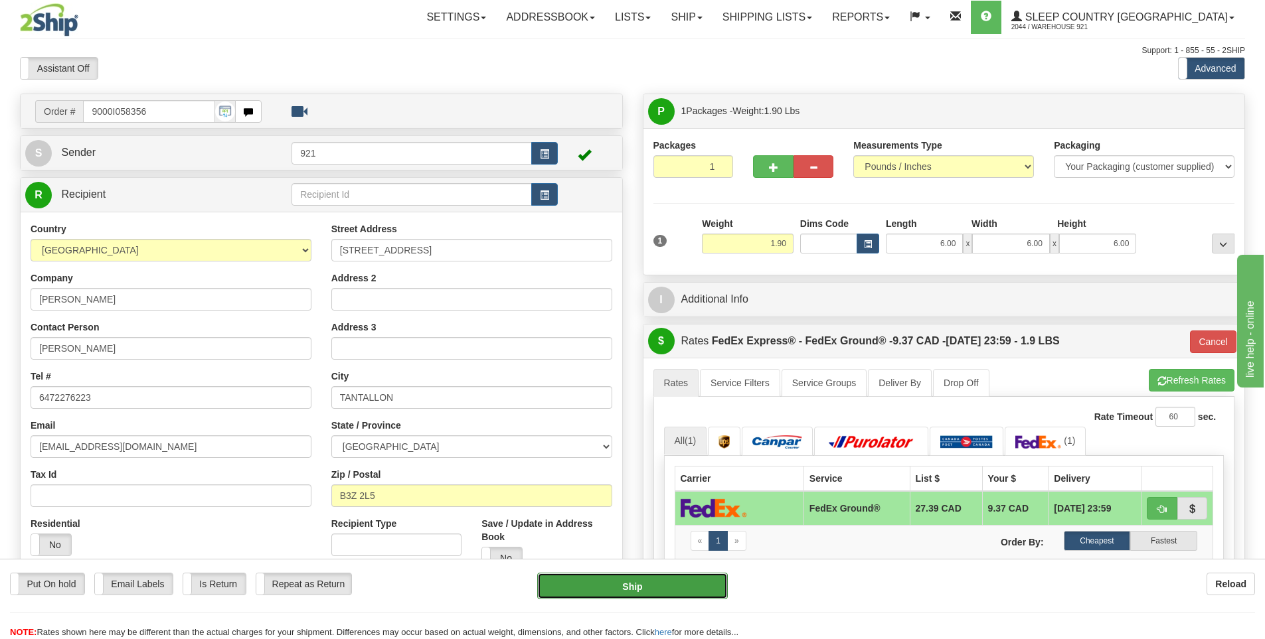
click at [690, 594] on button "Ship" at bounding box center [632, 586] width 191 height 27
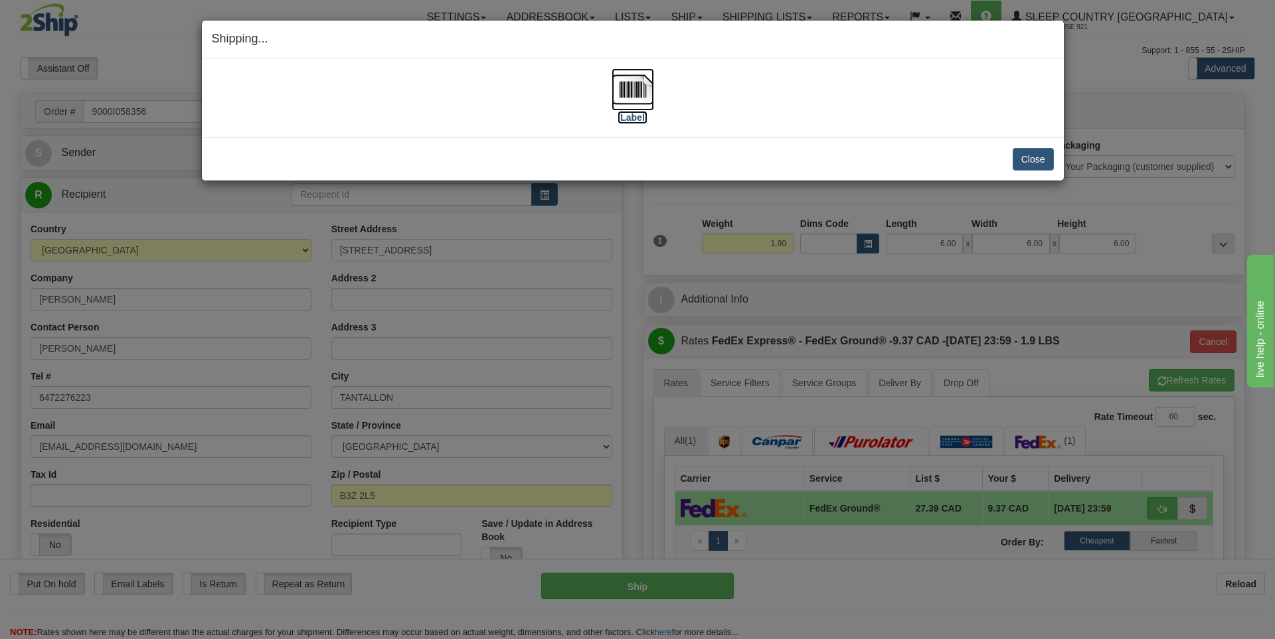
click at [635, 117] on label "[Label]" at bounding box center [632, 117] width 31 height 13
click at [1020, 160] on button "Close" at bounding box center [1033, 159] width 41 height 23
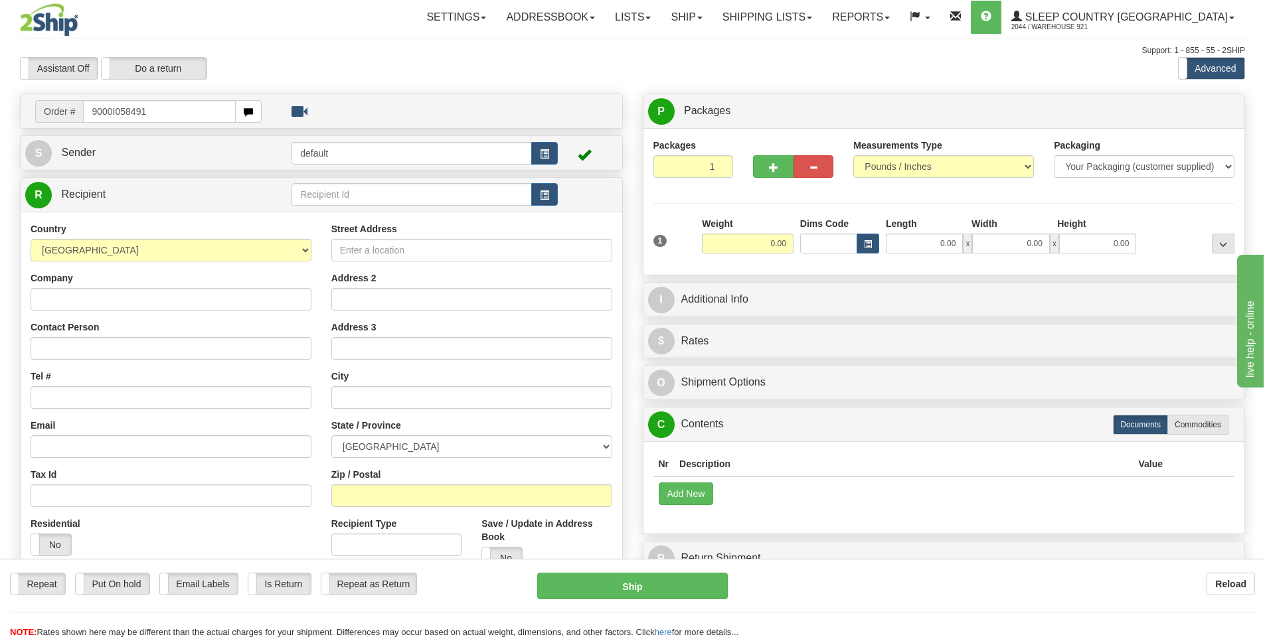
type input "9000I058491"
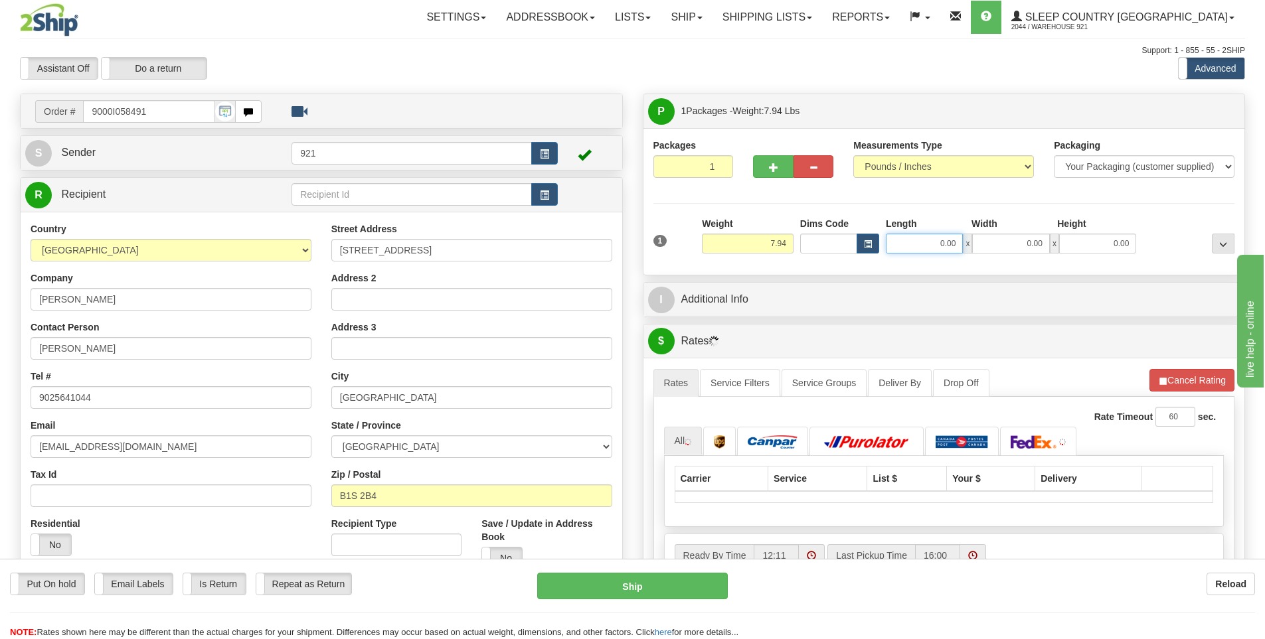
click at [928, 238] on input "0.00" at bounding box center [924, 244] width 77 height 20
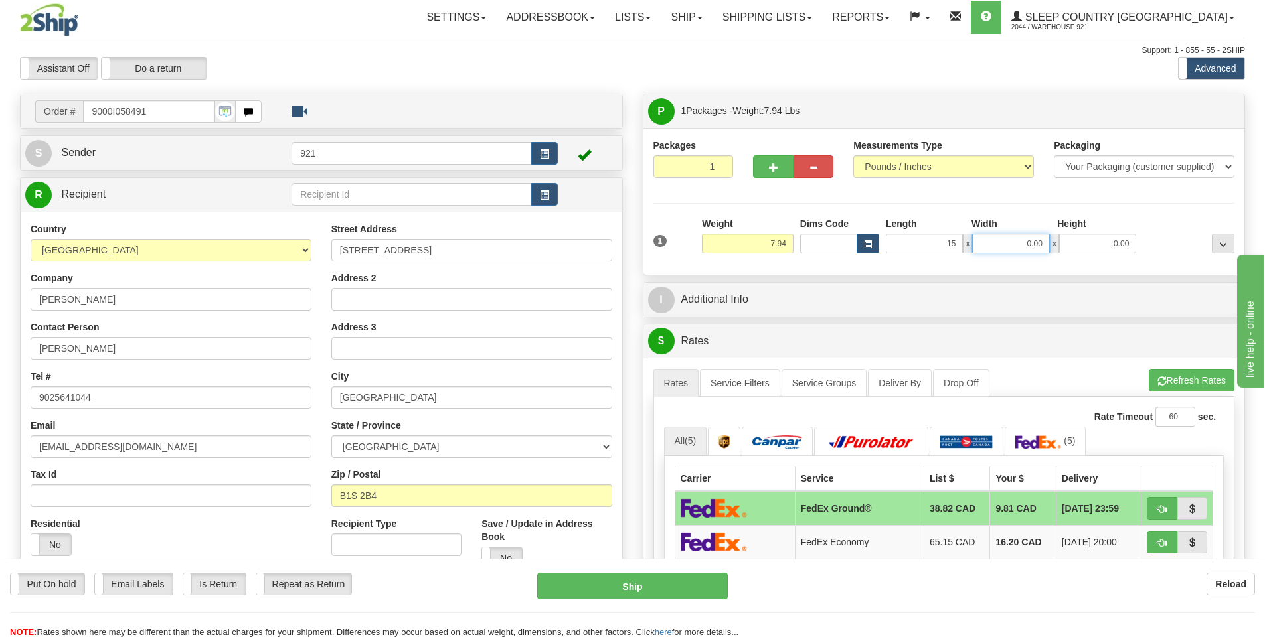
type input "15.00"
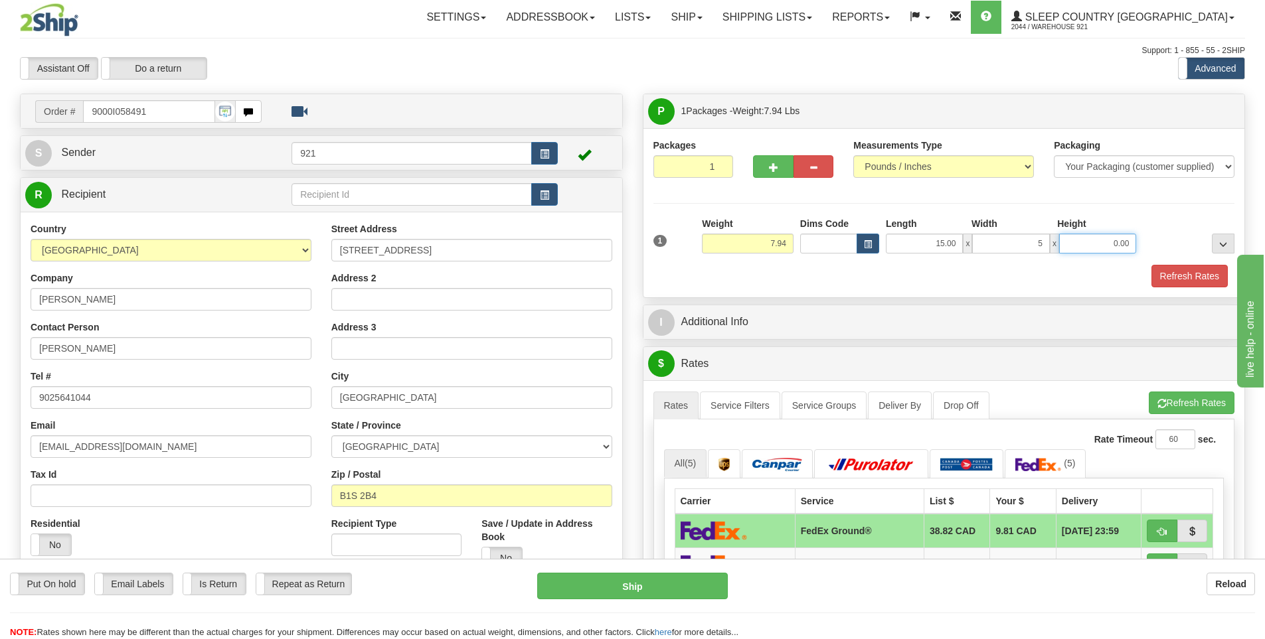
type input "5.00"
click at [1203, 289] on div "Packages 1 1 Measurements Type" at bounding box center [944, 212] width 602 height 169
click at [1194, 282] on button "Refresh Rates" at bounding box center [1189, 276] width 76 height 23
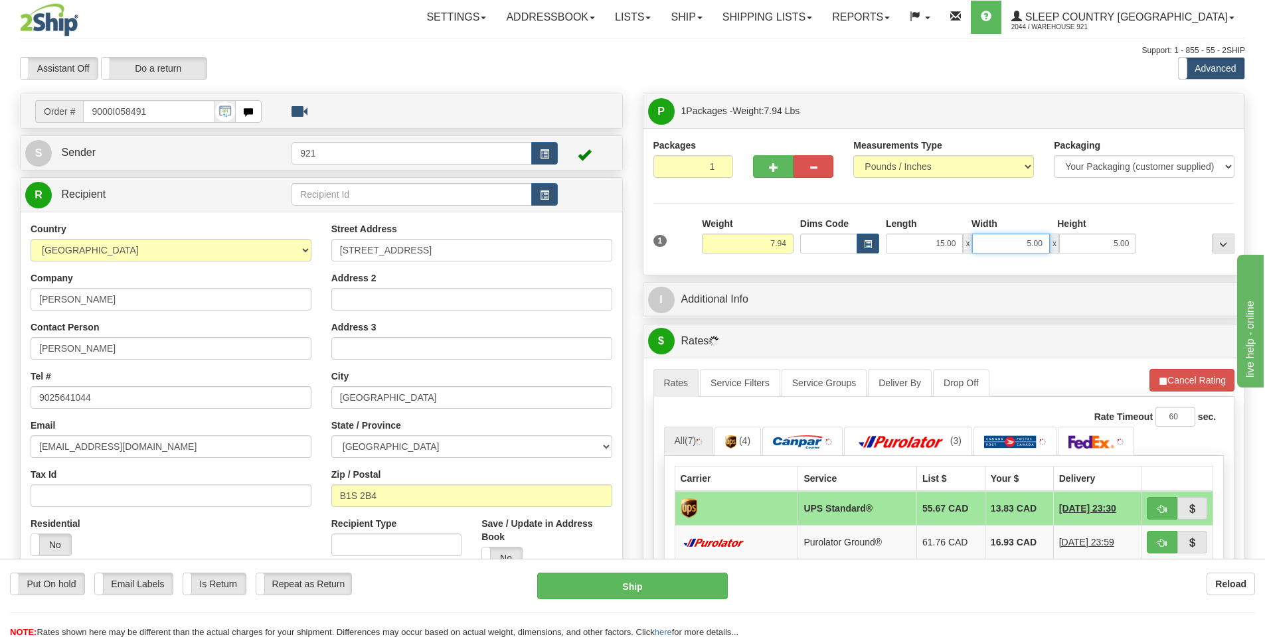
click at [1027, 248] on input "5.00" at bounding box center [1010, 244] width 77 height 20
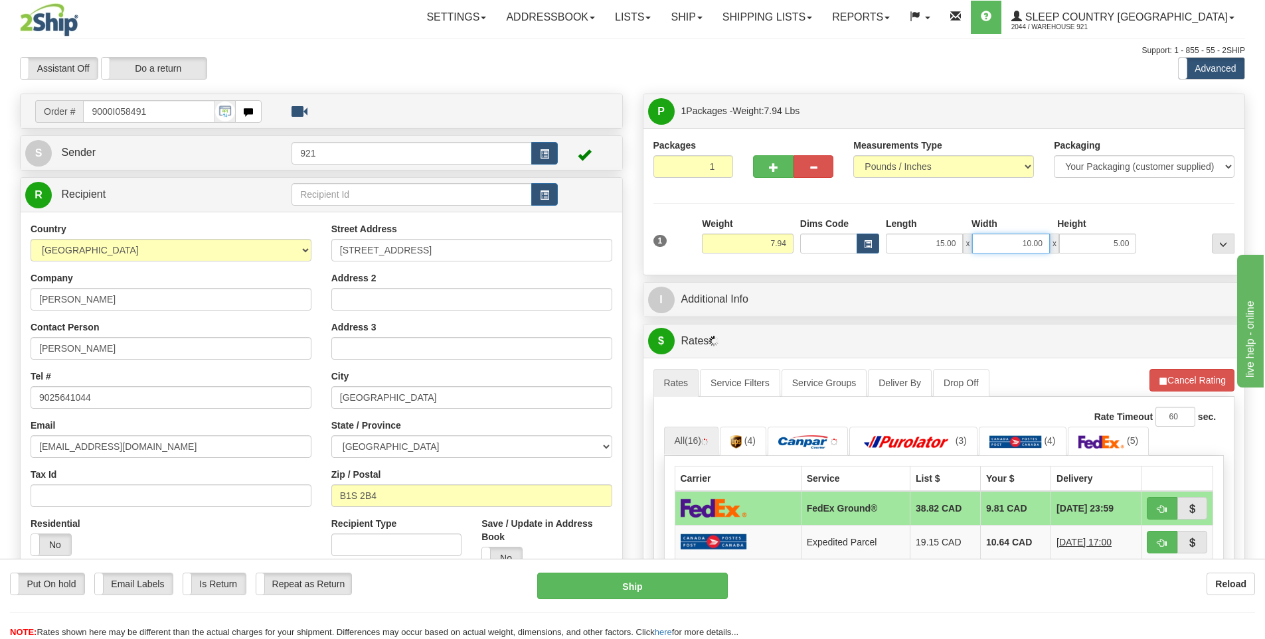
type input "10.00"
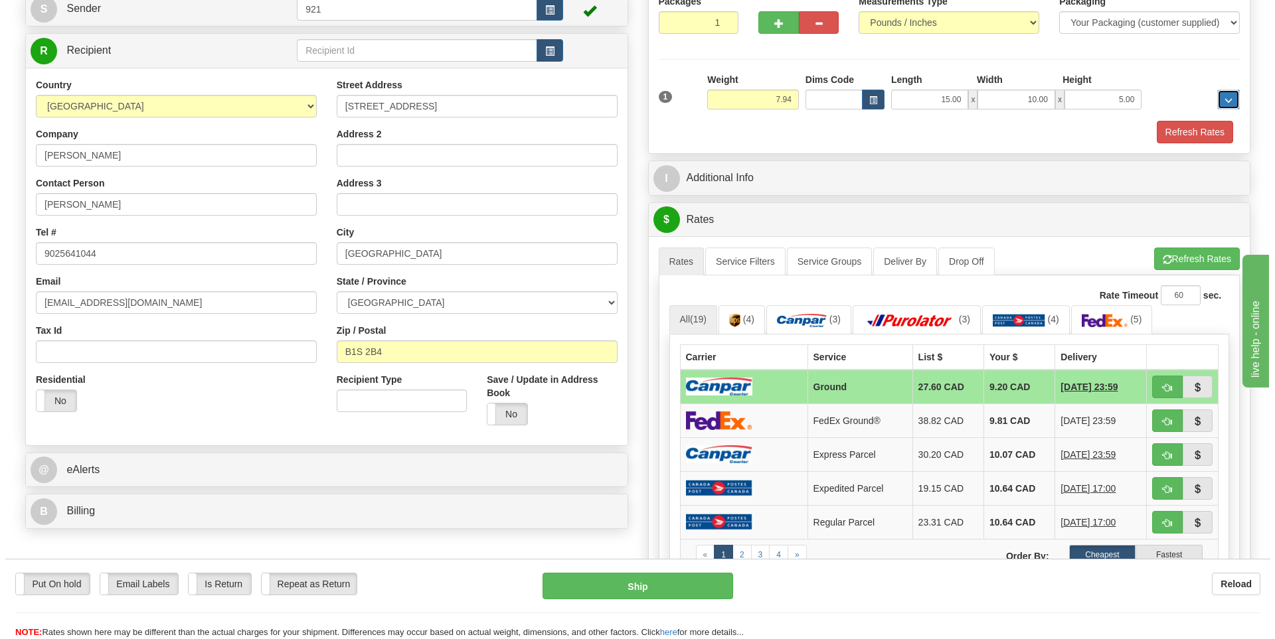
scroll to position [199, 0]
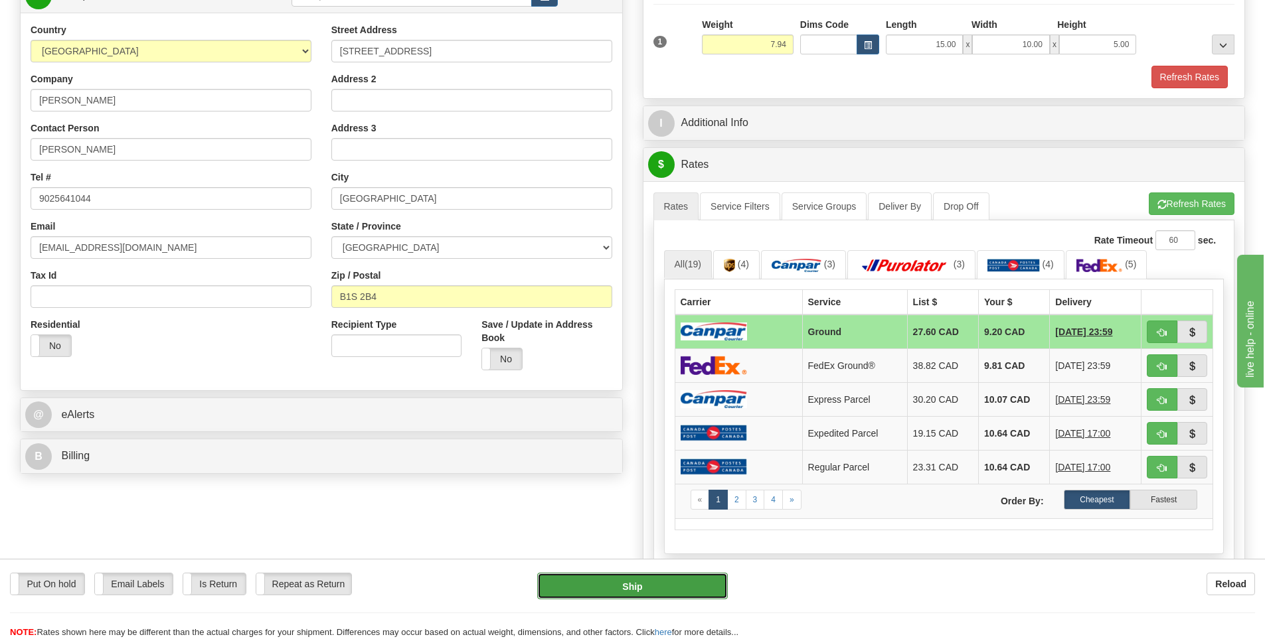
click at [677, 595] on button "Ship" at bounding box center [632, 586] width 191 height 27
type input "1"
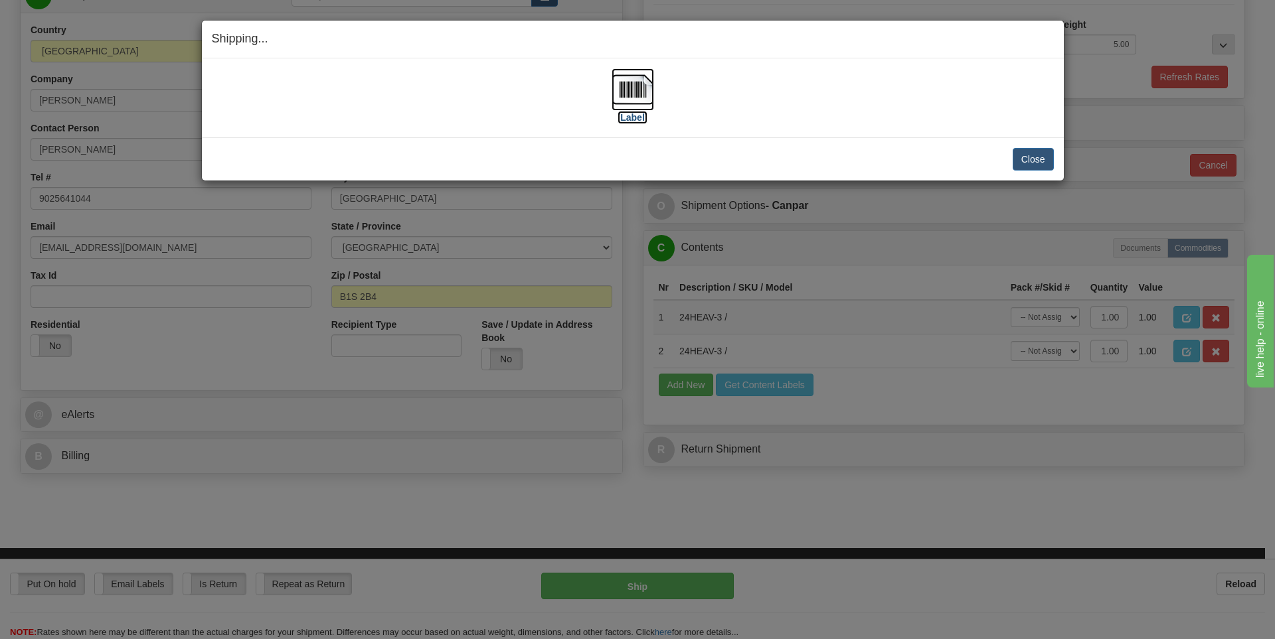
click at [633, 116] on label "[Label]" at bounding box center [632, 117] width 31 height 13
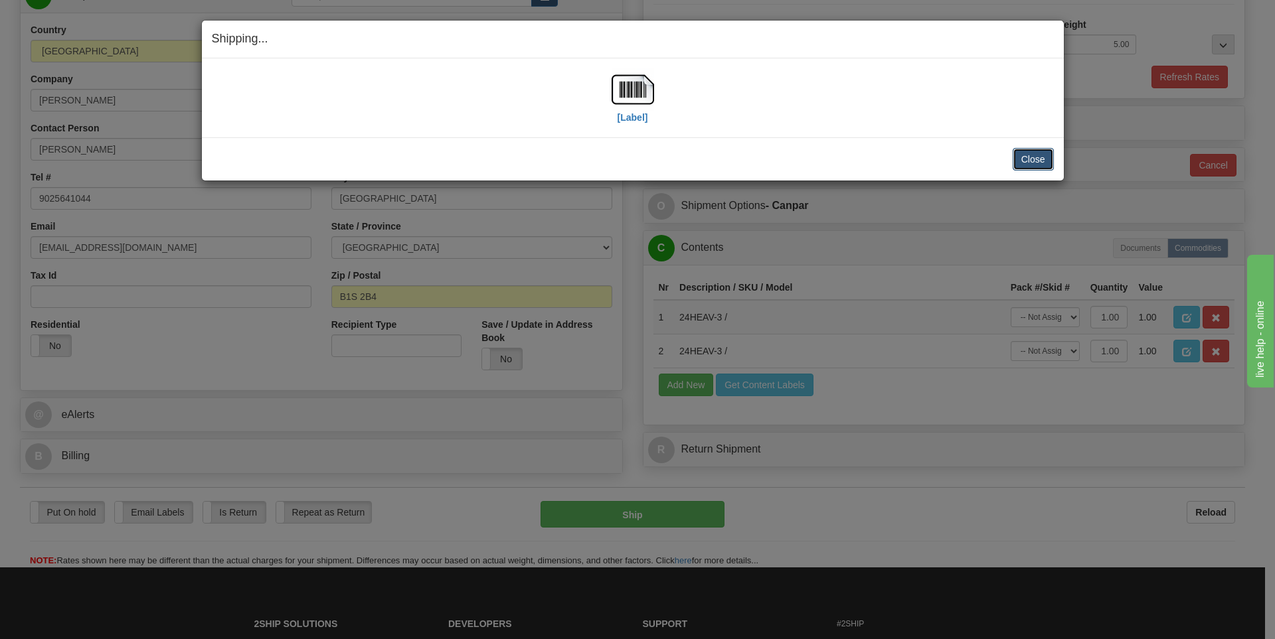
click at [1042, 156] on button "Close" at bounding box center [1033, 159] width 41 height 23
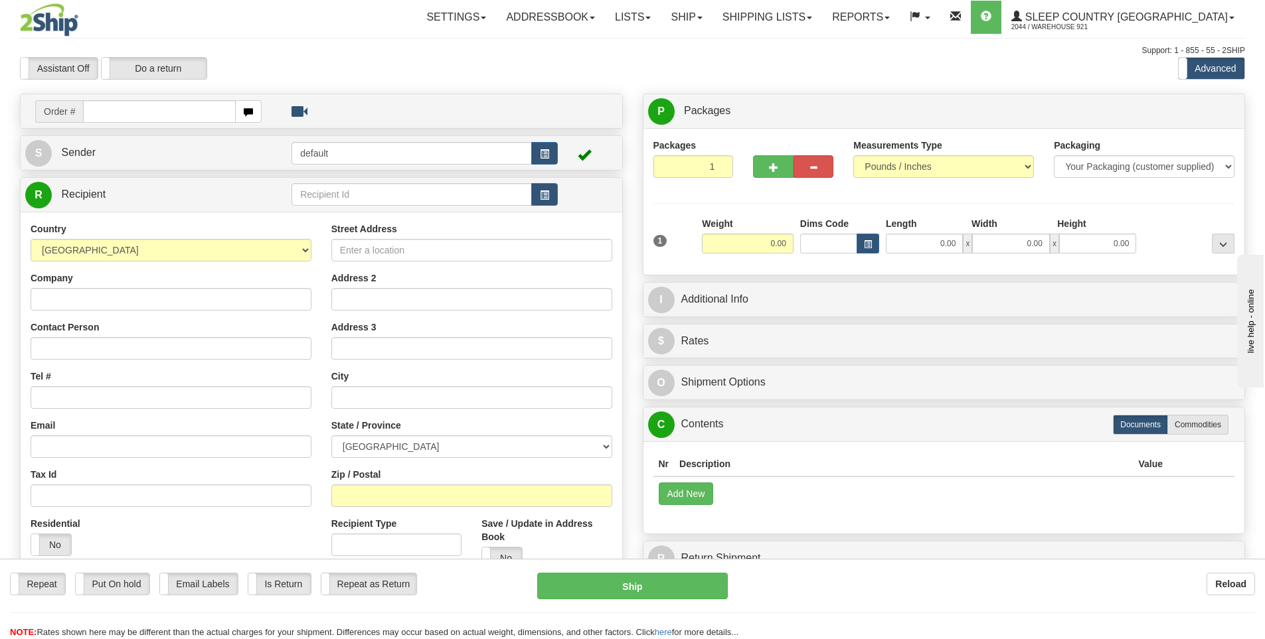
click at [167, 106] on input "text" at bounding box center [159, 111] width 153 height 23
type input "9002I053498"
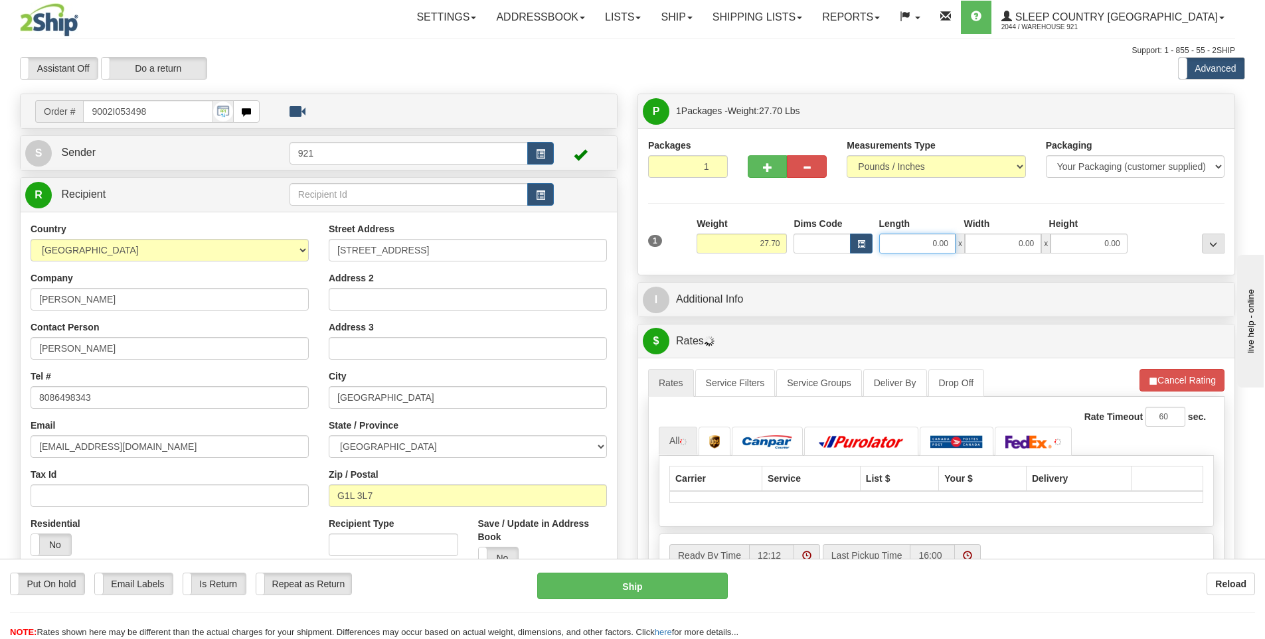
click at [922, 247] on input "0.00" at bounding box center [917, 244] width 76 height 20
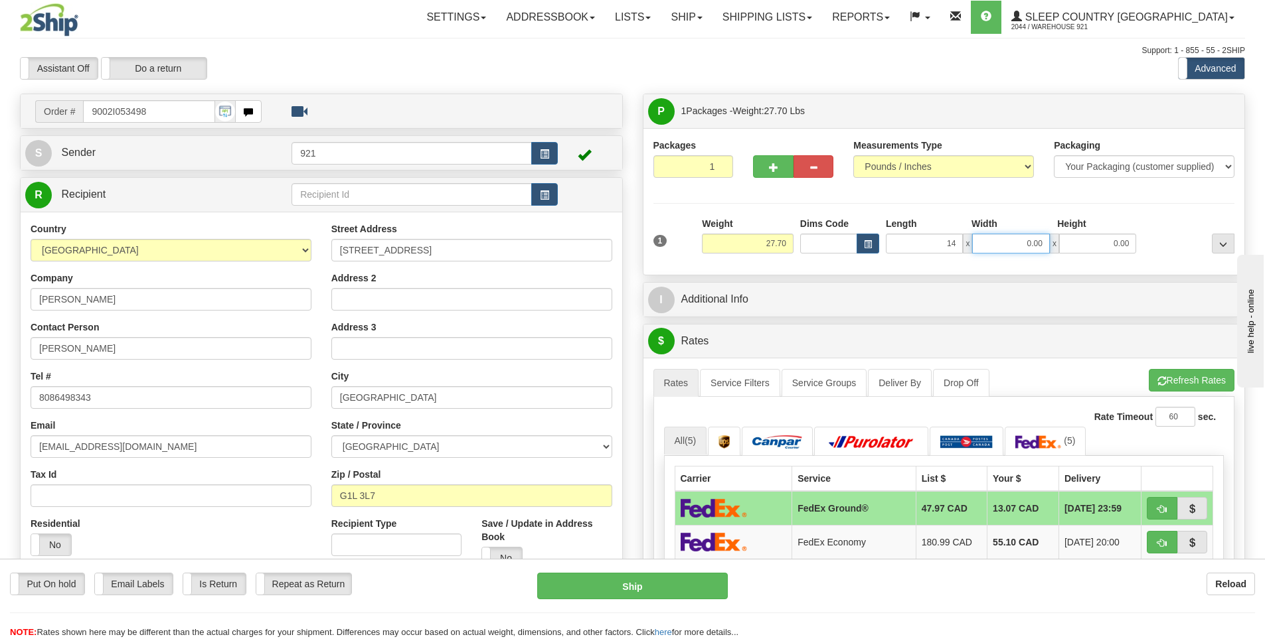
type input "14.00"
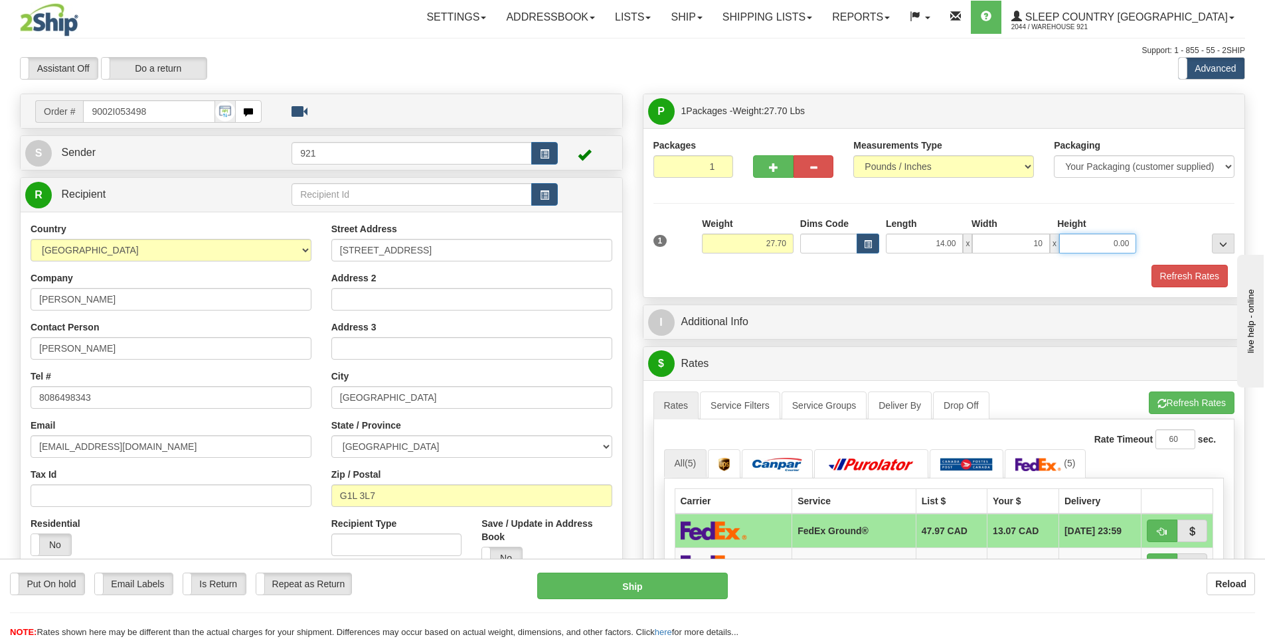
type input "10.00"
type input "5.00"
click at [1171, 272] on button "Refresh Rates" at bounding box center [1189, 276] width 76 height 23
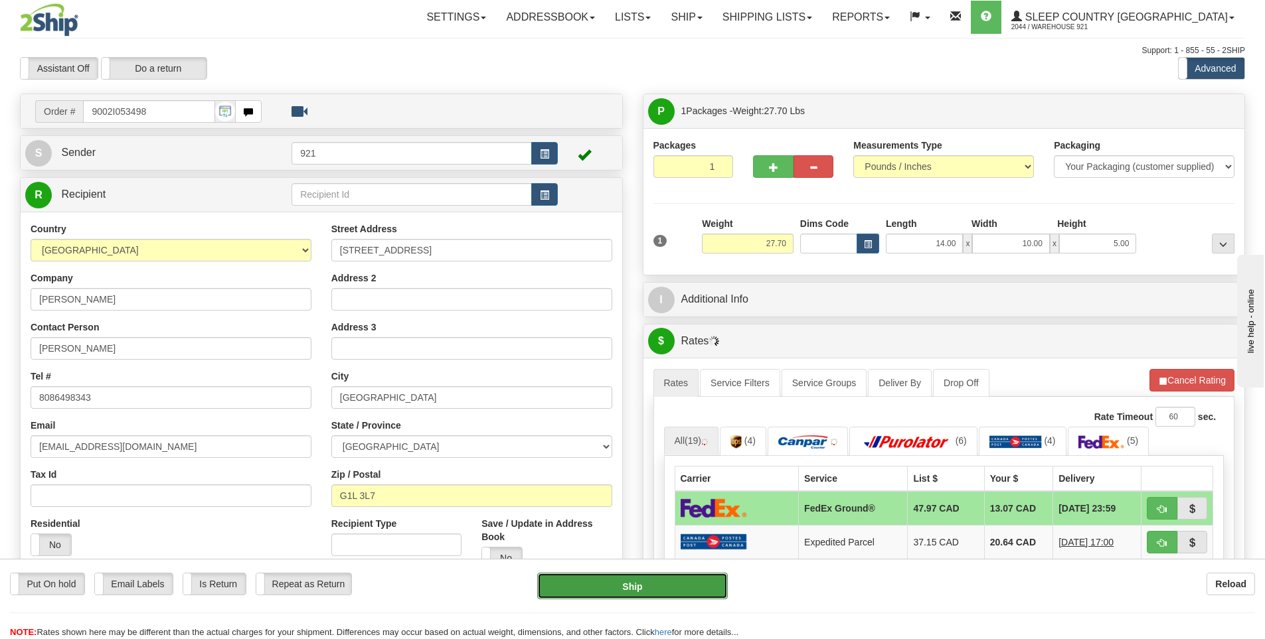
click at [637, 593] on button "Ship" at bounding box center [632, 586] width 191 height 27
type input "92"
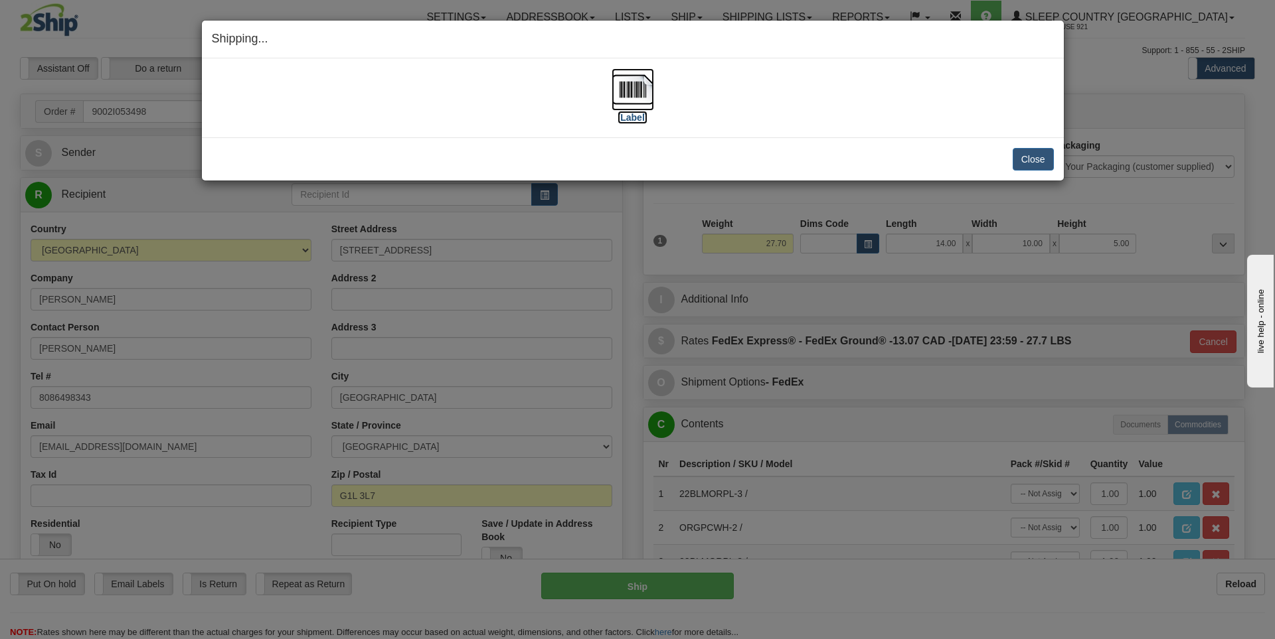
drag, startPoint x: 624, startPoint y: 191, endPoint x: 634, endPoint y: 113, distance: 79.0
click at [634, 113] on label "[Label]" at bounding box center [632, 117] width 31 height 13
click at [1028, 161] on button "Close" at bounding box center [1033, 159] width 41 height 23
